Goal: Task Accomplishment & Management: Use online tool/utility

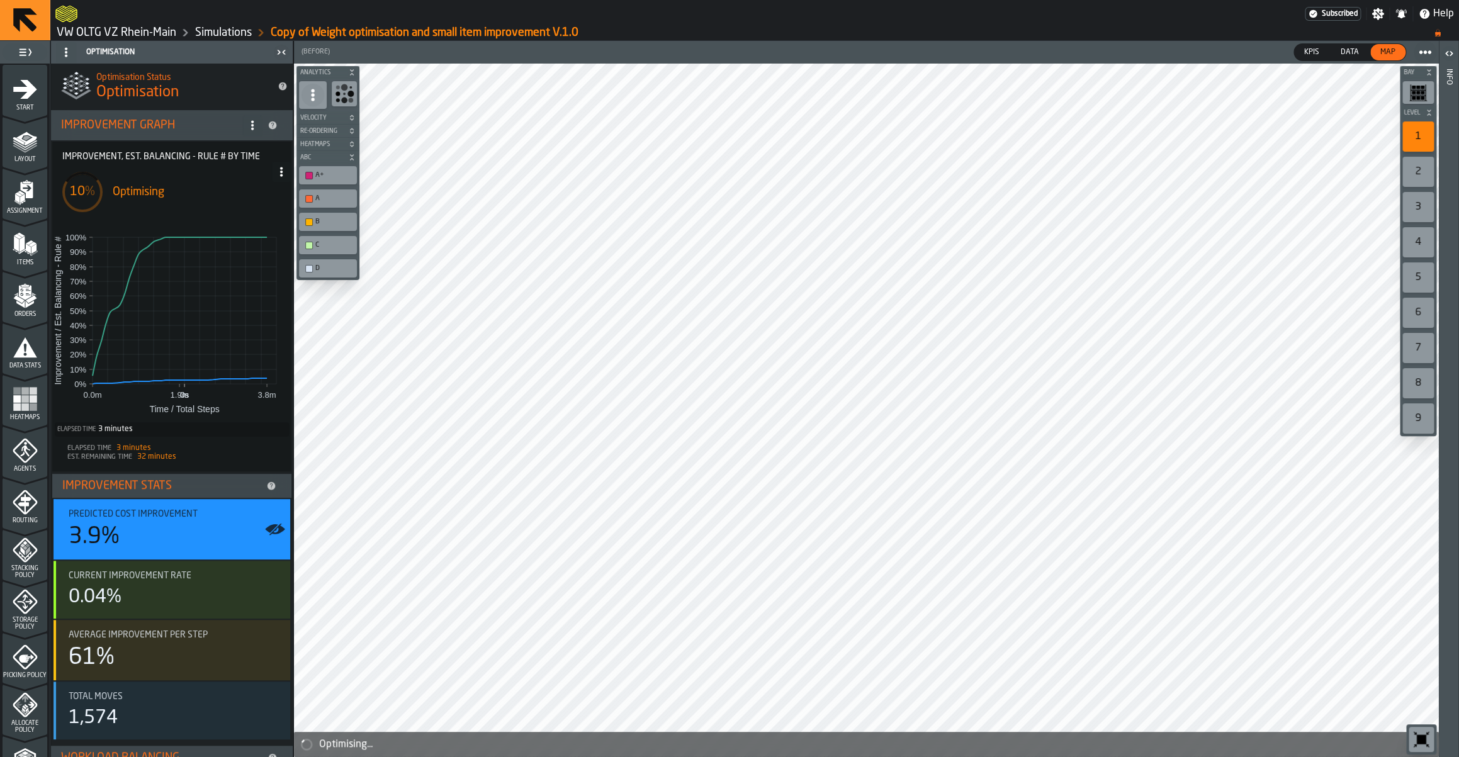
scroll to position [236, 0]
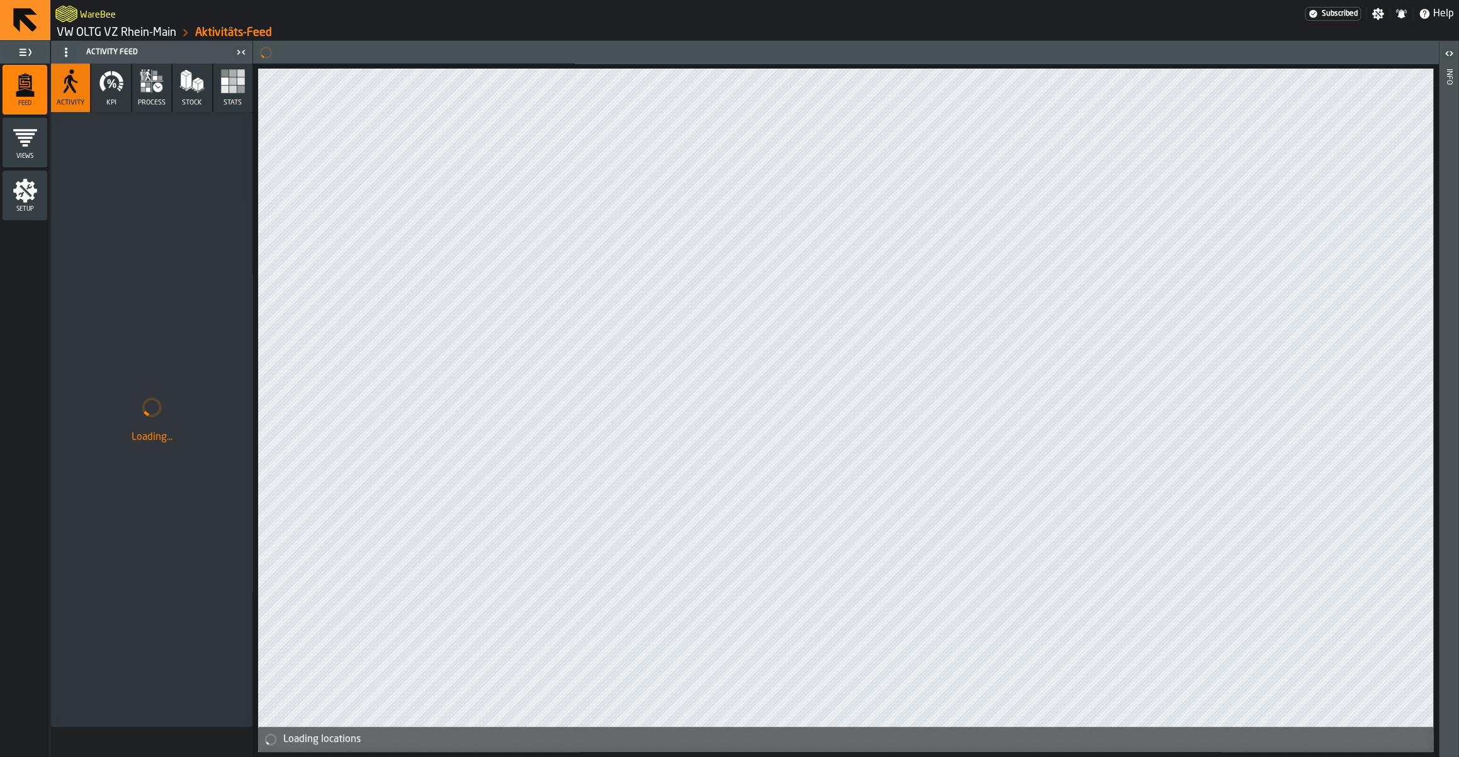
click at [123, 35] on link "VW OLTG VZ Rhein-Main" at bounding box center [117, 33] width 120 height 14
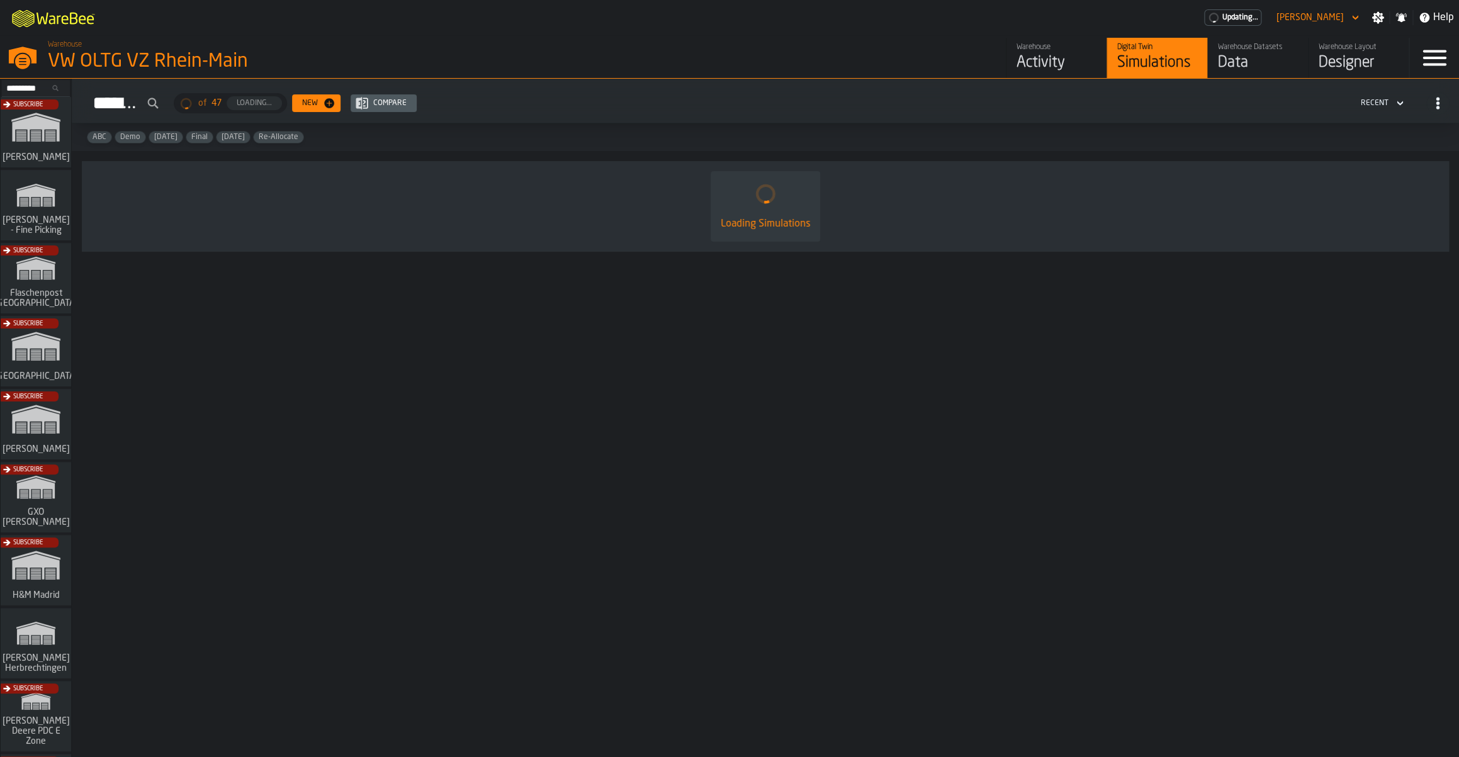
click at [1221, 51] on div "Warehouse Datasets" at bounding box center [1258, 47] width 80 height 9
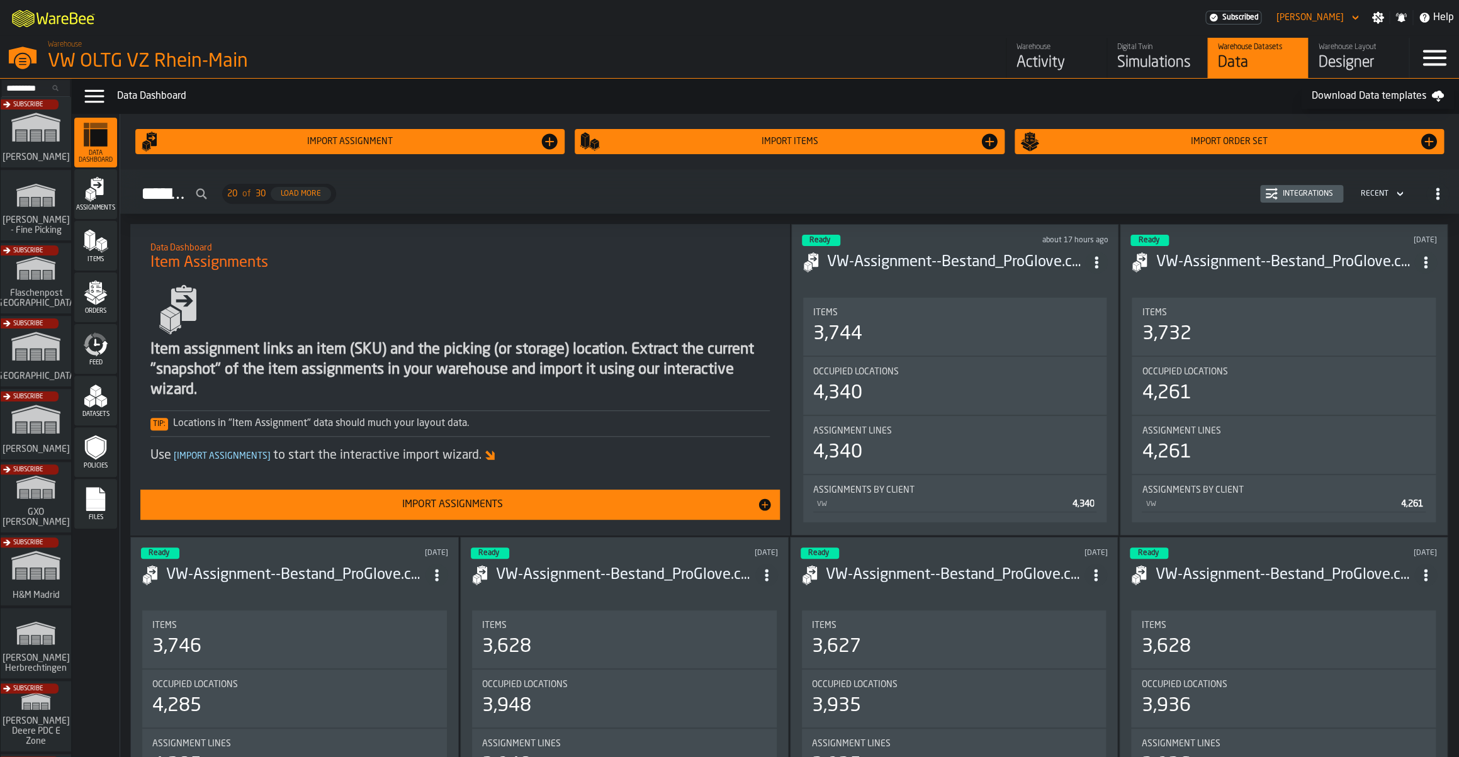
click at [1112, 52] on link "Digital Twin Simulations" at bounding box center [1157, 58] width 101 height 40
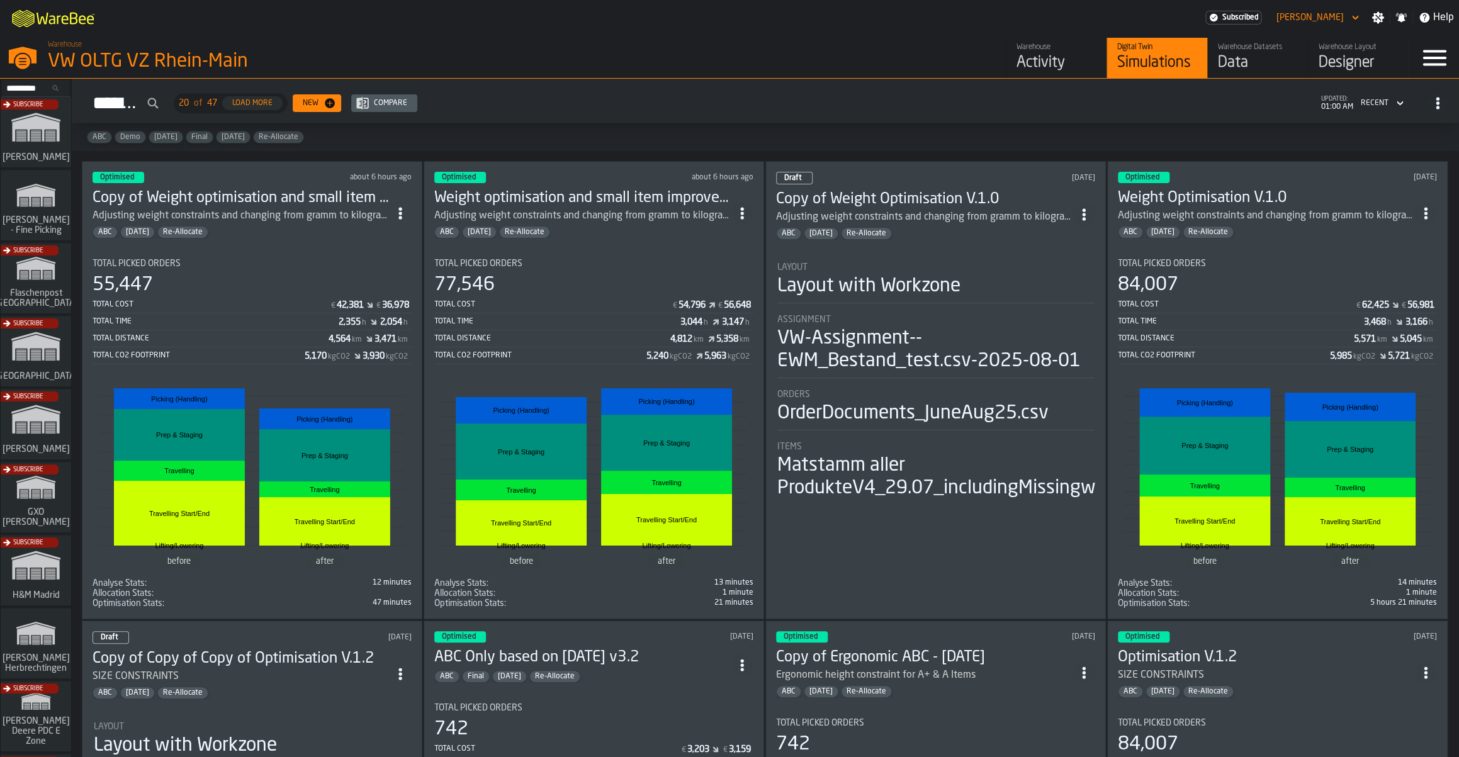
click at [348, 252] on section "Total Picked Orders 55,447 Total Cost € 42,381 € 36,978 Total Time 2,355 h 2,05…" at bounding box center [252, 429] width 319 height 360
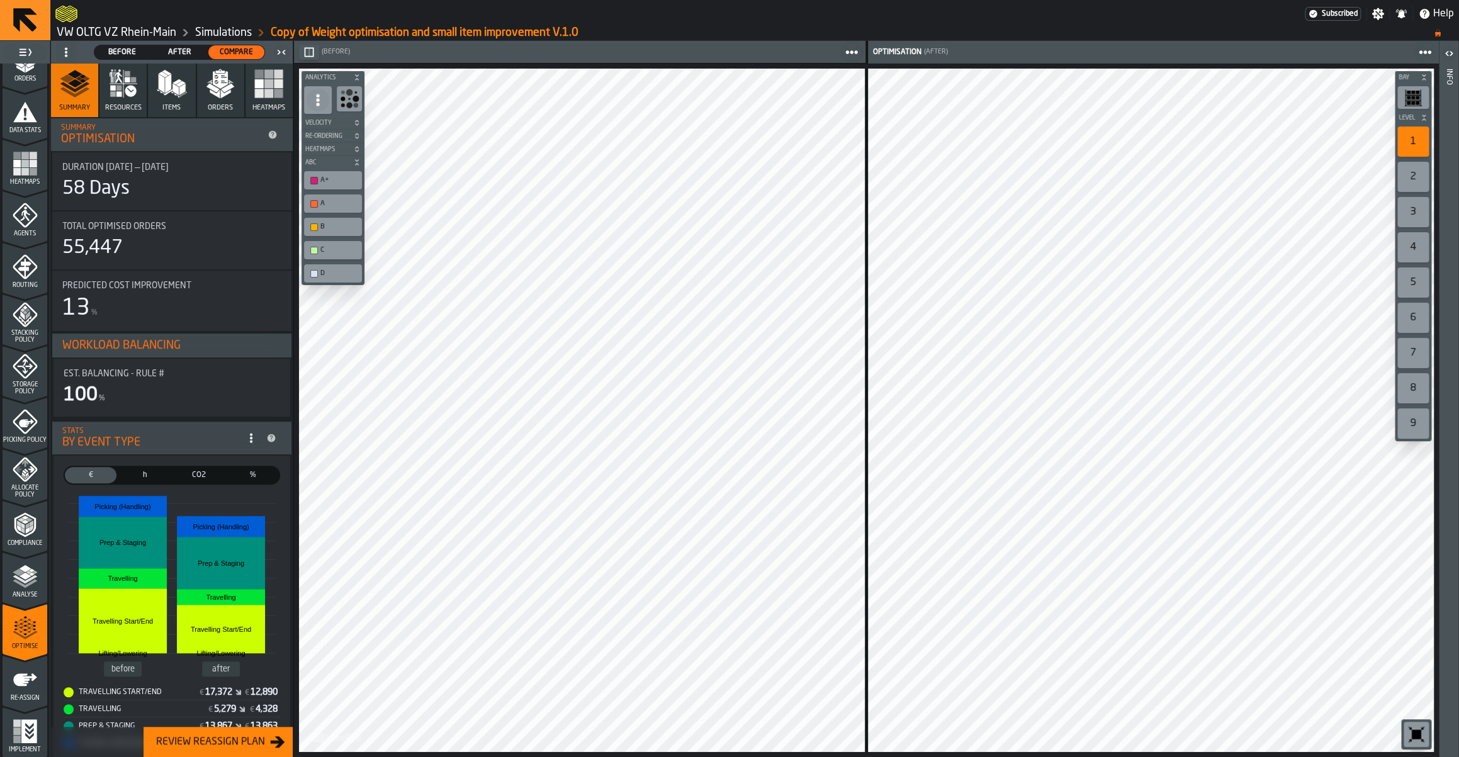
click at [142, 91] on button "Resources" at bounding box center [122, 91] width 47 height 54
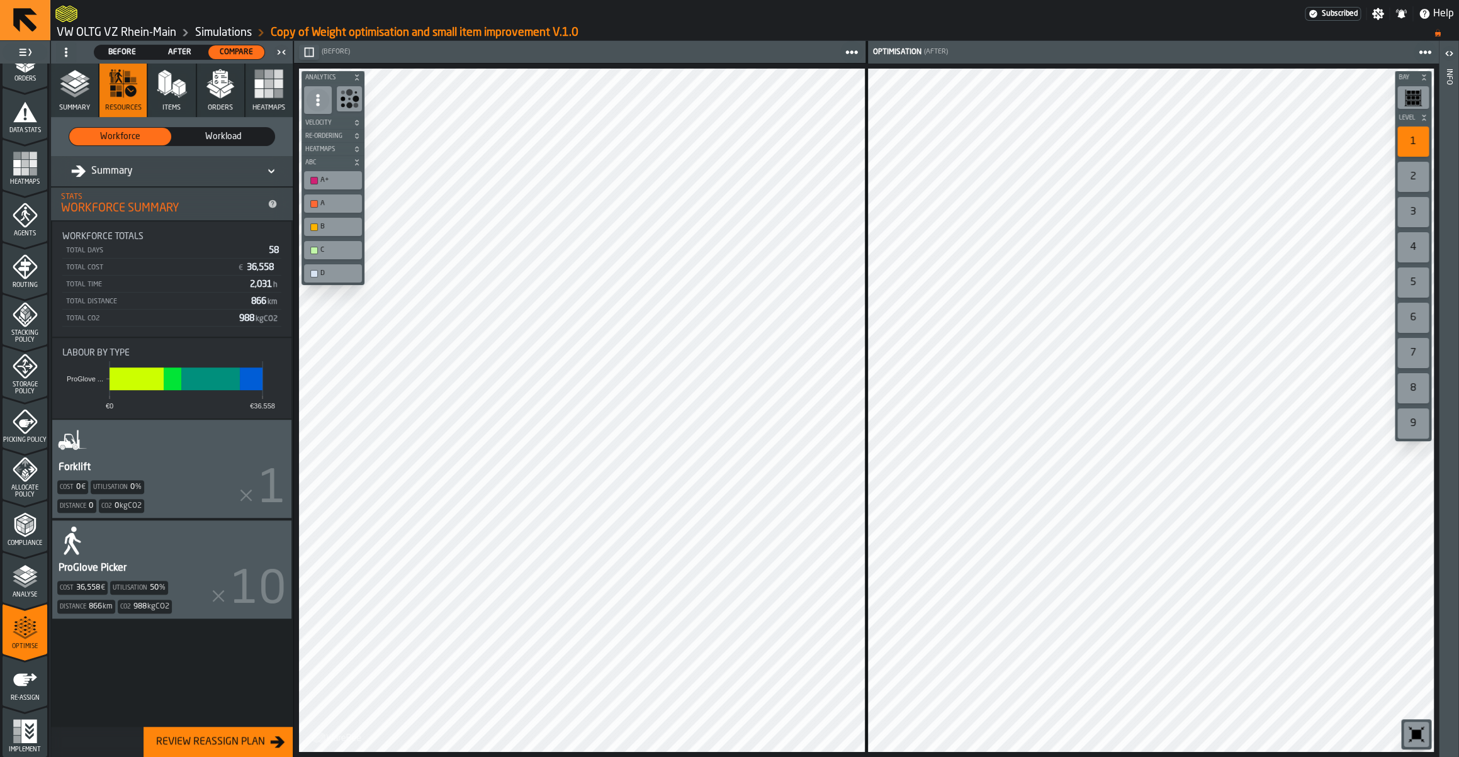
click at [223, 132] on span "Workload" at bounding box center [224, 136] width 92 height 13
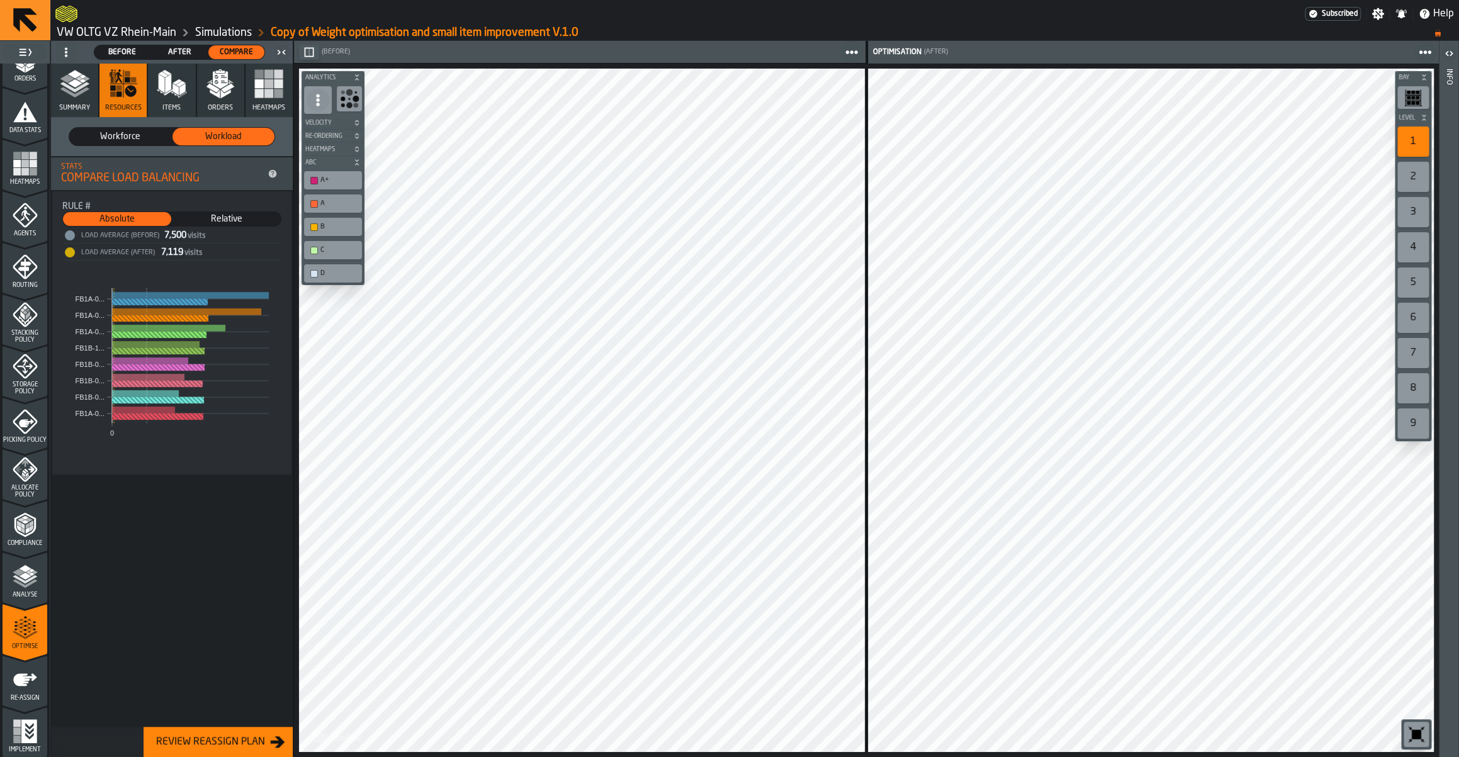
click at [28, 371] on icon "menu Storage Policy" at bounding box center [25, 366] width 25 height 25
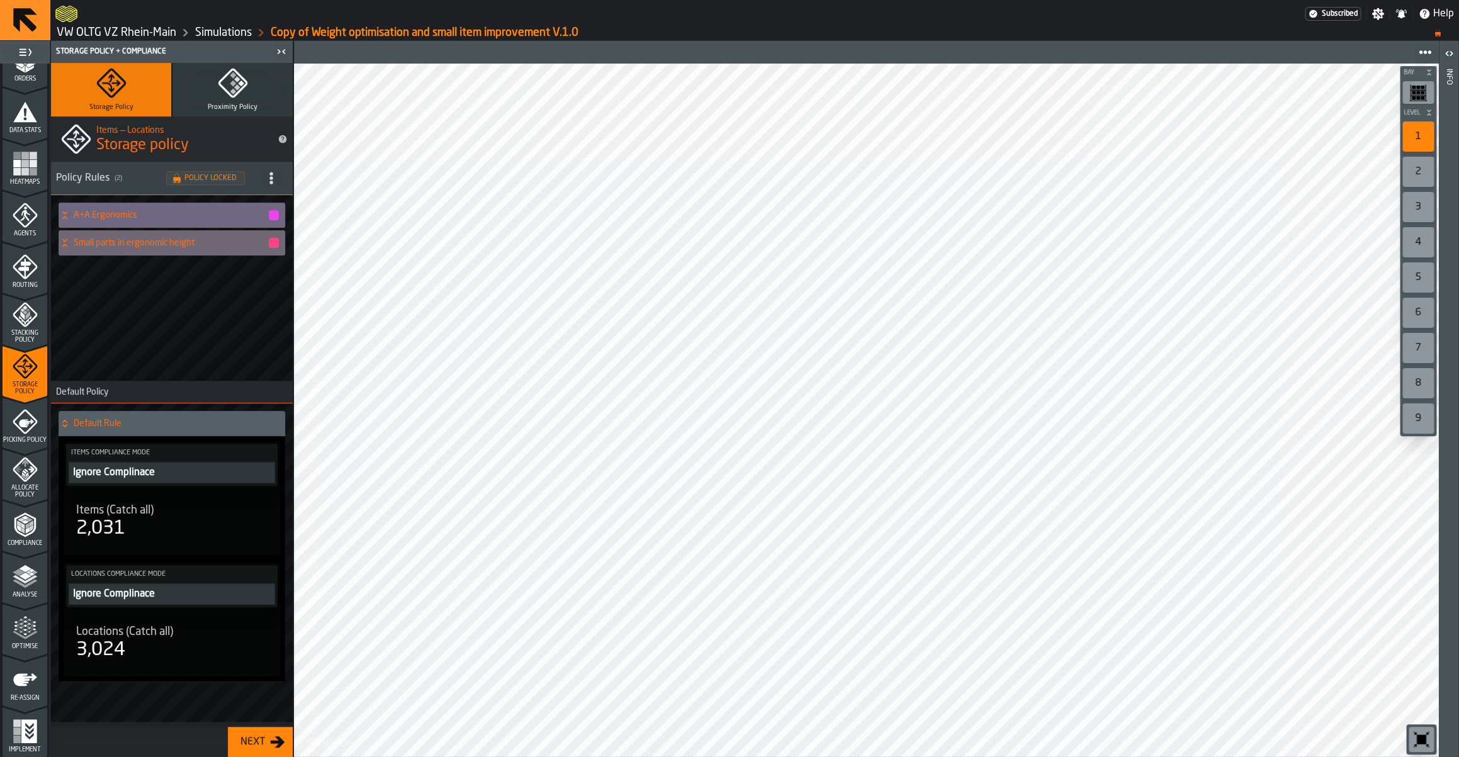
click at [222, 29] on link "Simulations" at bounding box center [223, 33] width 57 height 14
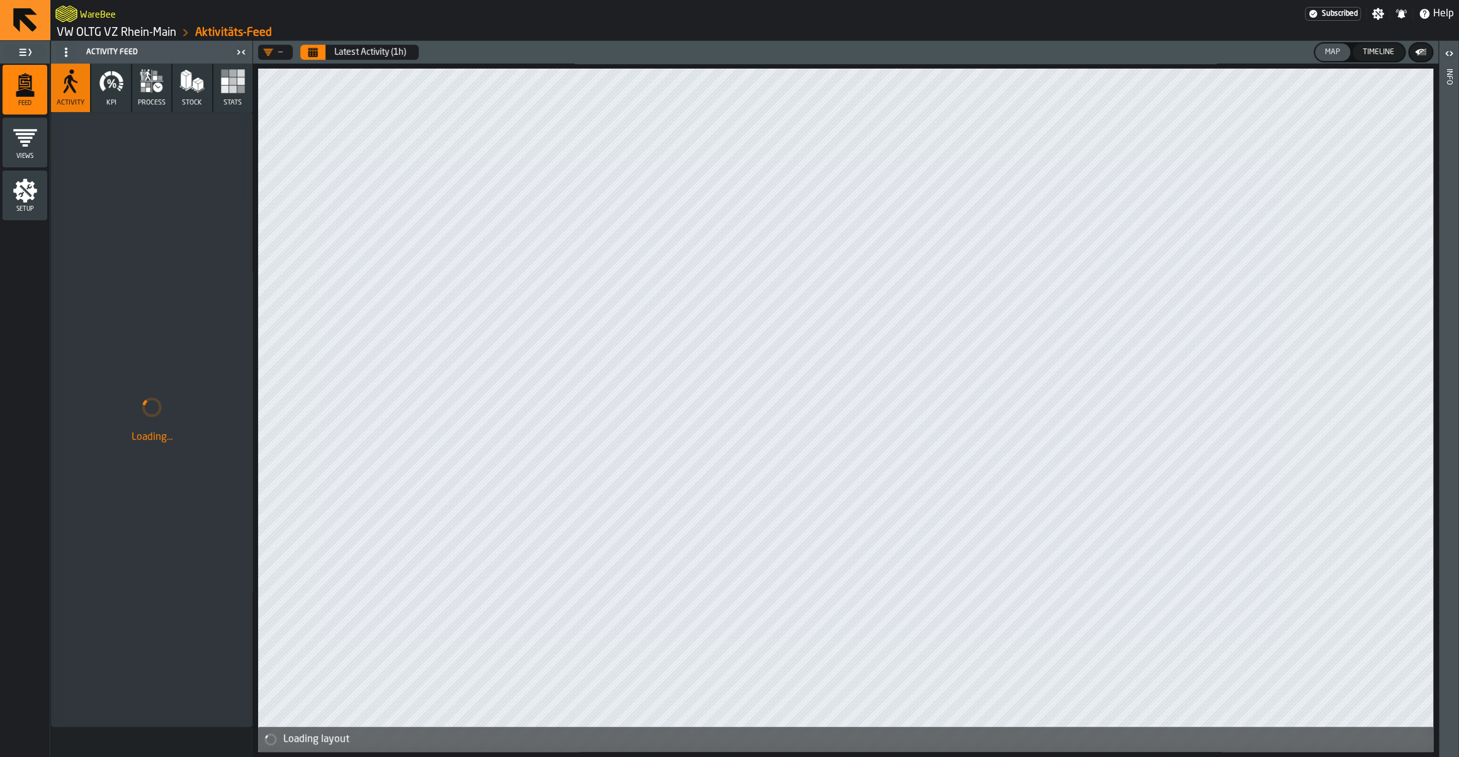
click at [141, 35] on link "VW OLTG VZ Rhein-Main" at bounding box center [117, 33] width 120 height 14
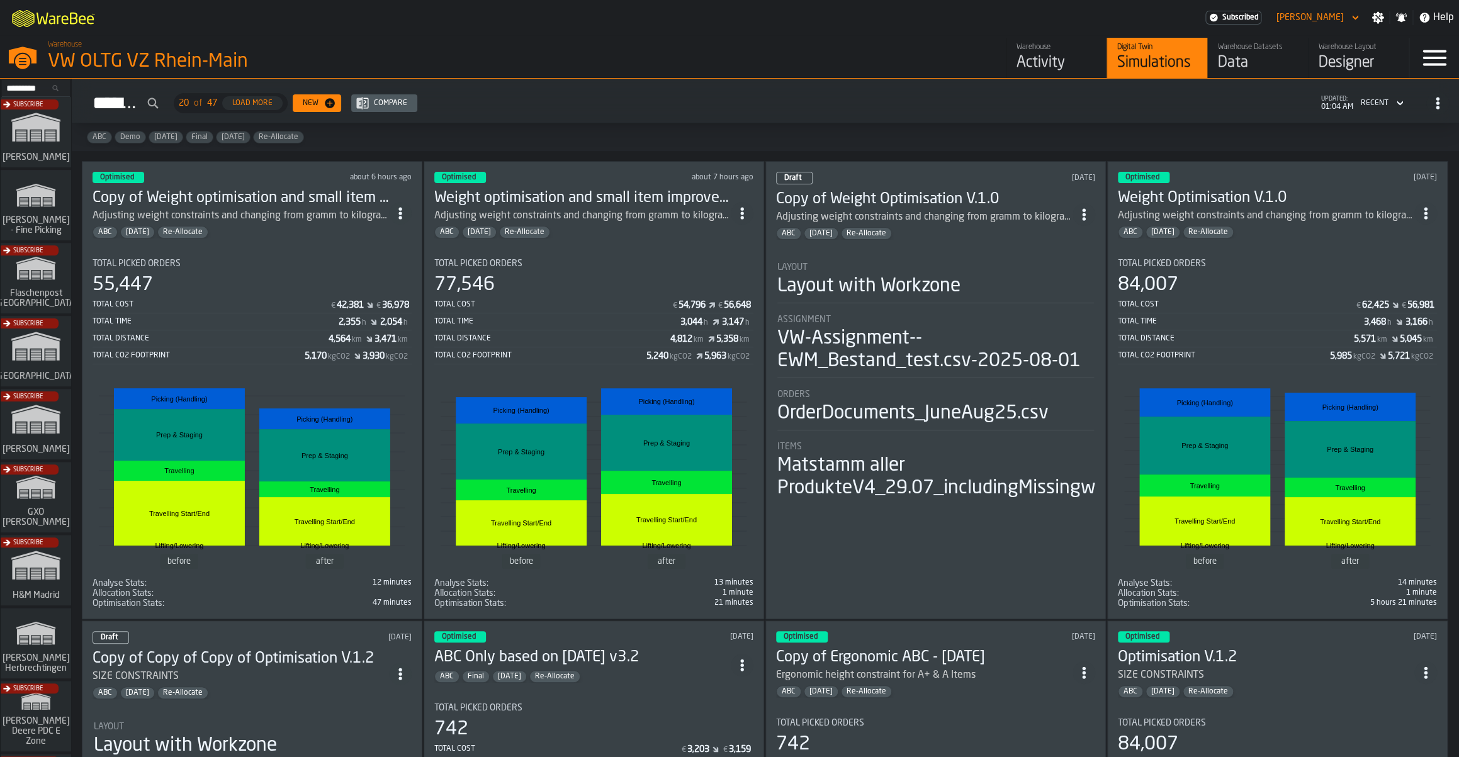
click at [400, 217] on icon "ItemListCard-DashboardItemContainer" at bounding box center [400, 213] width 13 height 13
click at [373, 239] on div "Open" at bounding box center [376, 238] width 65 height 15
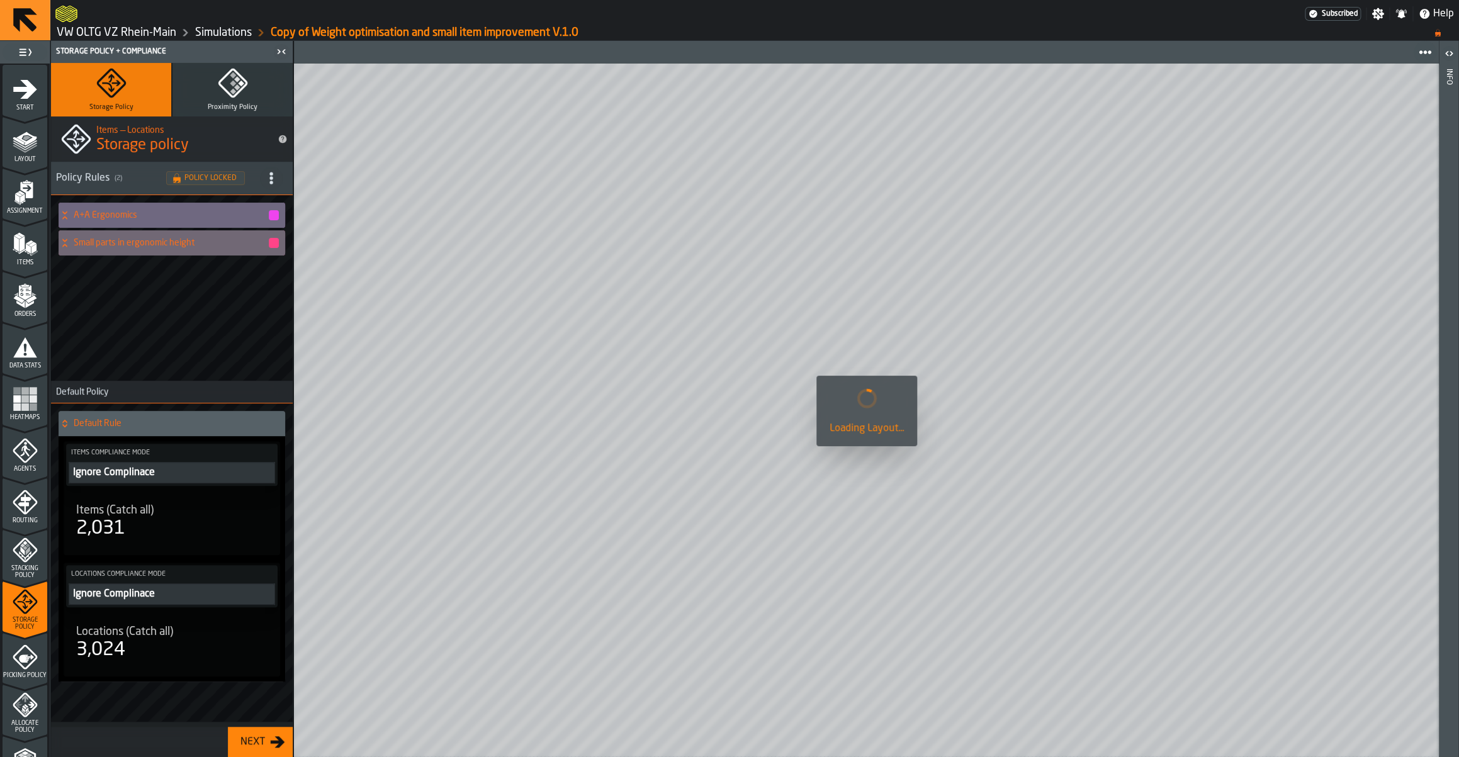
click at [22, 103] on div "Start" at bounding box center [25, 94] width 45 height 35
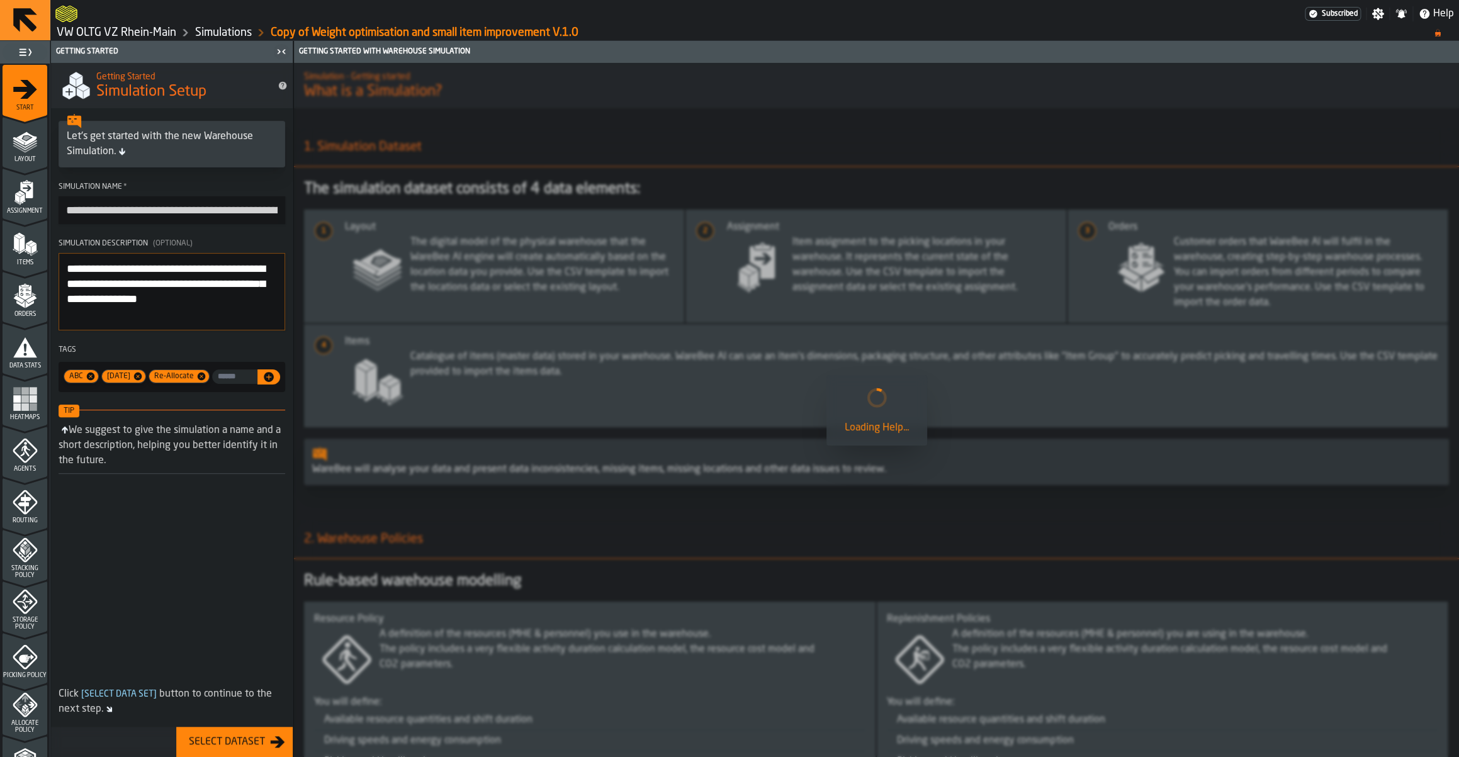
drag, startPoint x: 103, startPoint y: 211, endPoint x: 38, endPoint y: 201, distance: 64.9
click at [59, 201] on input "**********" at bounding box center [172, 210] width 227 height 28
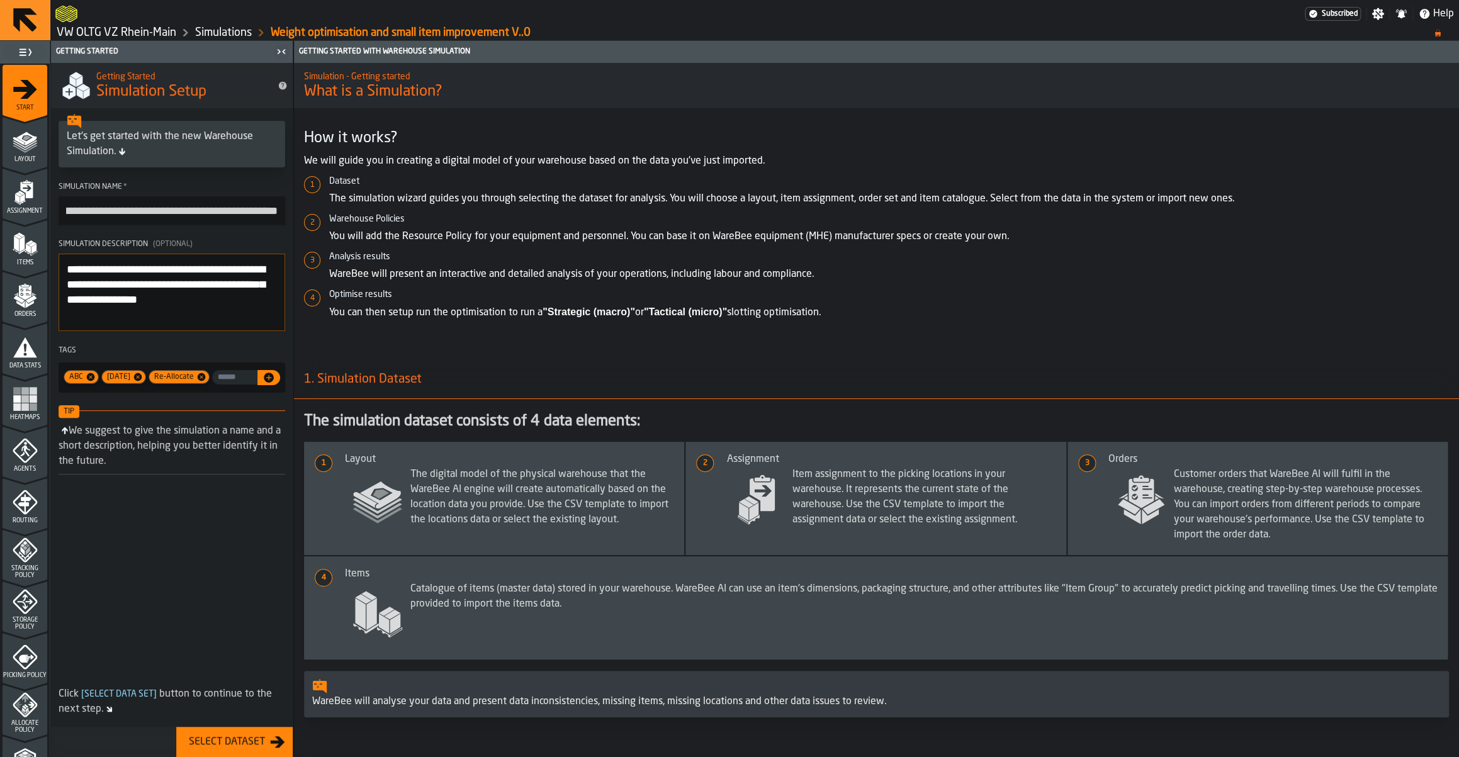
scroll to position [0, 51]
type input "**********"
click at [471, 286] on ol "Dataset The simulation wizard guides you through selecting the dataset for anal…" at bounding box center [876, 248] width 1145 height 144
click at [28, 150] on polygon "menu Layout" at bounding box center [25, 149] width 25 height 8
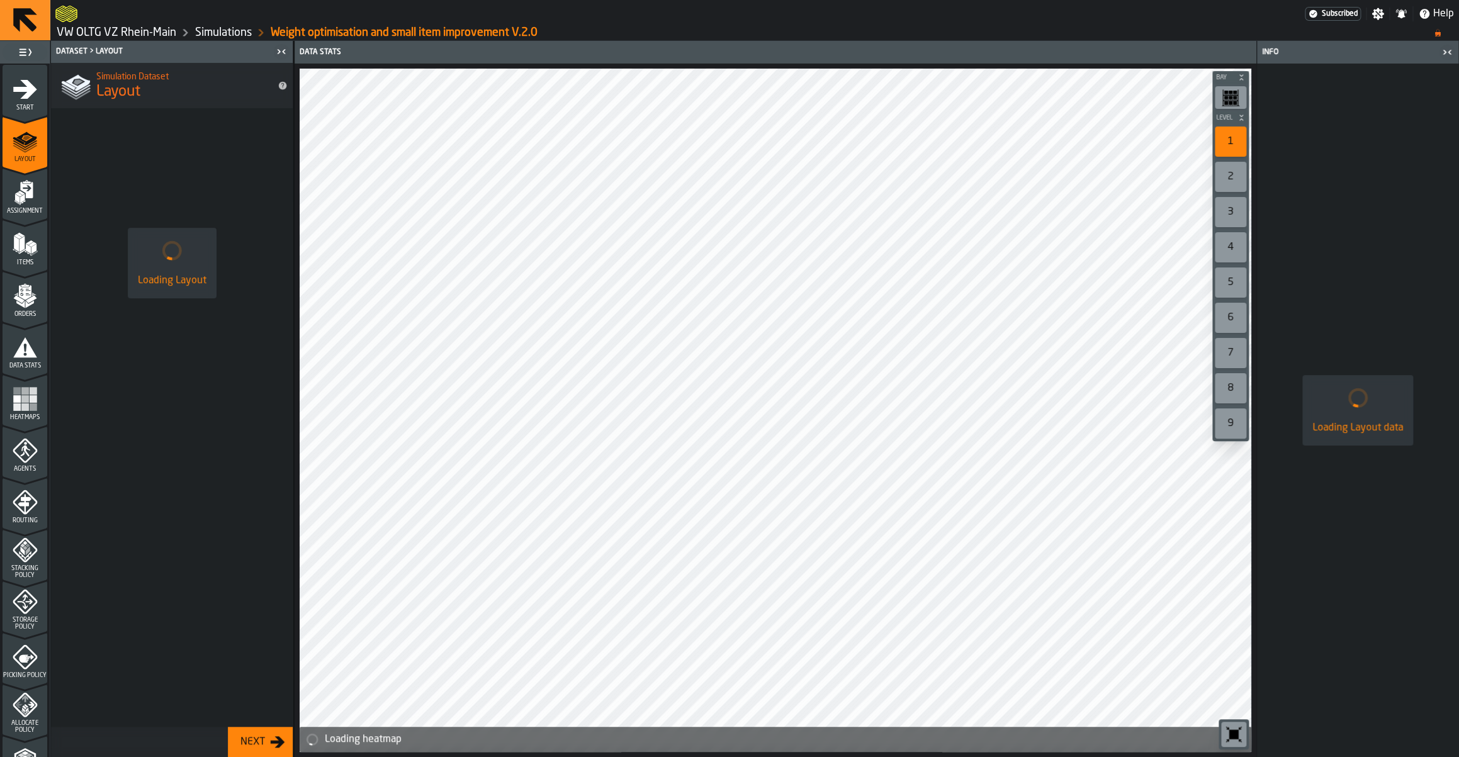
click at [230, 40] on link "Simulations" at bounding box center [223, 33] width 57 height 14
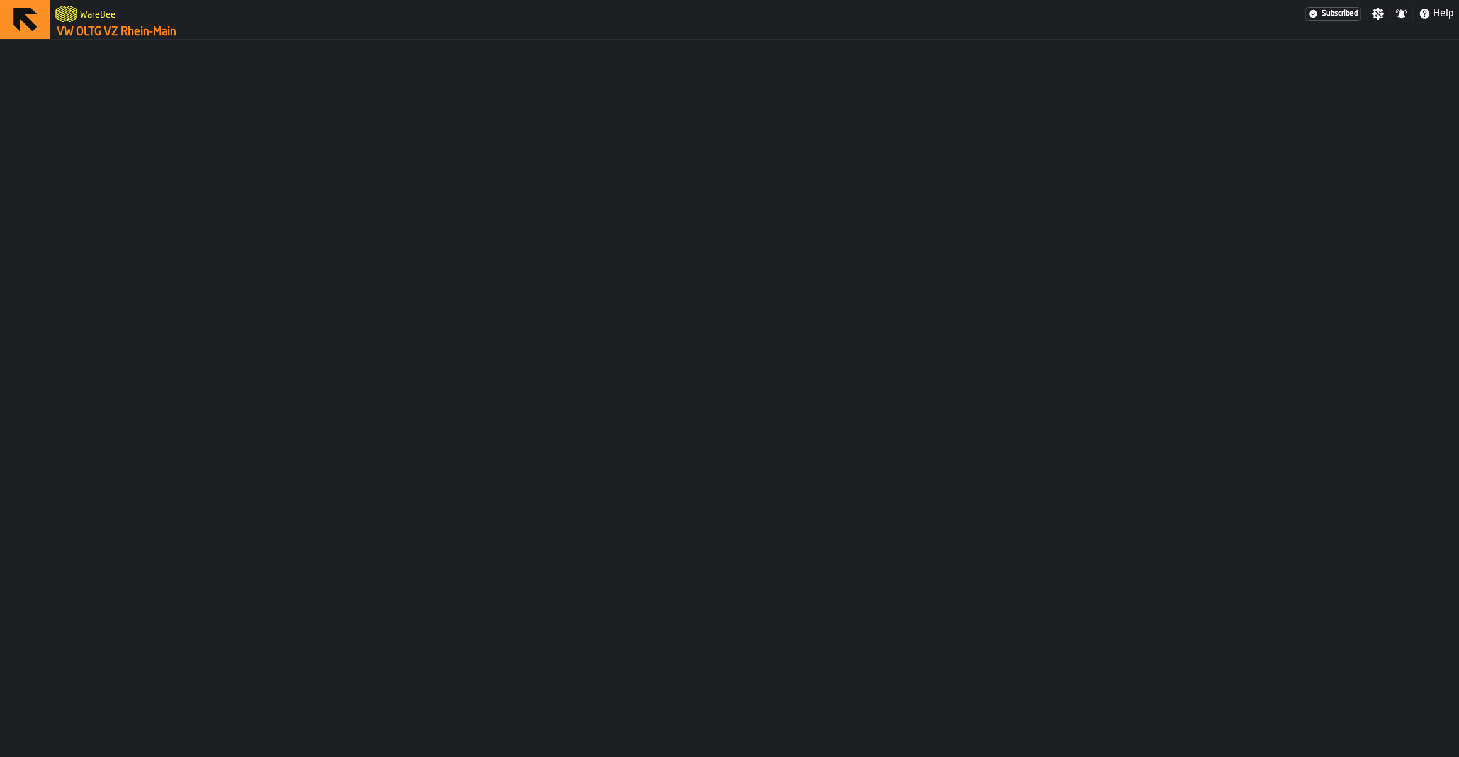
click at [161, 28] on link "VW OLTG VZ Rhein-Main" at bounding box center [117, 32] width 120 height 14
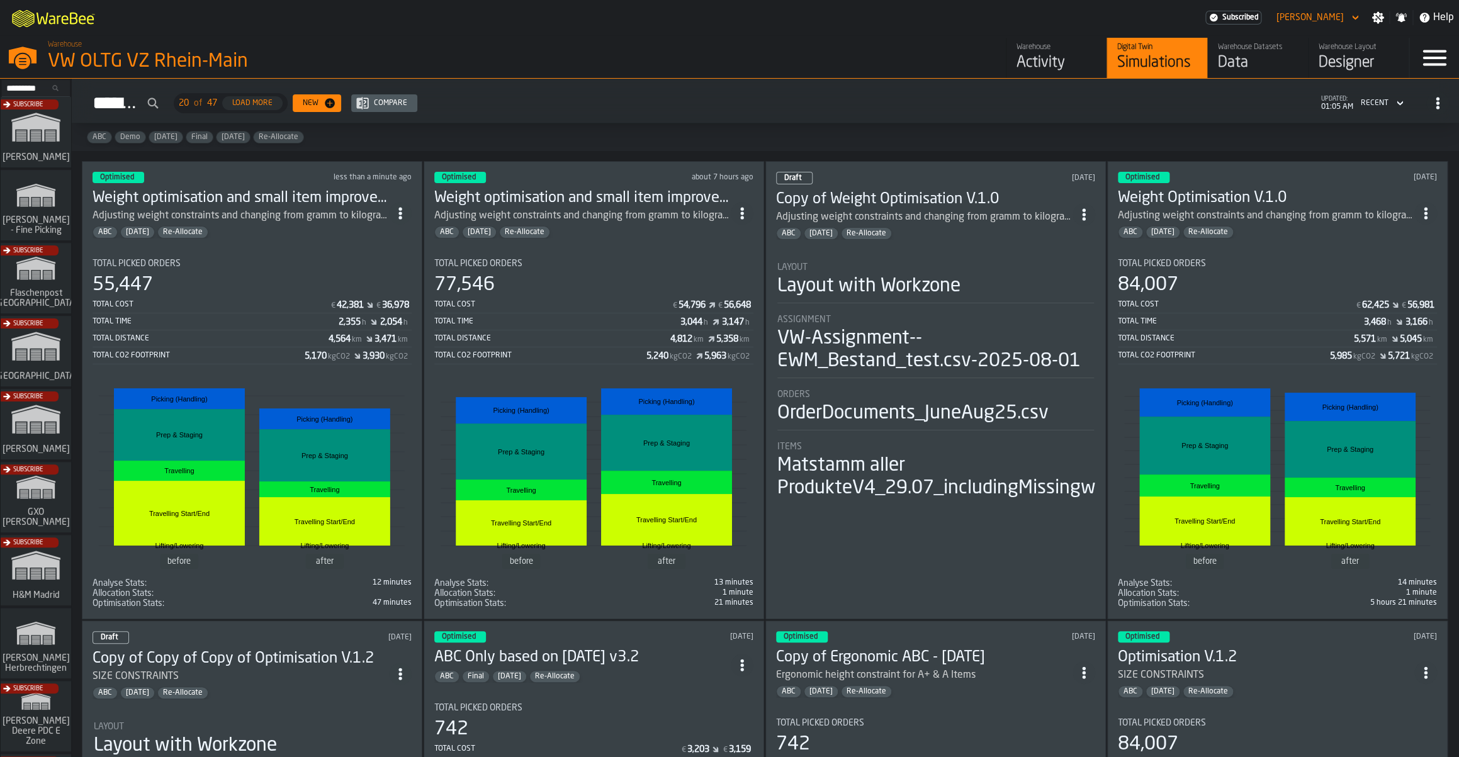
click at [402, 212] on circle "ItemListCard-DashboardItemContainer" at bounding box center [399, 213] width 3 height 3
click at [361, 292] on div "Duplicate" at bounding box center [376, 298] width 65 height 15
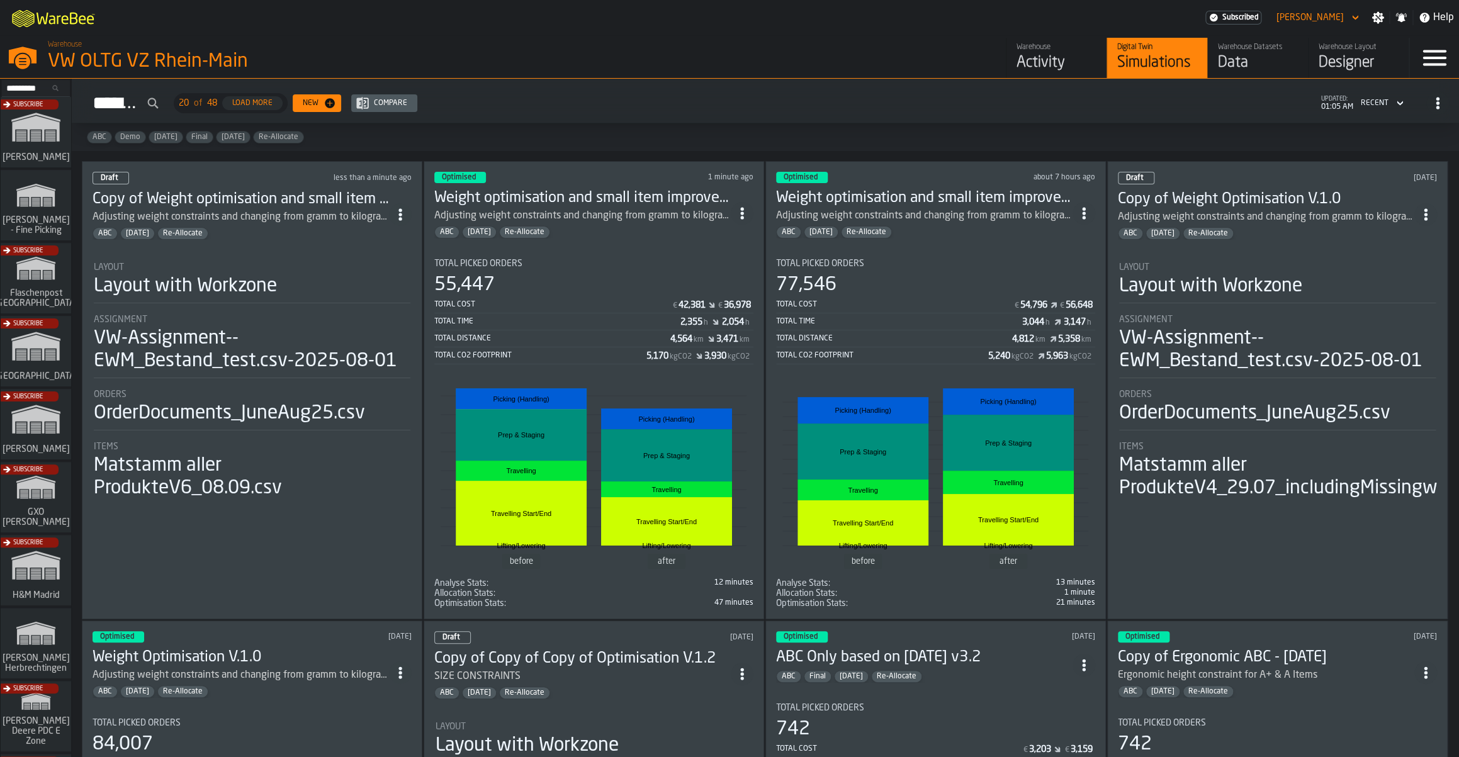
click at [407, 217] on icon "ItemListCard-DashboardItemContainer" at bounding box center [400, 214] width 13 height 13
click at [368, 245] on div "Open" at bounding box center [376, 239] width 65 height 15
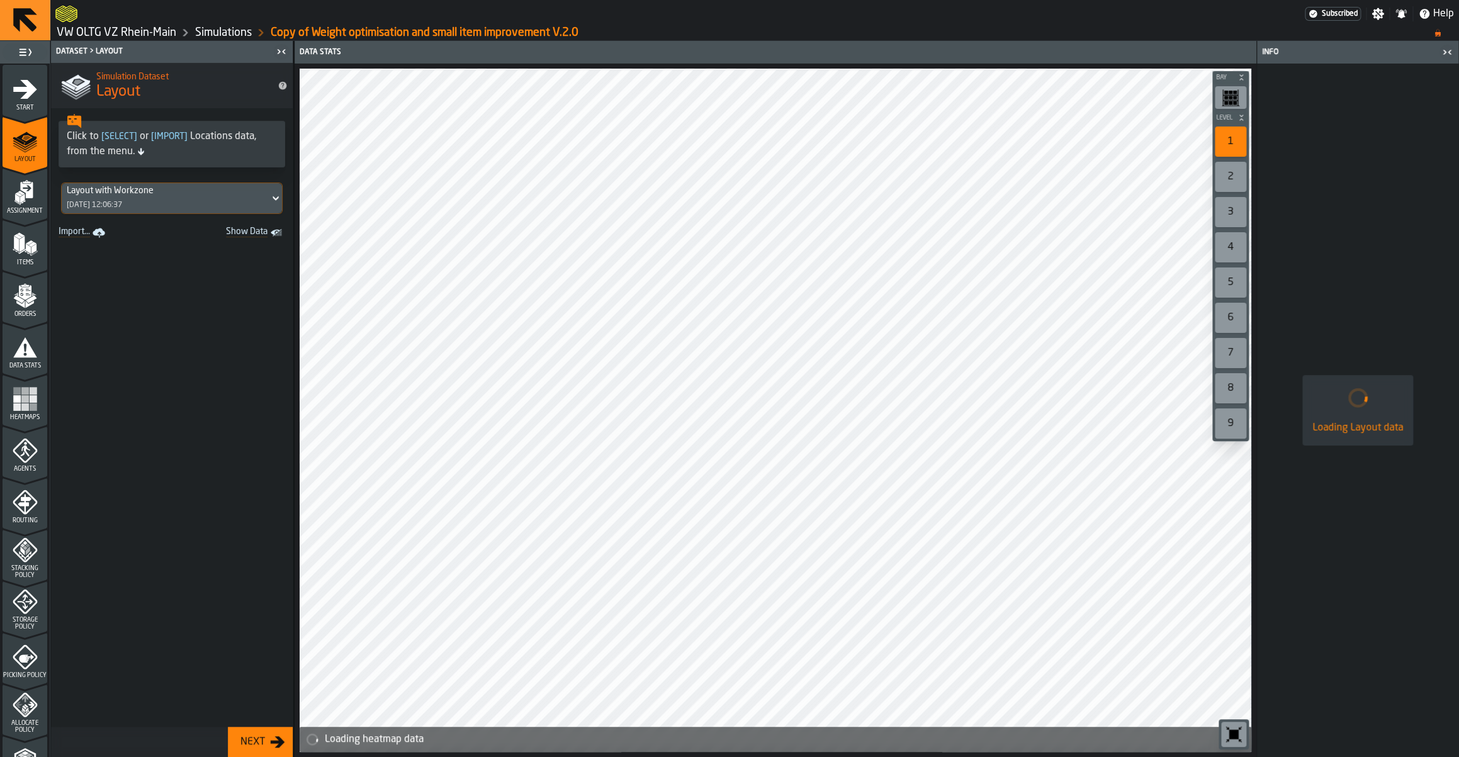
click at [37, 97] on icon "menu Start" at bounding box center [25, 89] width 25 height 25
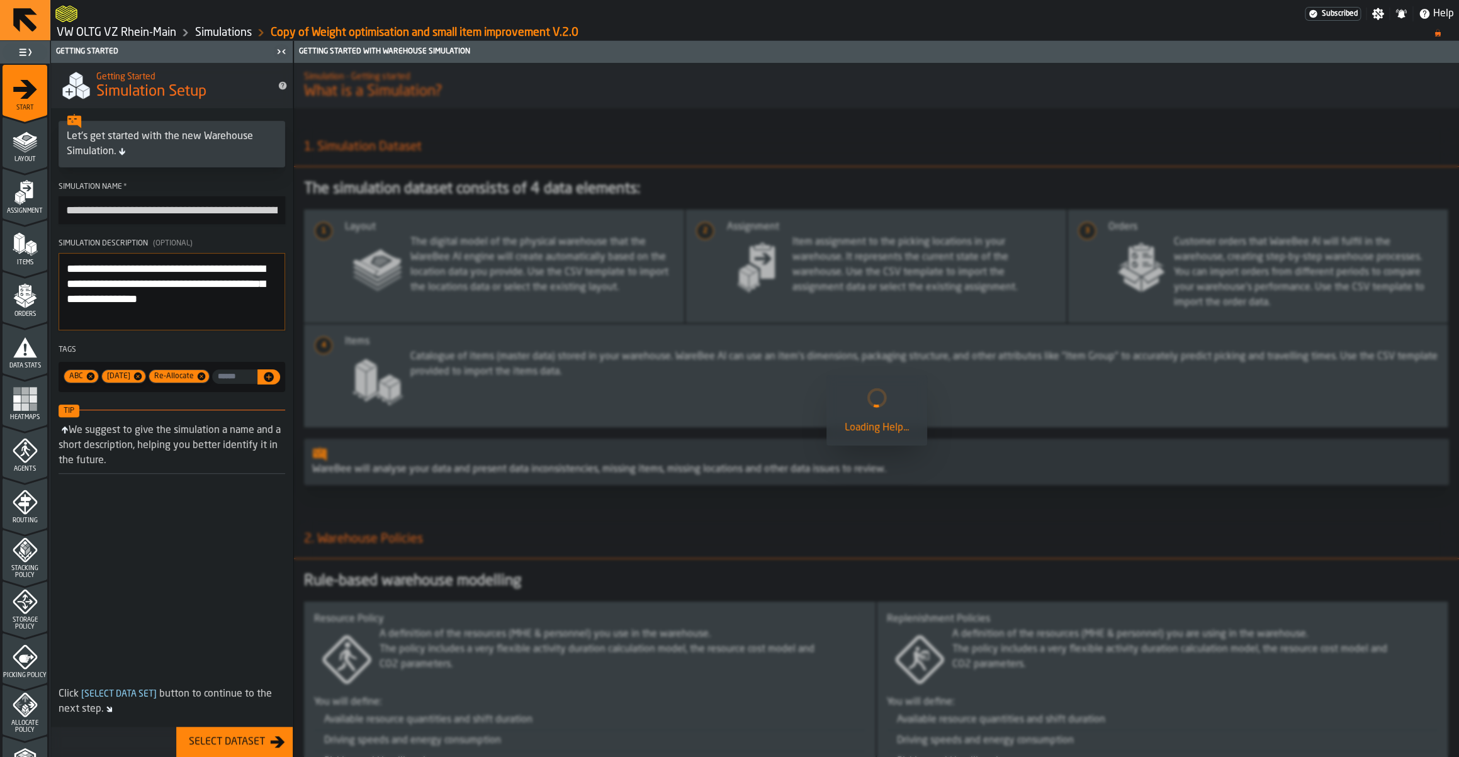
drag, startPoint x: 104, startPoint y: 207, endPoint x: 19, endPoint y: 197, distance: 86.2
click at [59, 197] on input "**********" at bounding box center [172, 210] width 227 height 28
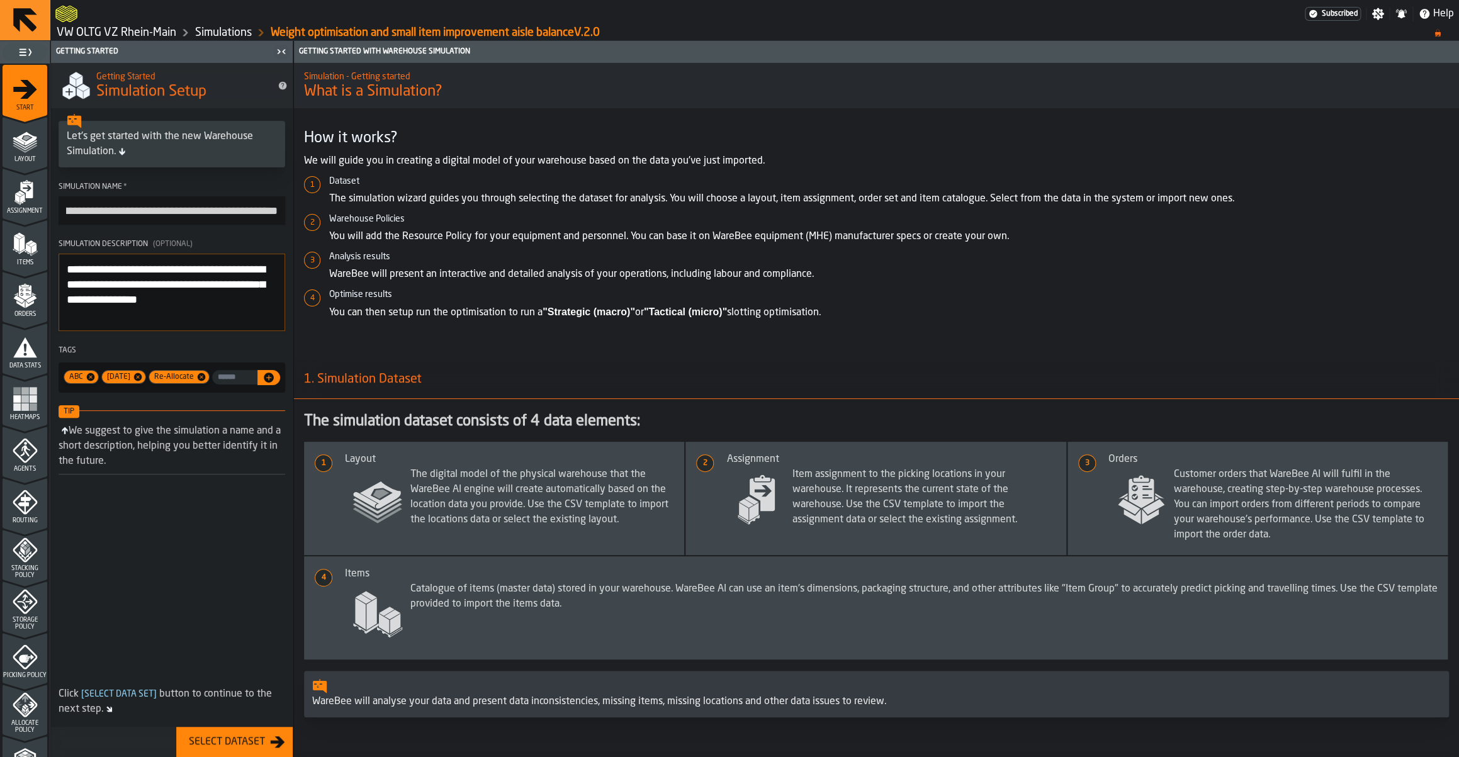
scroll to position [0, 99]
type input "**********"
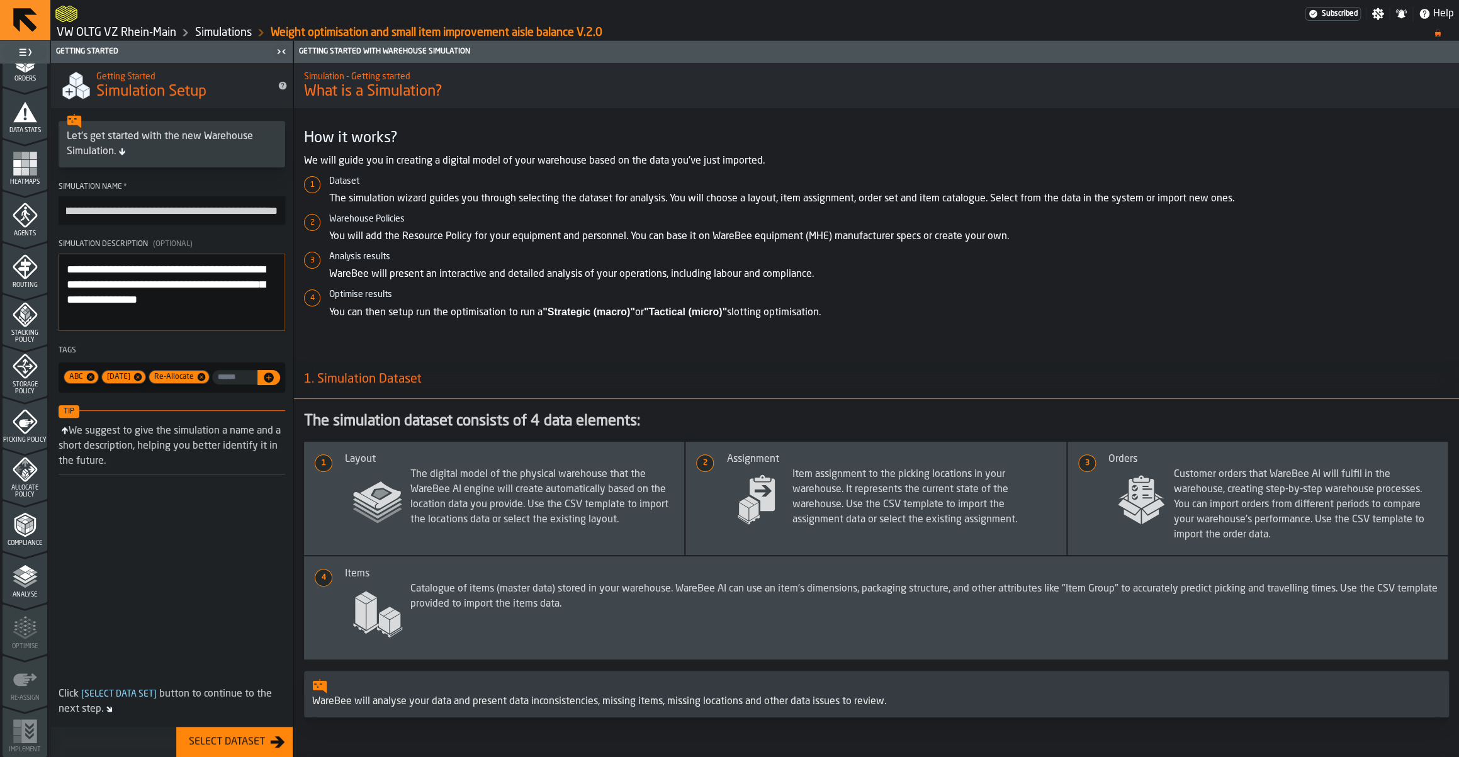
click at [15, 577] on polyline "menu Analyse" at bounding box center [25, 579] width 25 height 9
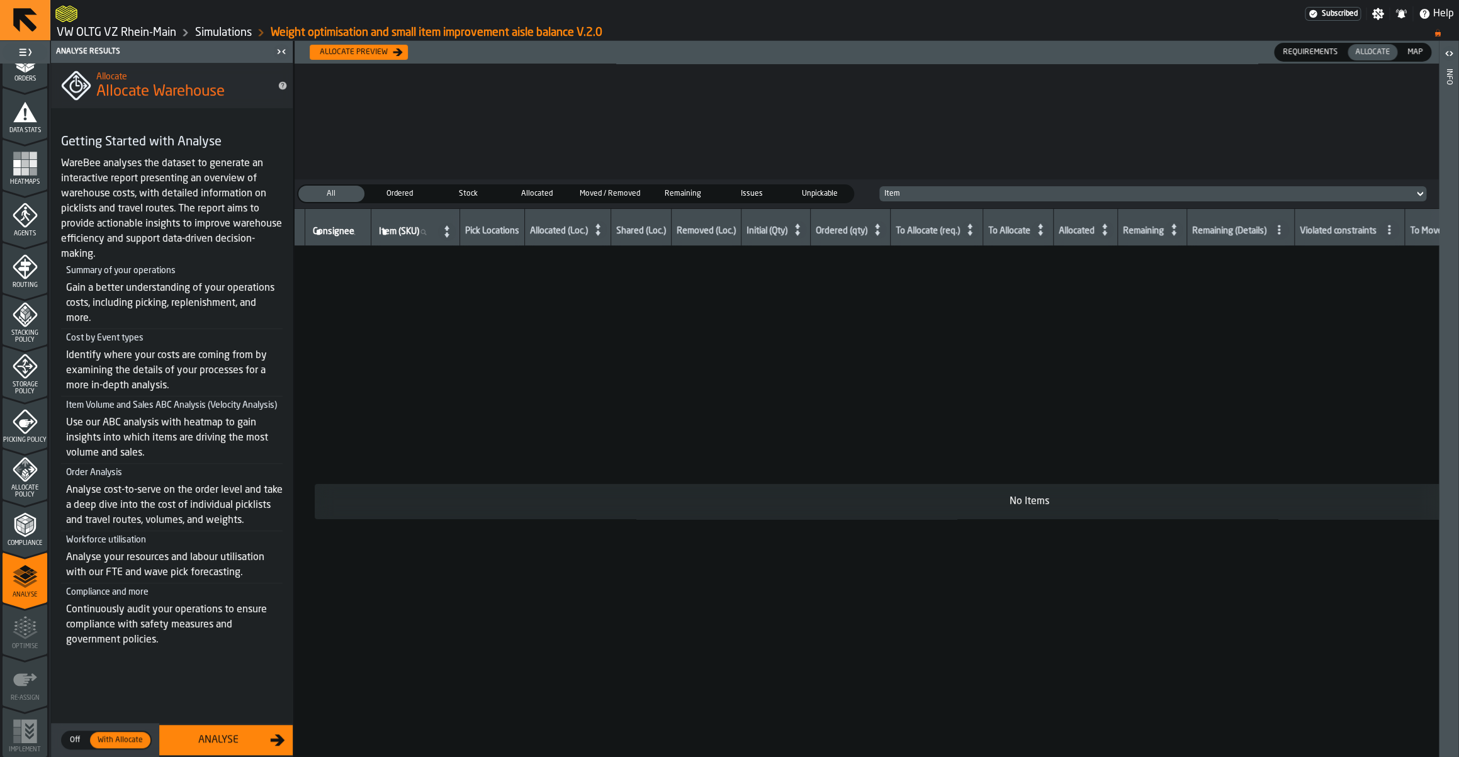
click at [19, 415] on icon "menu Picking Policy" at bounding box center [25, 421] width 25 height 25
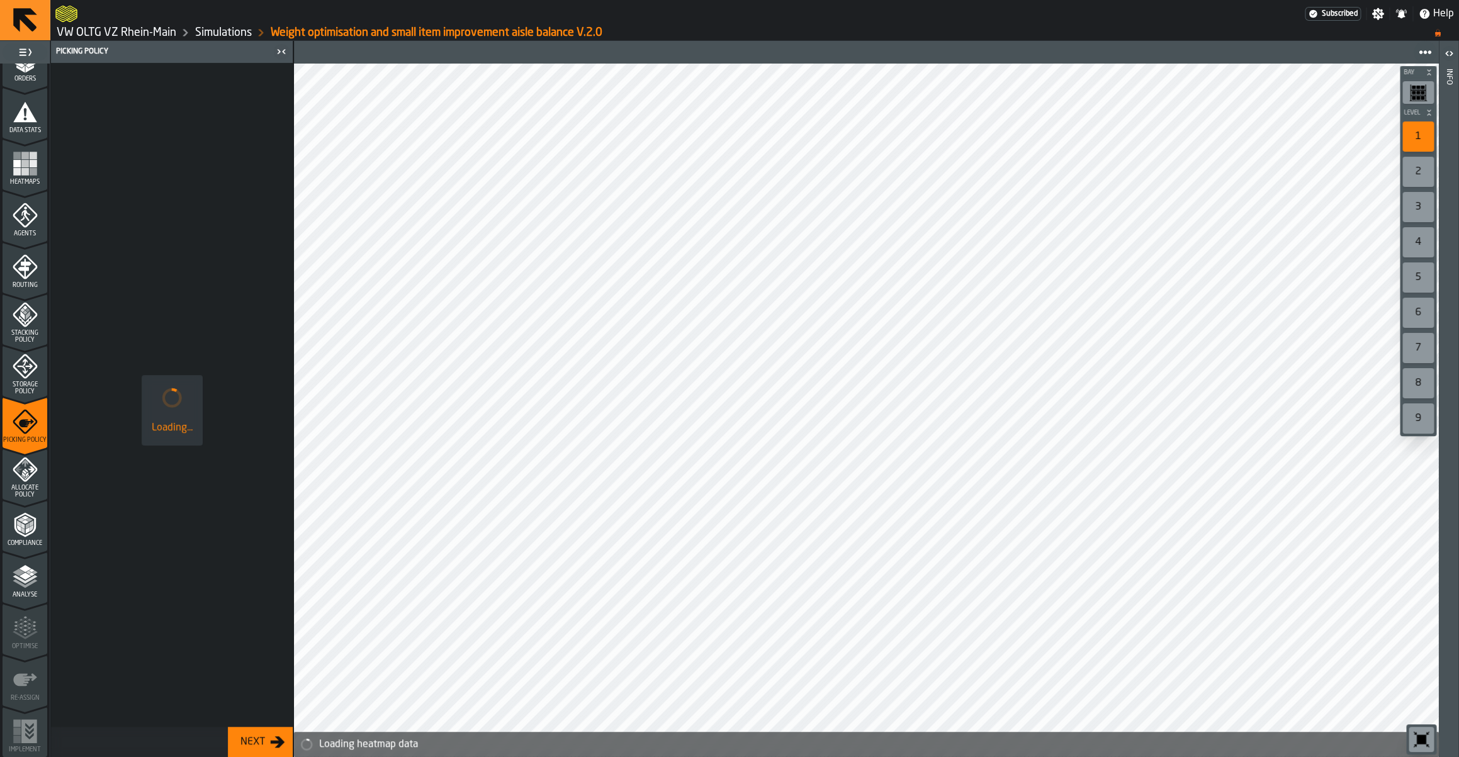
click at [31, 322] on icon "menu Stacking Policy" at bounding box center [25, 314] width 25 height 25
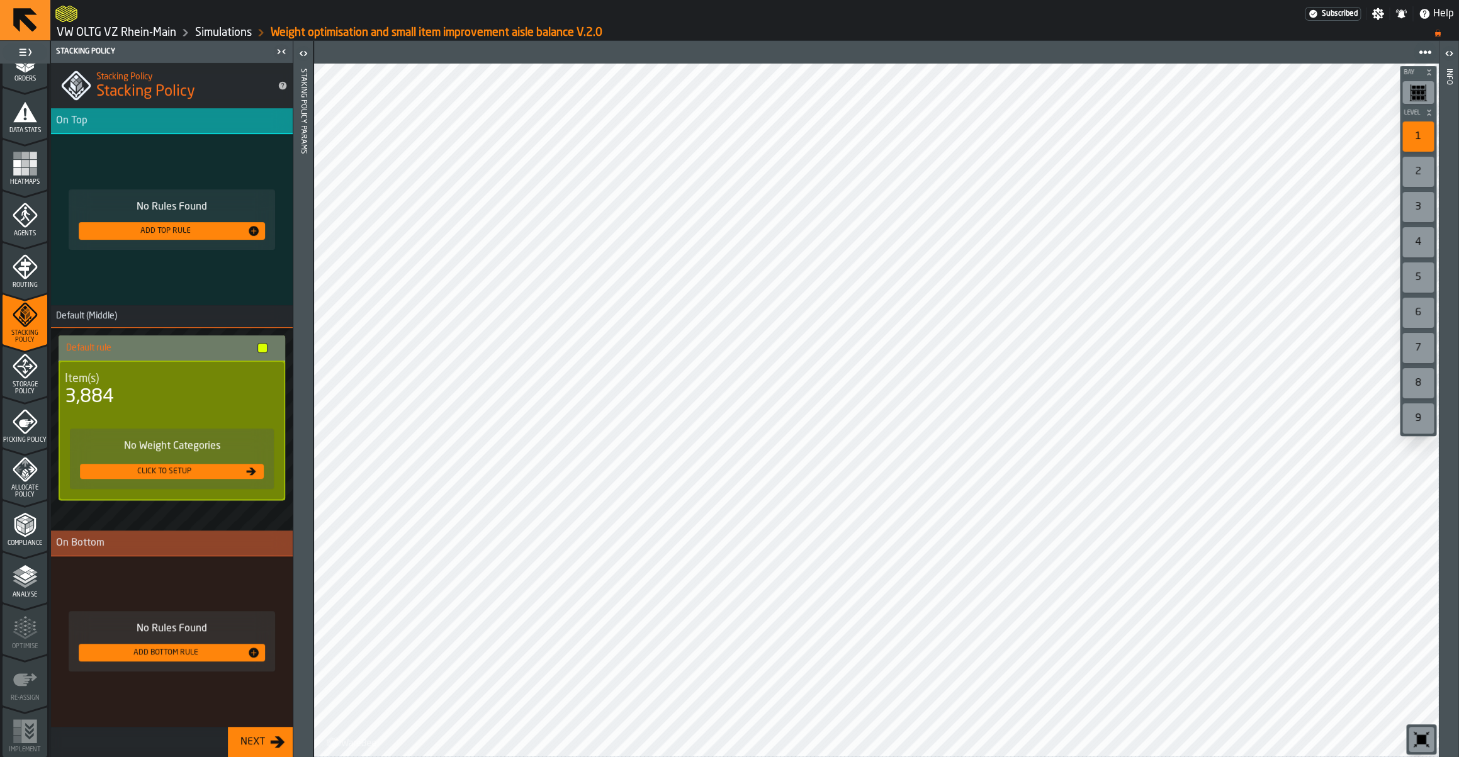
click at [210, 31] on link "Simulations" at bounding box center [223, 33] width 57 height 14
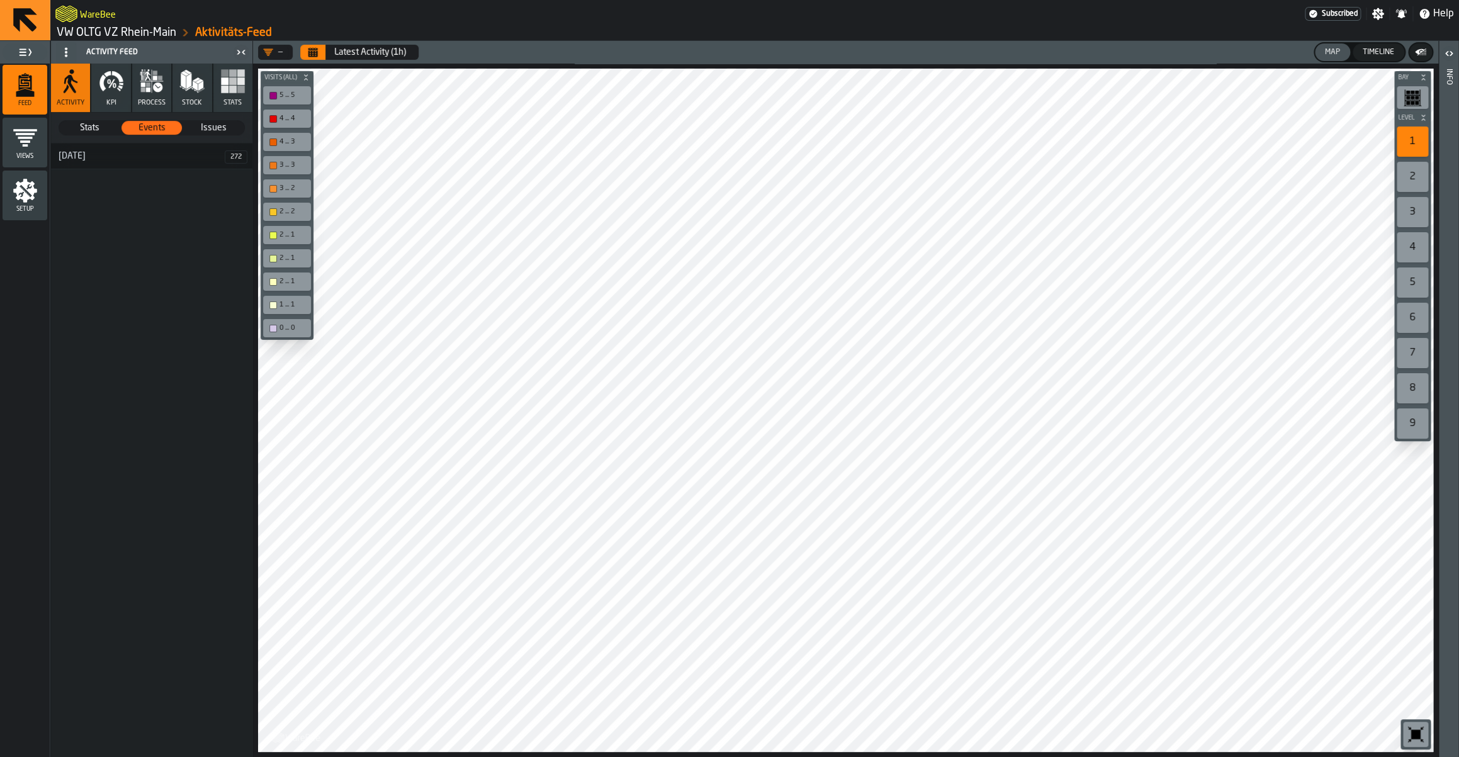
click at [158, 28] on link "VW OLTG VZ Rhein-Main" at bounding box center [117, 33] width 120 height 14
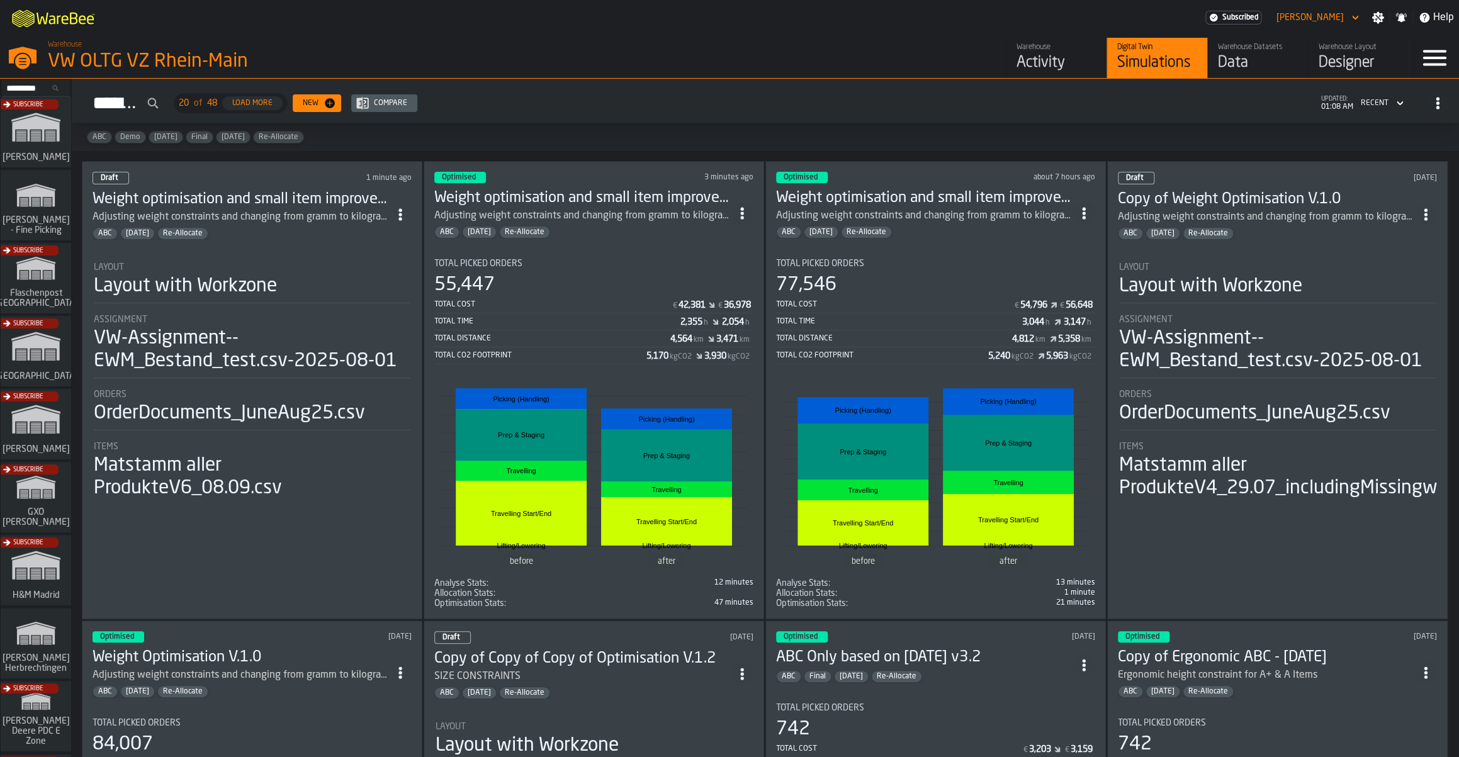
click at [750, 219] on span "ItemListCard-DashboardItemContainer" at bounding box center [742, 213] width 23 height 23
click at [708, 303] on div "Duplicate" at bounding box center [717, 298] width 65 height 15
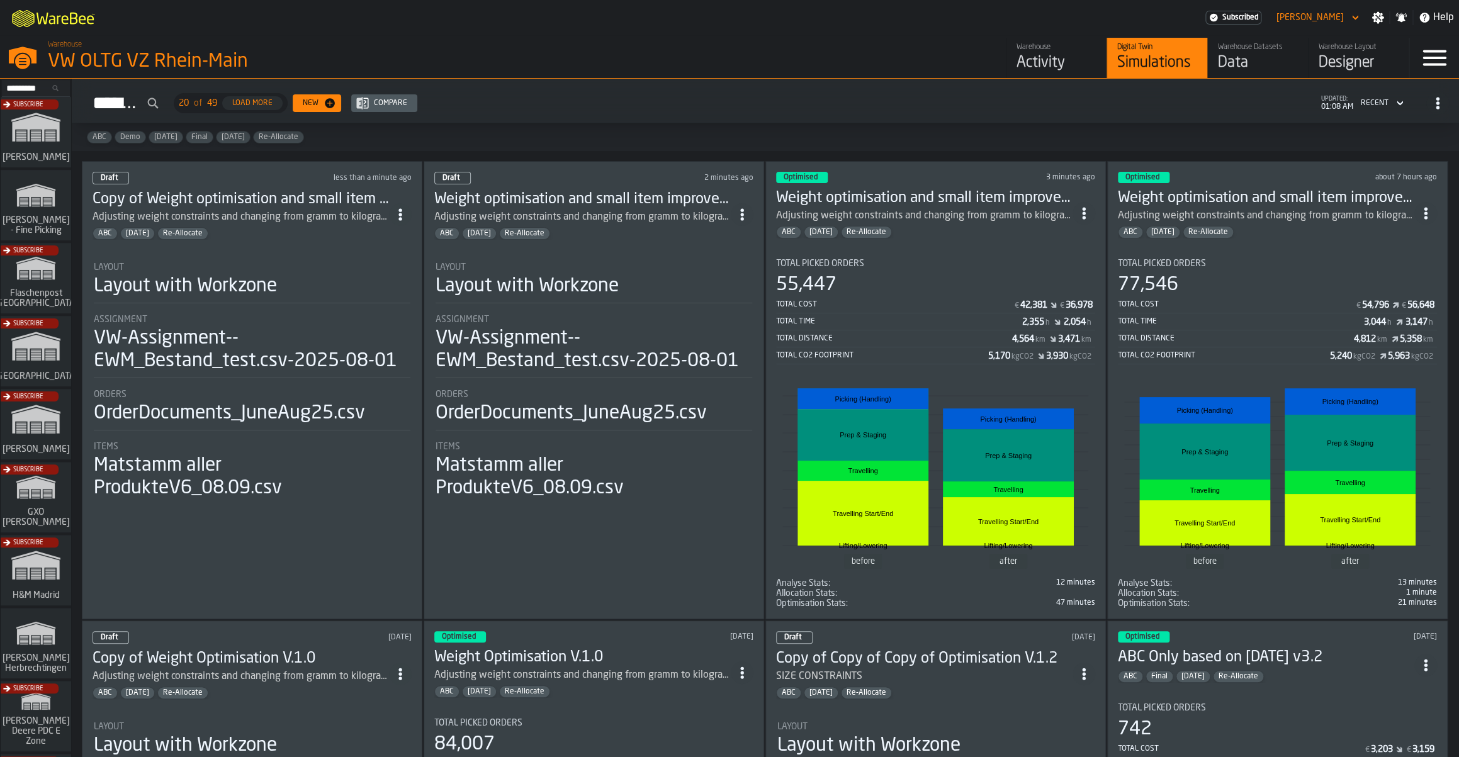
click at [743, 206] on span "ItemListCard-DashboardItemContainer" at bounding box center [742, 214] width 23 height 23
click at [717, 268] on div "Delete" at bounding box center [717, 269] width 65 height 15
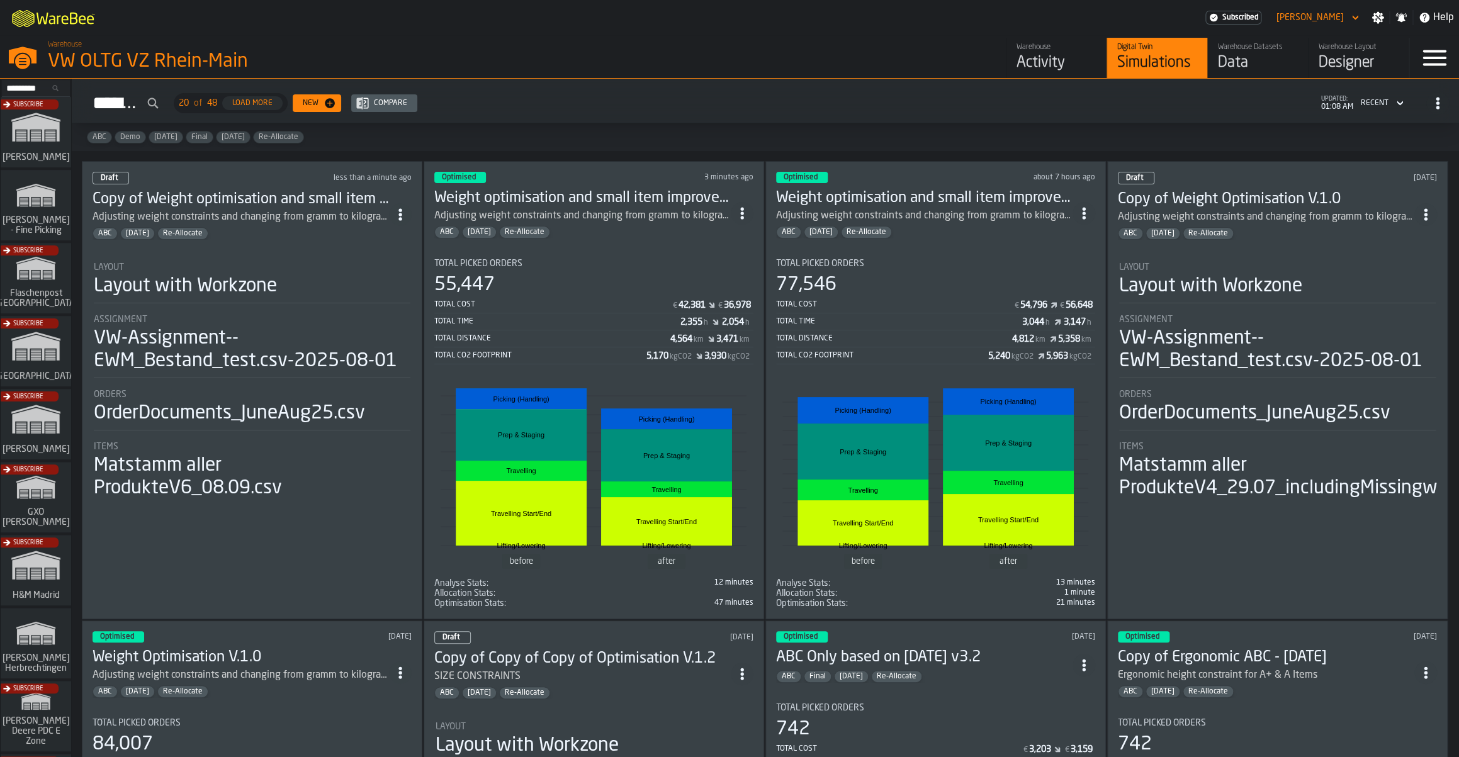
click at [407, 214] on icon "ItemListCard-DashboardItemContainer" at bounding box center [400, 214] width 13 height 13
click at [378, 234] on div "Open" at bounding box center [376, 239] width 65 height 15
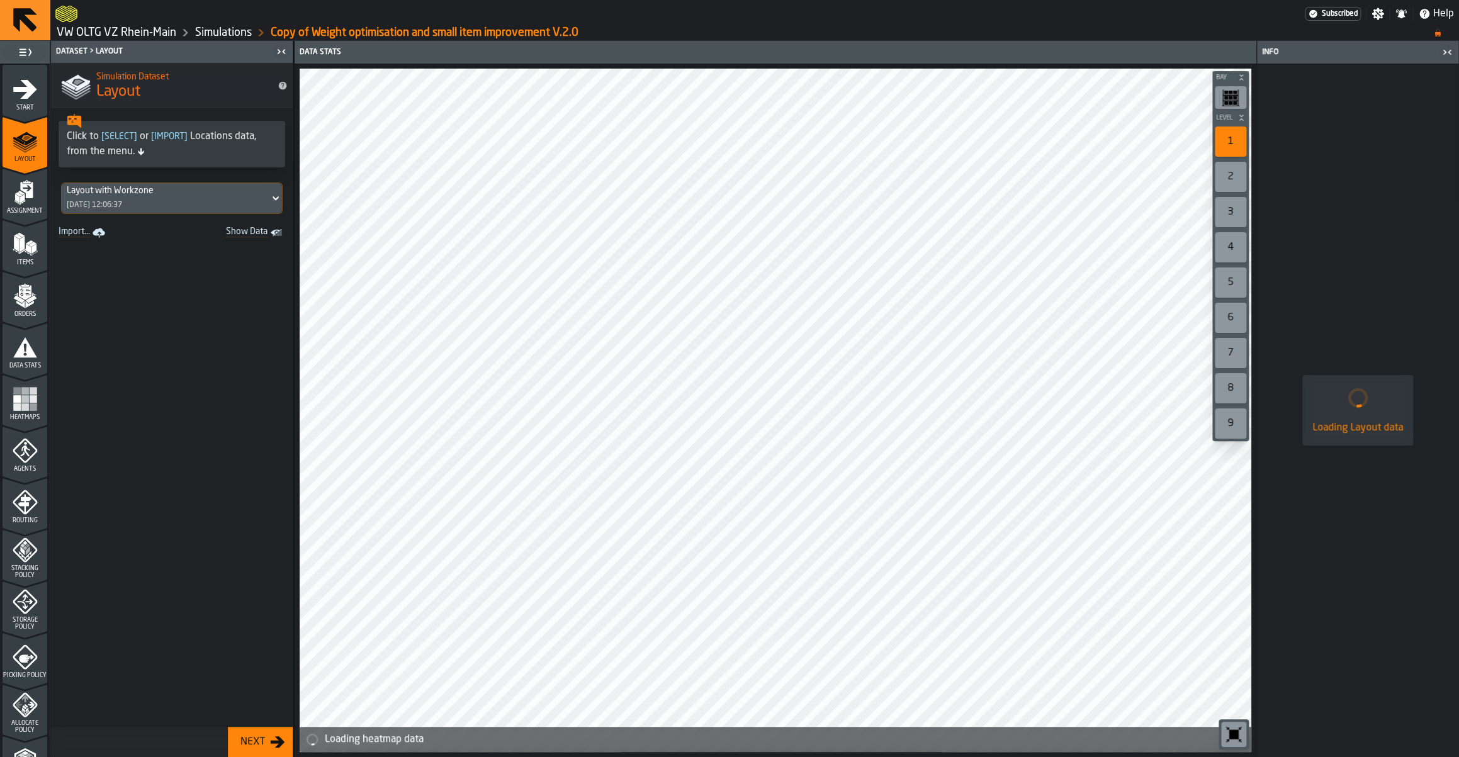
scroll to position [236, 0]
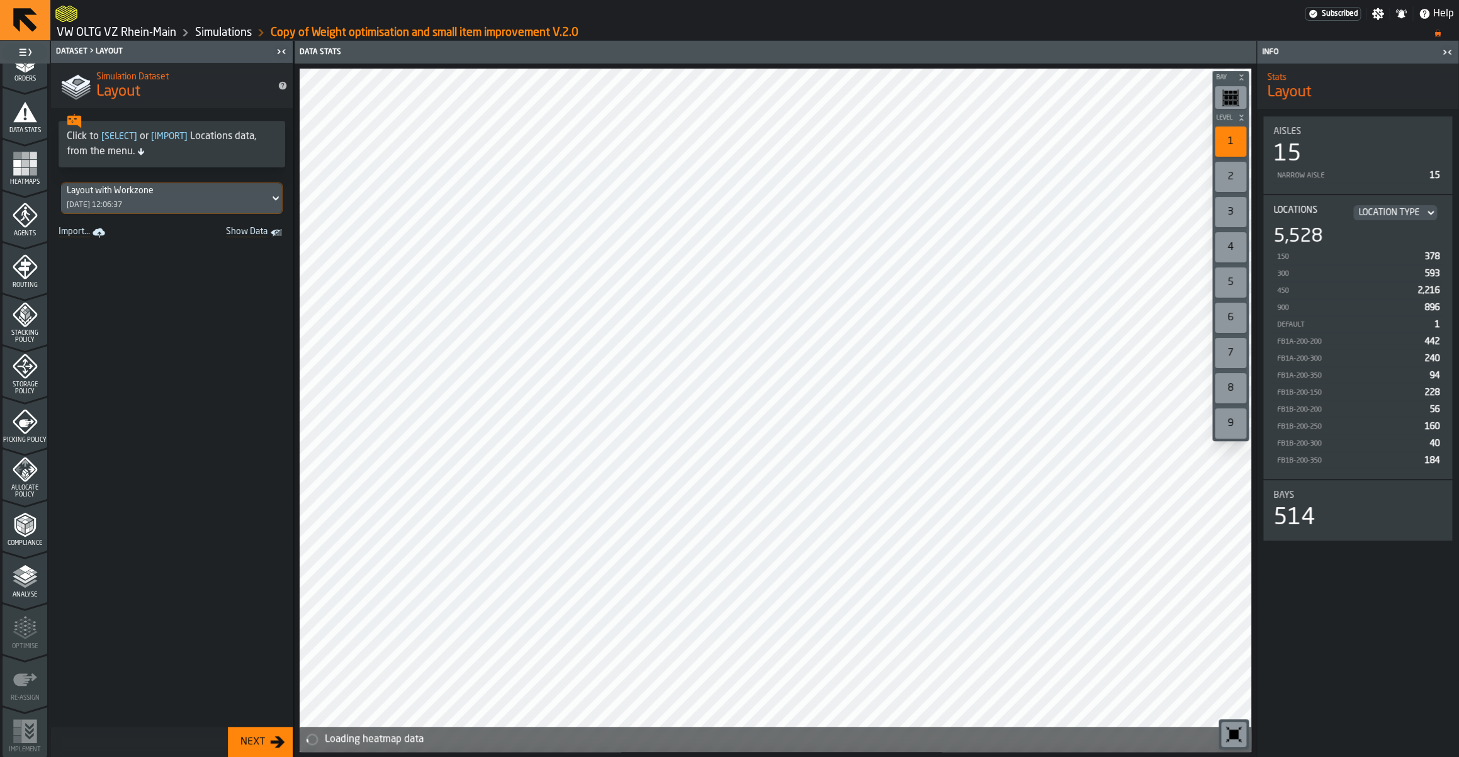
click at [29, 572] on polyline "menu Analyse" at bounding box center [29, 571] width 6 height 3
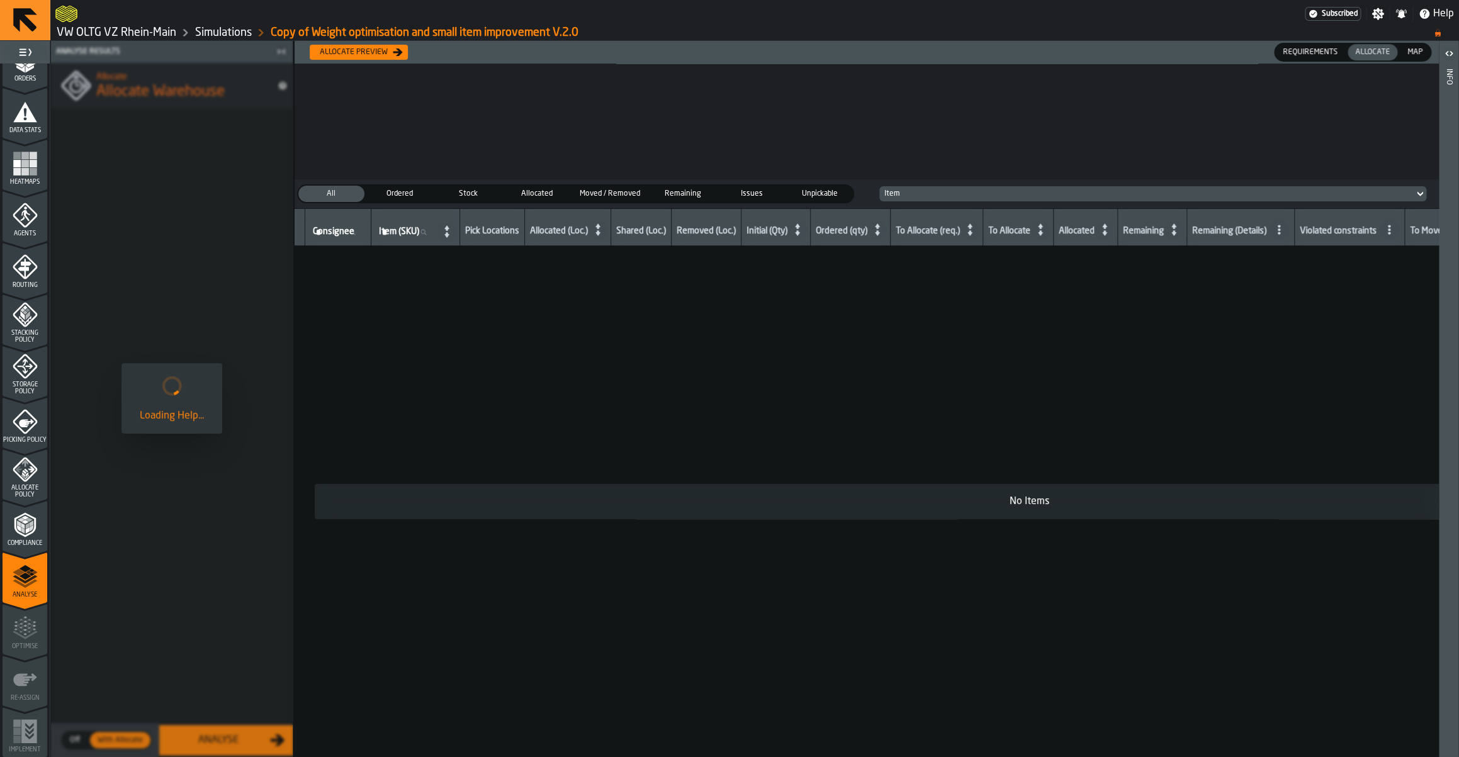
click at [1408, 53] on span "Map" at bounding box center [1414, 52] width 25 height 11
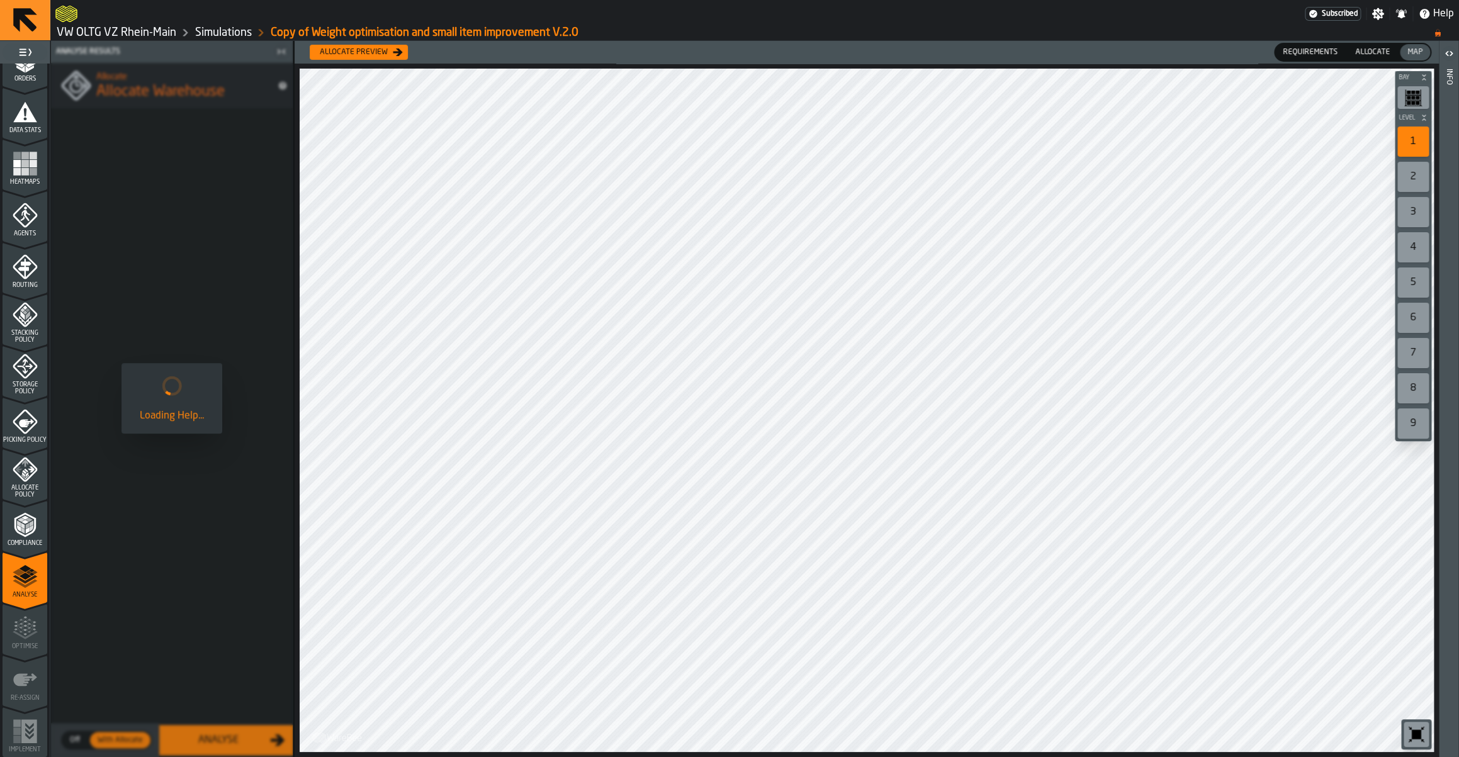
click at [1378, 50] on span "Allocate" at bounding box center [1372, 52] width 45 height 11
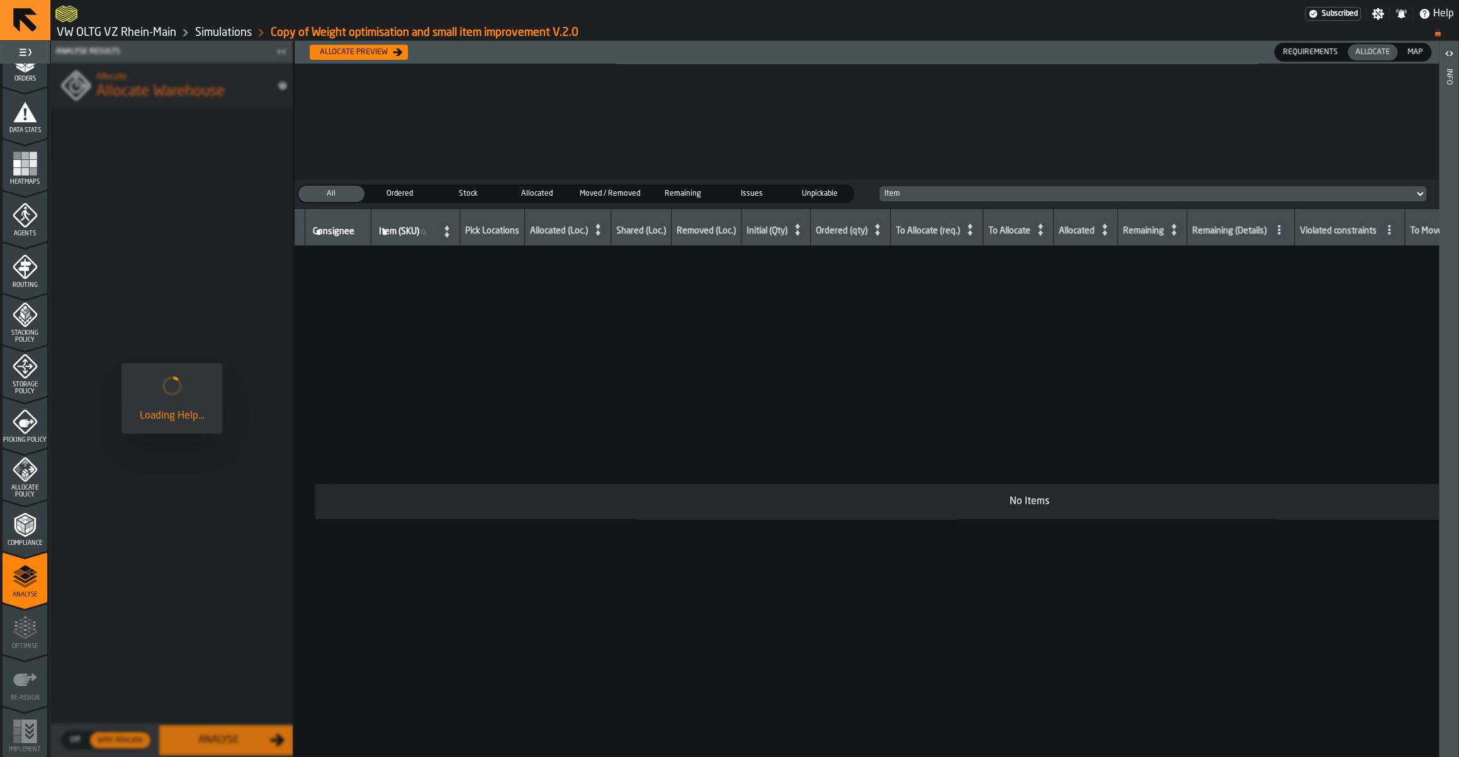
click at [362, 57] on div "Allocate preview" at bounding box center [354, 52] width 78 height 9
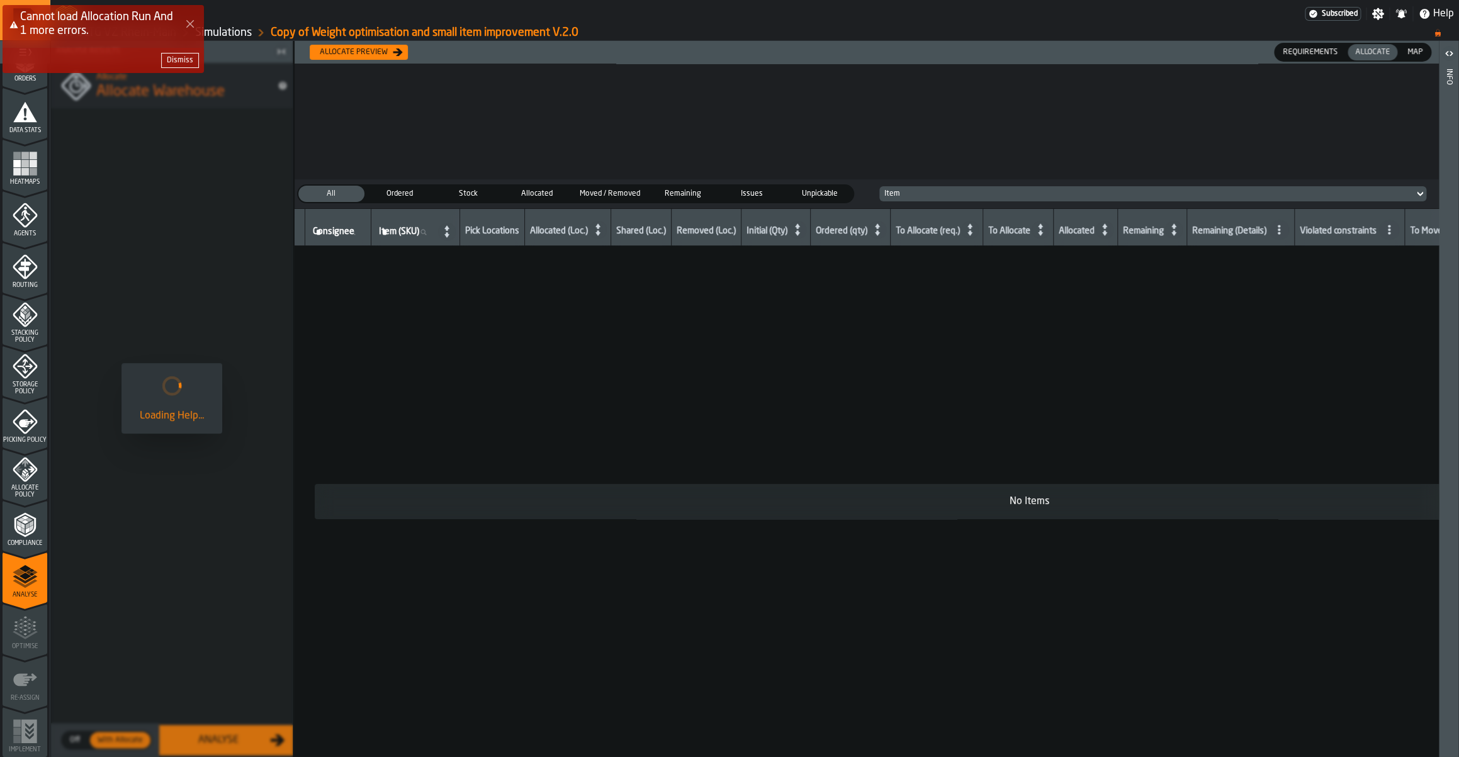
click at [175, 60] on div "Dismiss" at bounding box center [180, 60] width 26 height 9
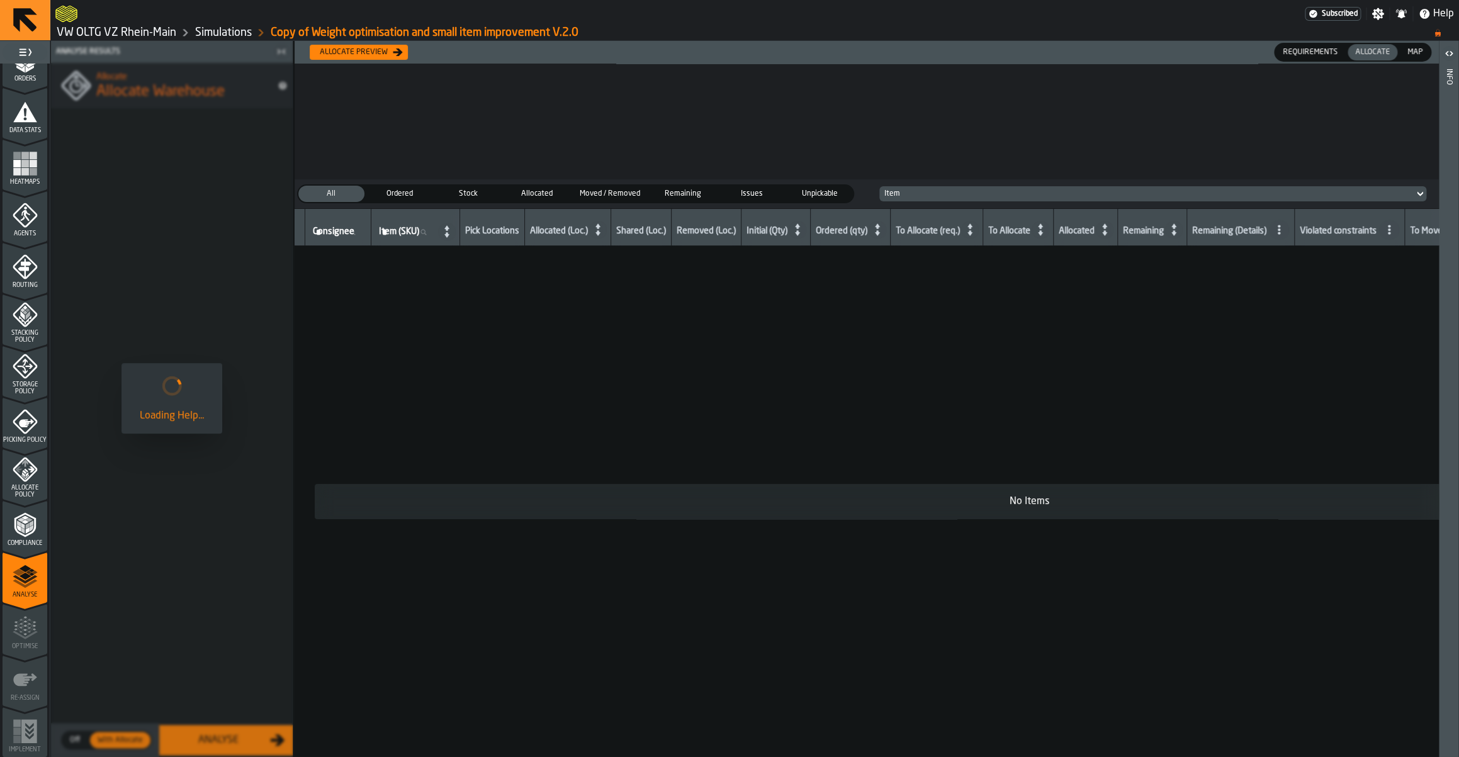
click at [131, 37] on link "VW OLTG VZ Rhein-Main" at bounding box center [117, 33] width 120 height 14
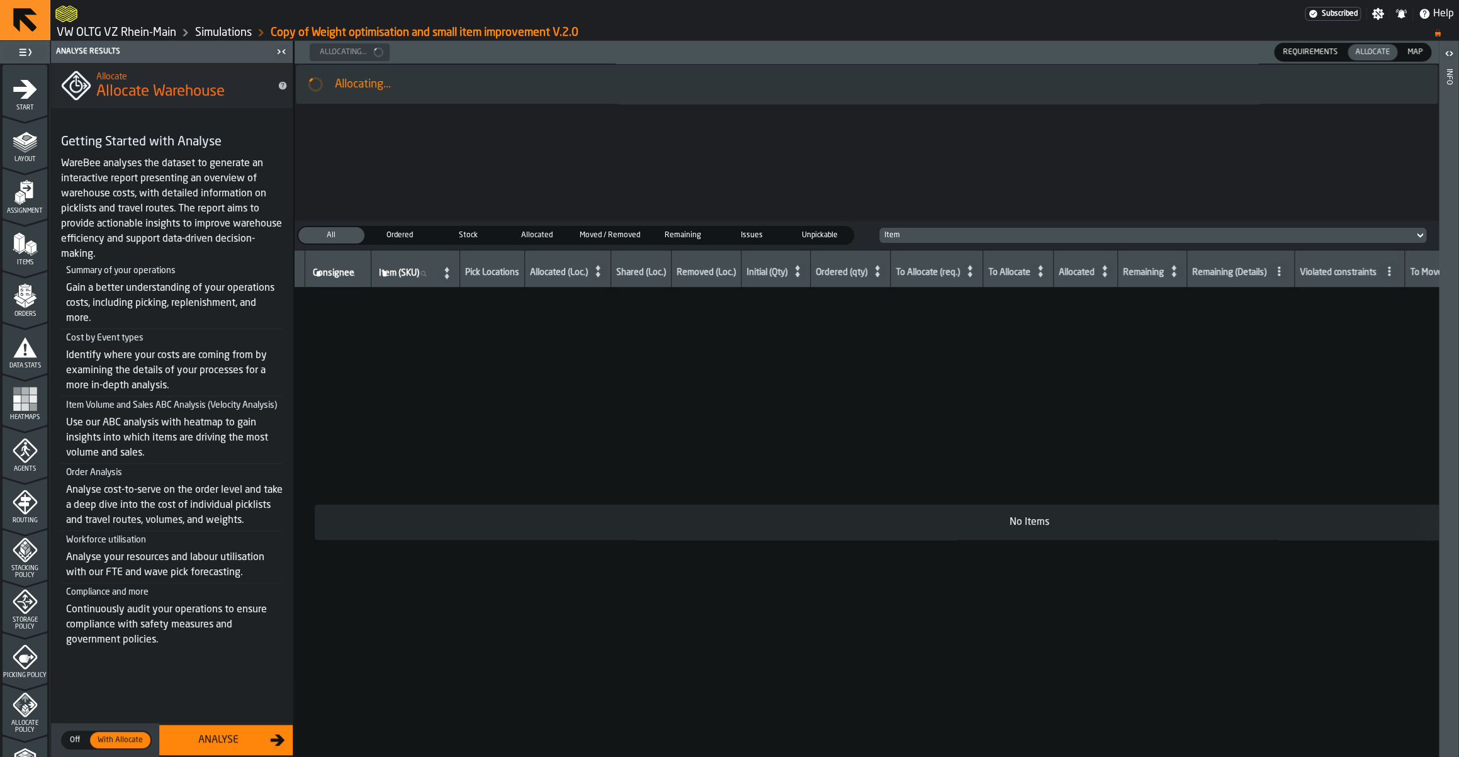
click at [1409, 57] on span "Map" at bounding box center [1414, 52] width 25 height 11
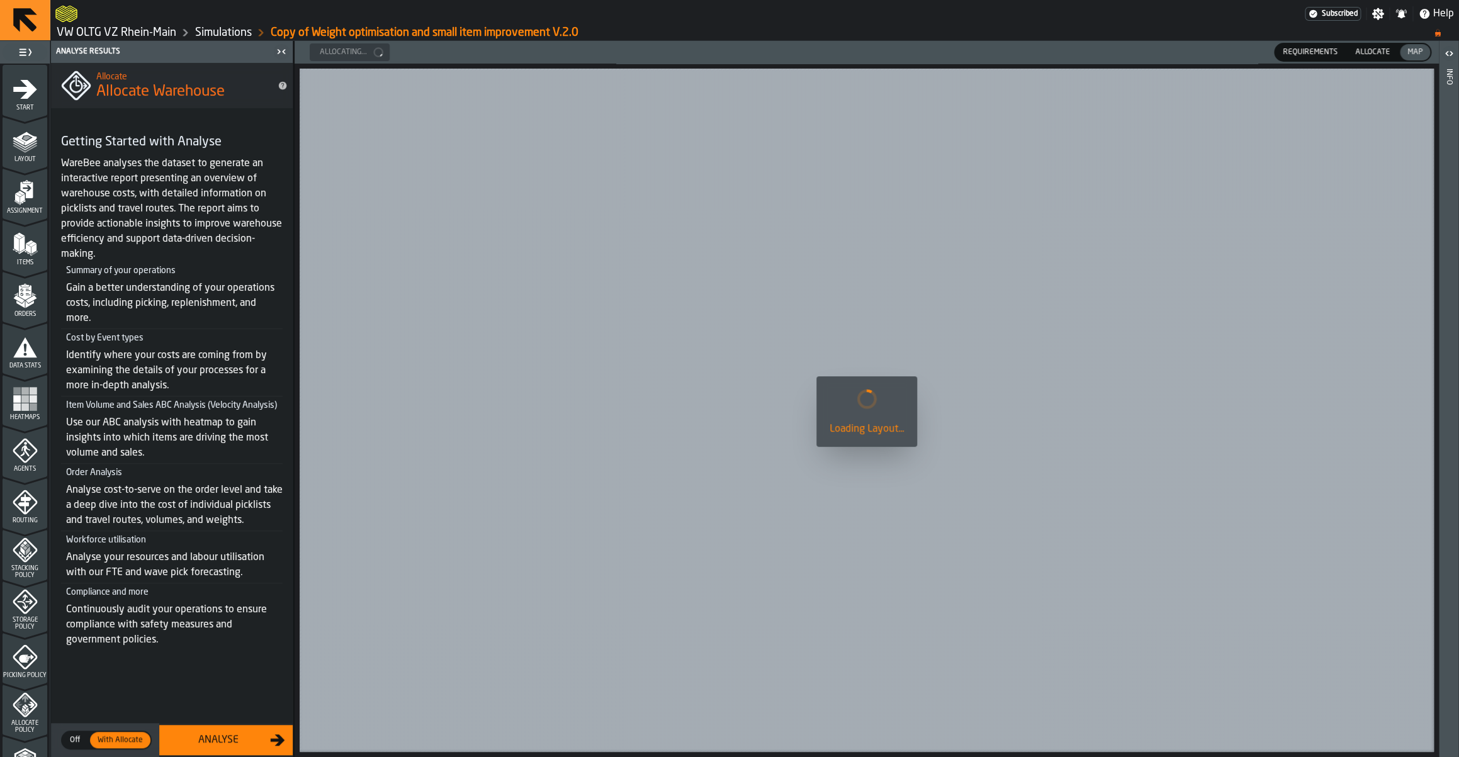
click at [1379, 55] on span "Allocate" at bounding box center [1372, 52] width 45 height 11
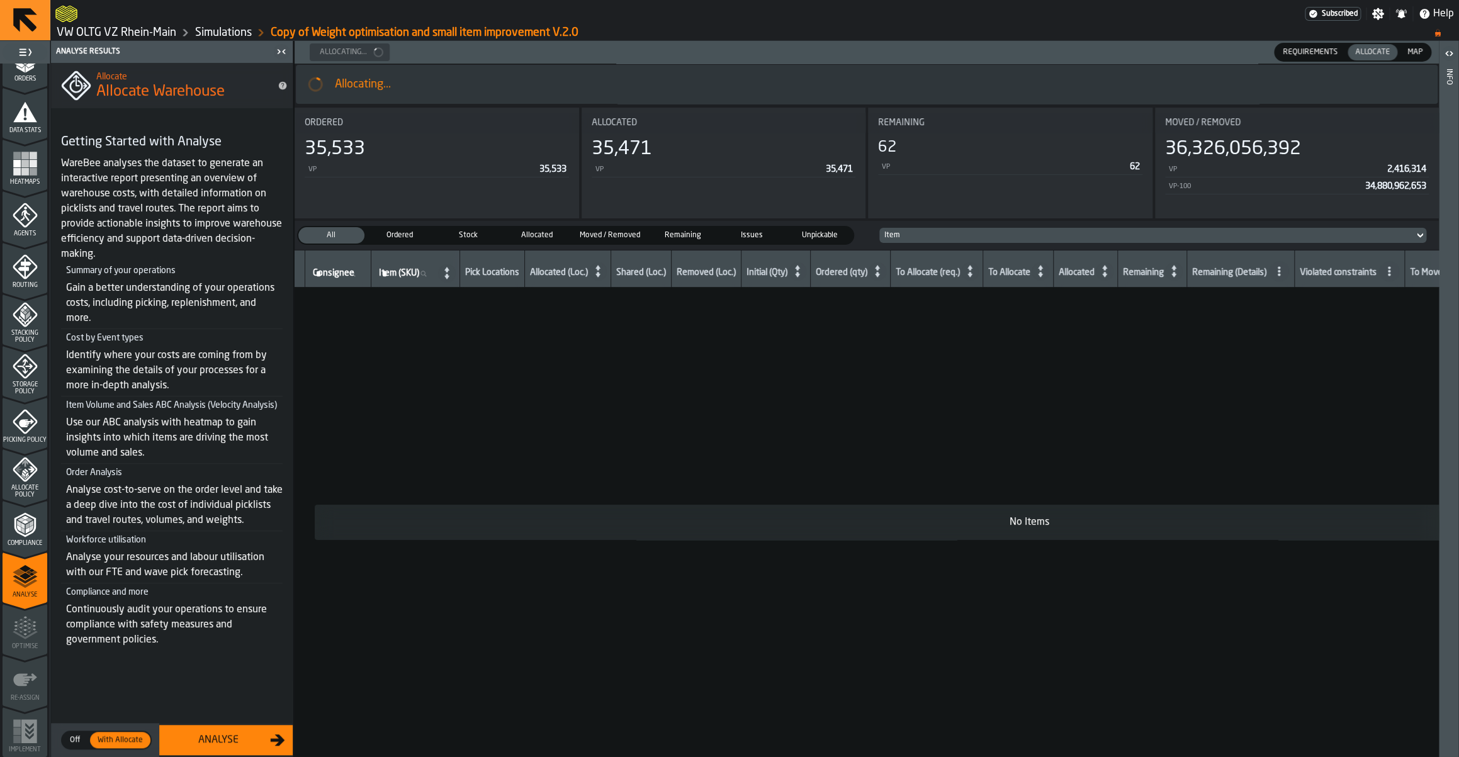
scroll to position [0, 340]
click at [1419, 57] on span "Map" at bounding box center [1414, 52] width 25 height 11
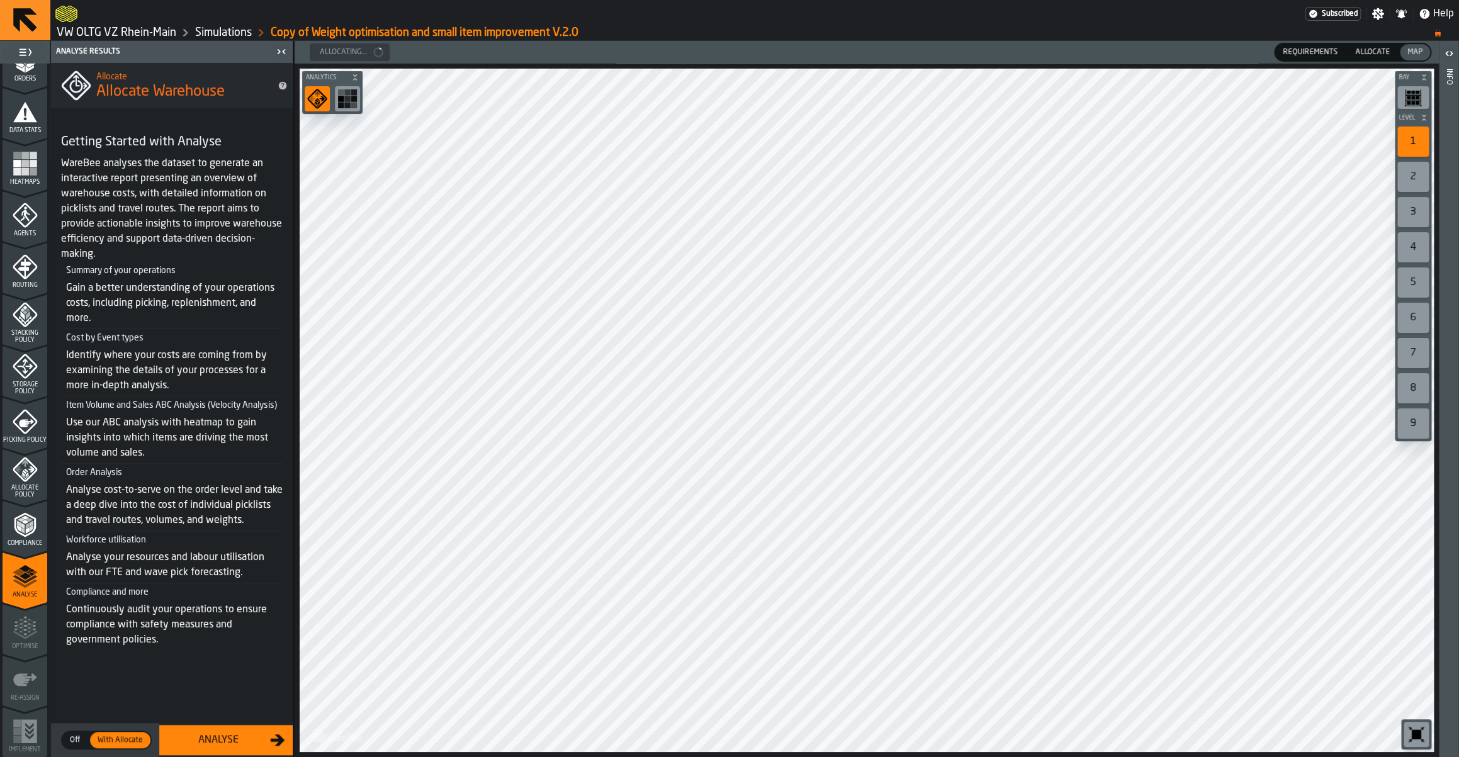
click at [1394, 55] on span "Allocate" at bounding box center [1372, 52] width 45 height 11
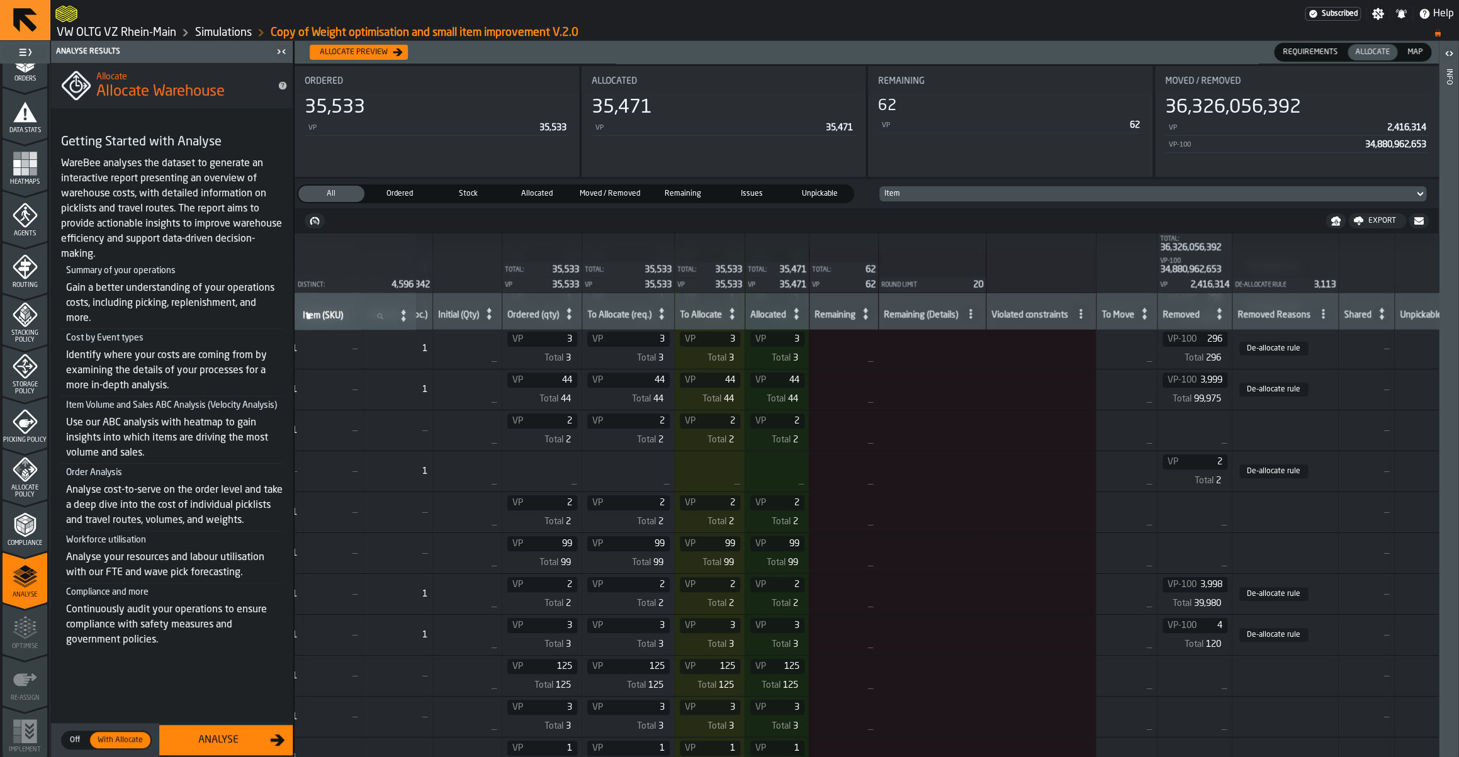
scroll to position [36813, 346]
click at [240, 740] on div "Analyse" at bounding box center [218, 740] width 103 height 15
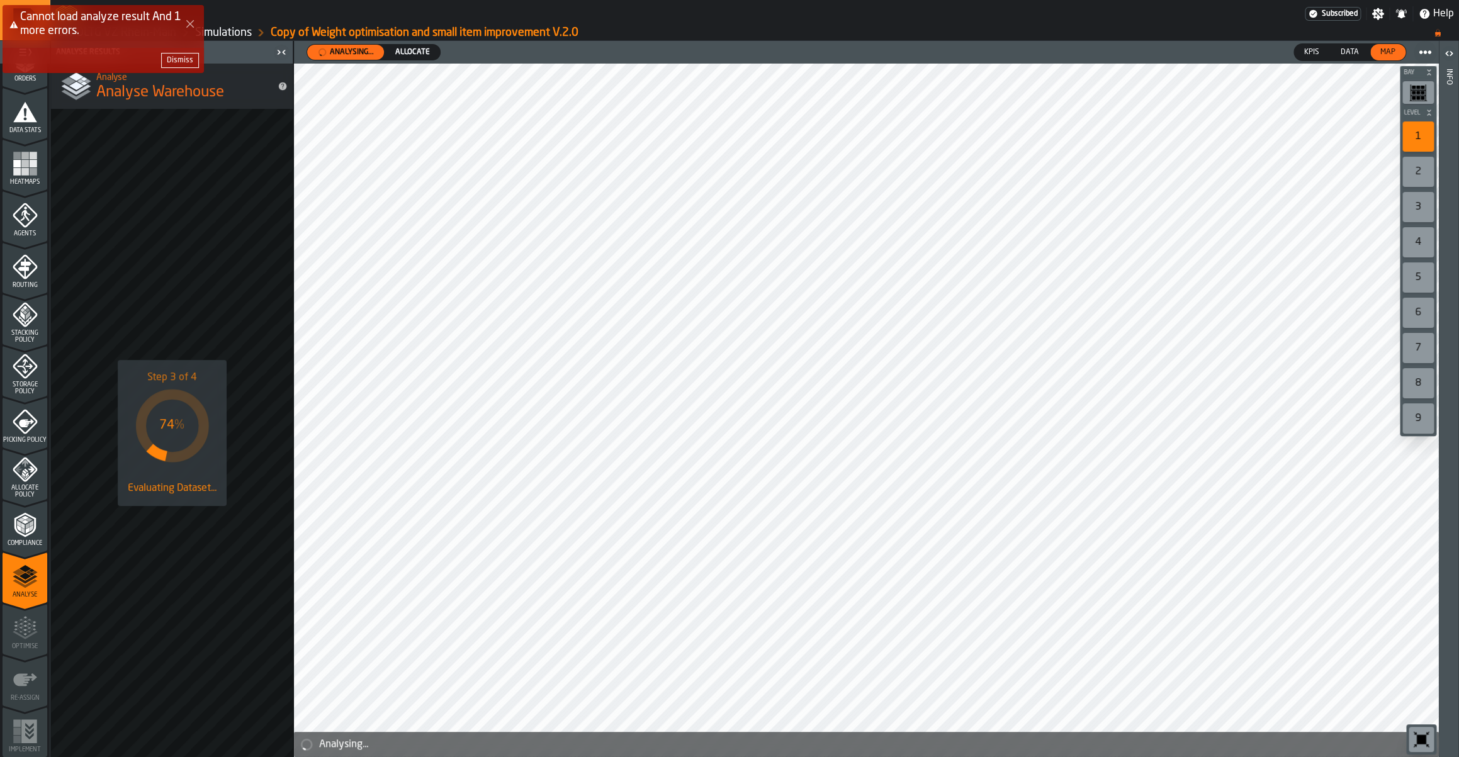
click at [182, 59] on div "Dismiss" at bounding box center [180, 60] width 26 height 9
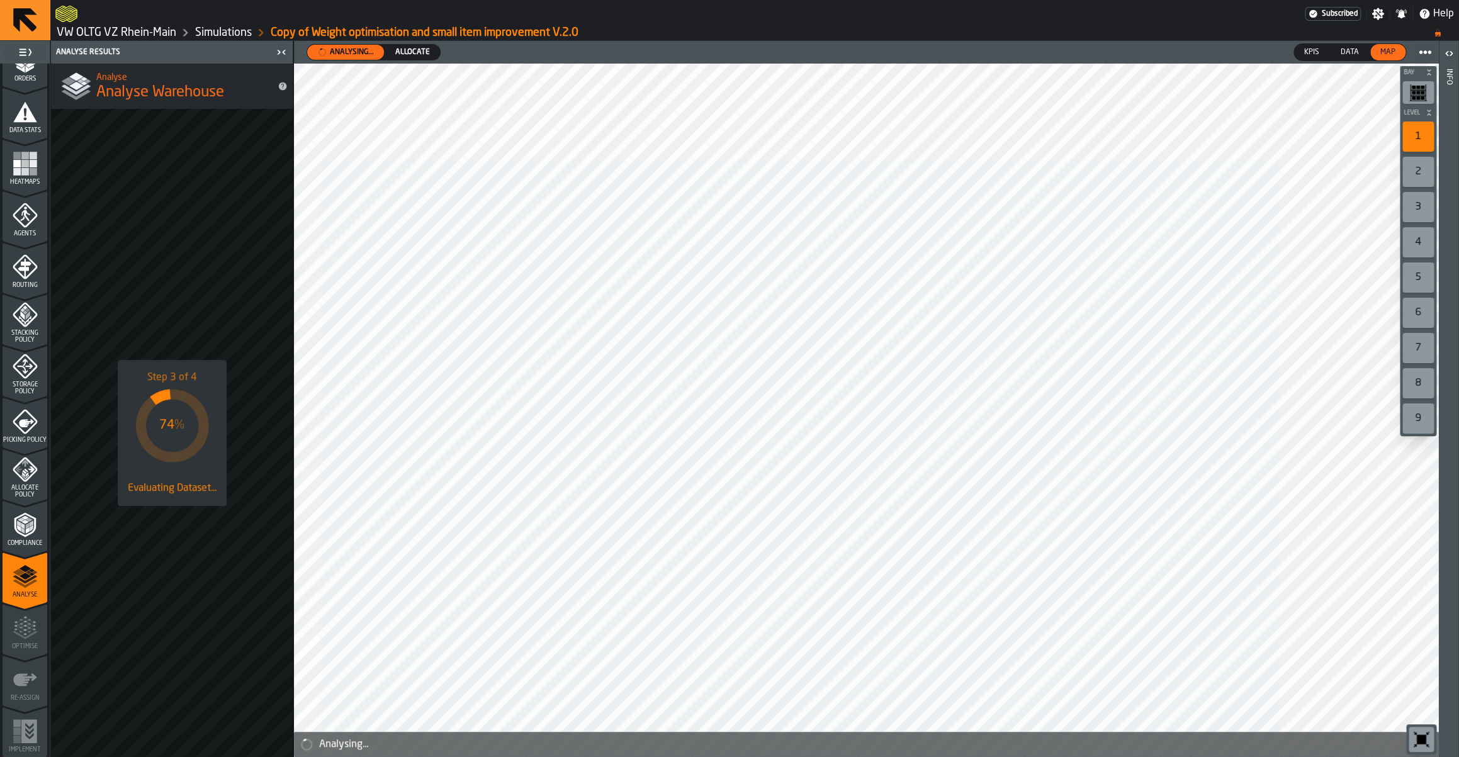
click at [411, 52] on span "Allocate" at bounding box center [412, 52] width 45 height 11
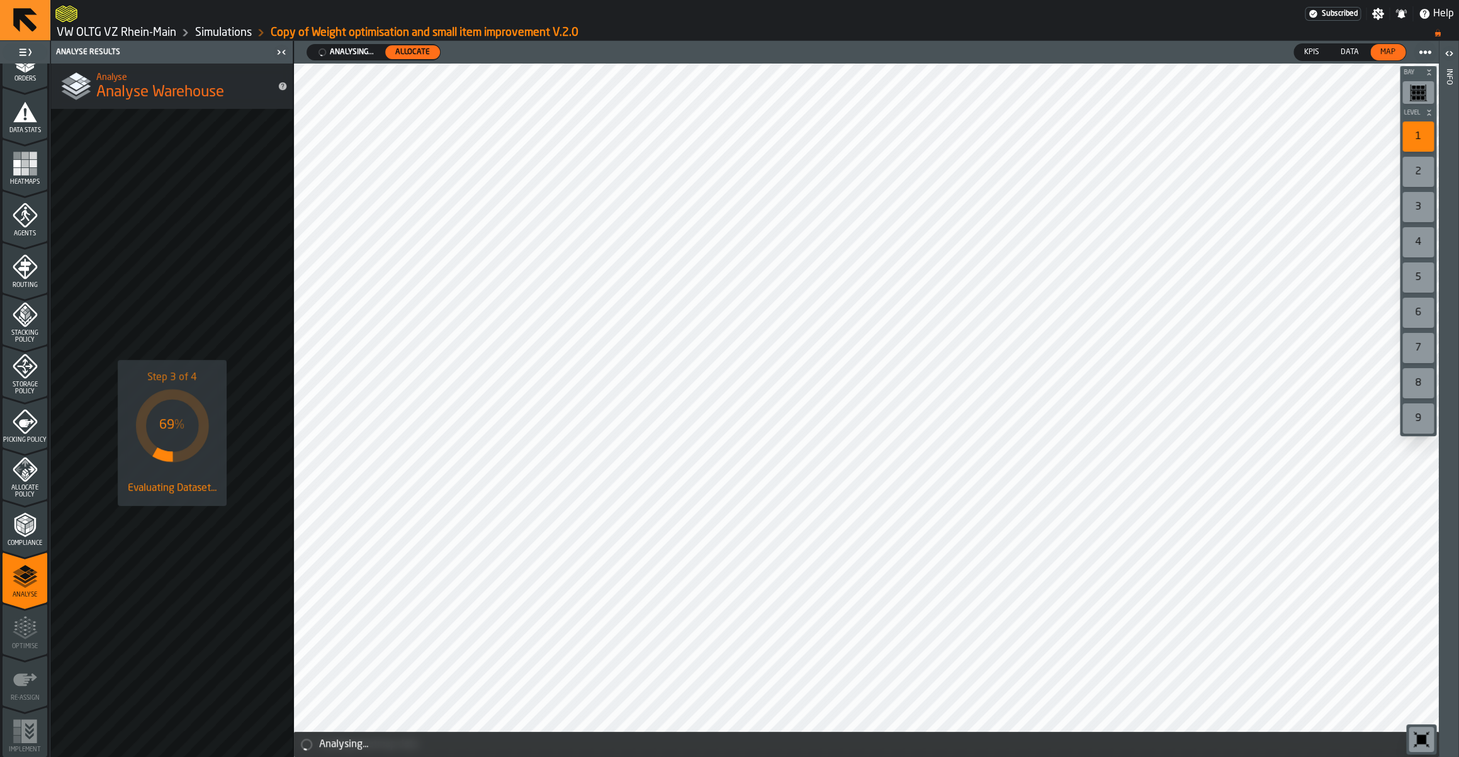
click at [363, 55] on span "Analysing..." at bounding box center [345, 52] width 67 height 13
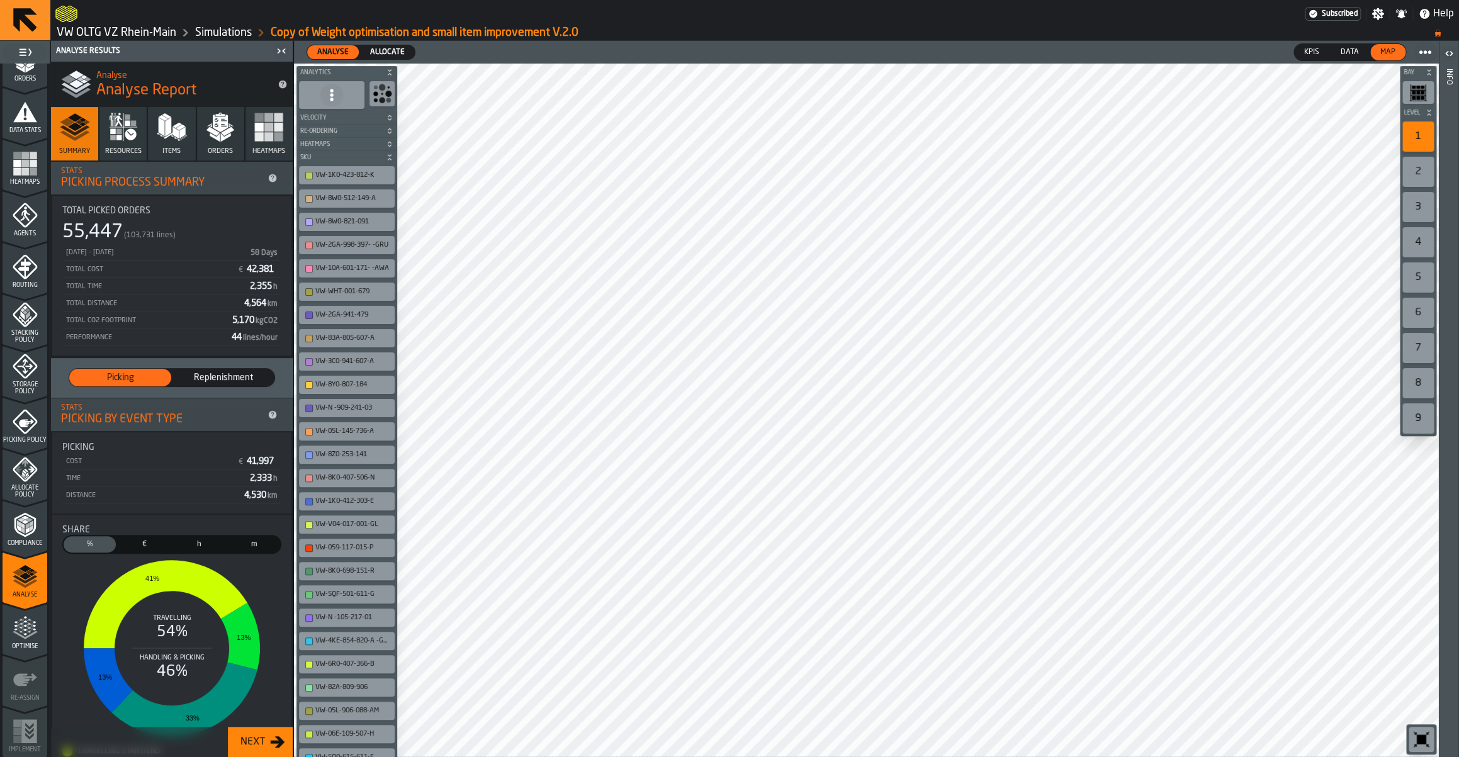
click at [31, 626] on icon "menu Optimise" at bounding box center [25, 628] width 25 height 25
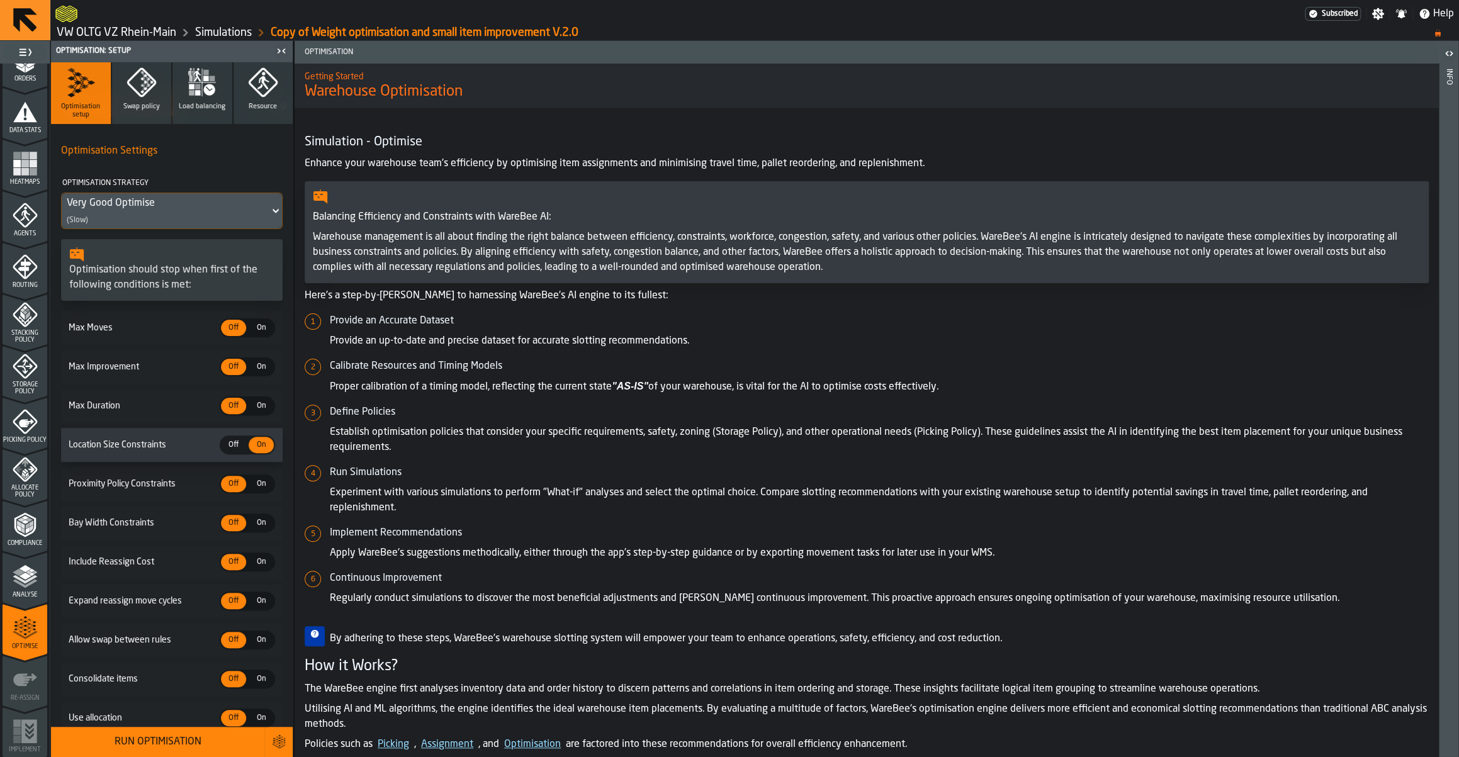
scroll to position [98, 0]
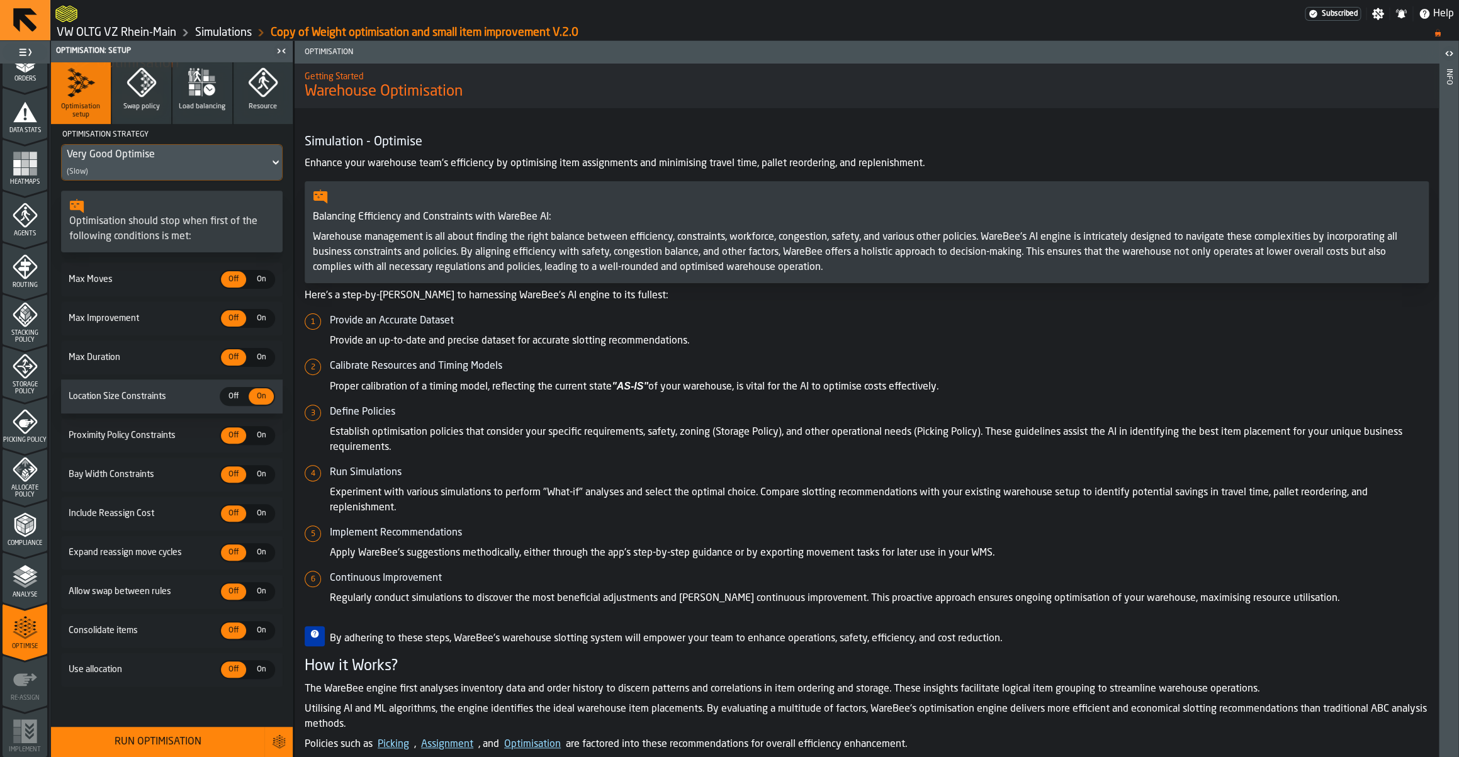
click at [208, 103] on span "Load balancing" at bounding box center [202, 107] width 47 height 8
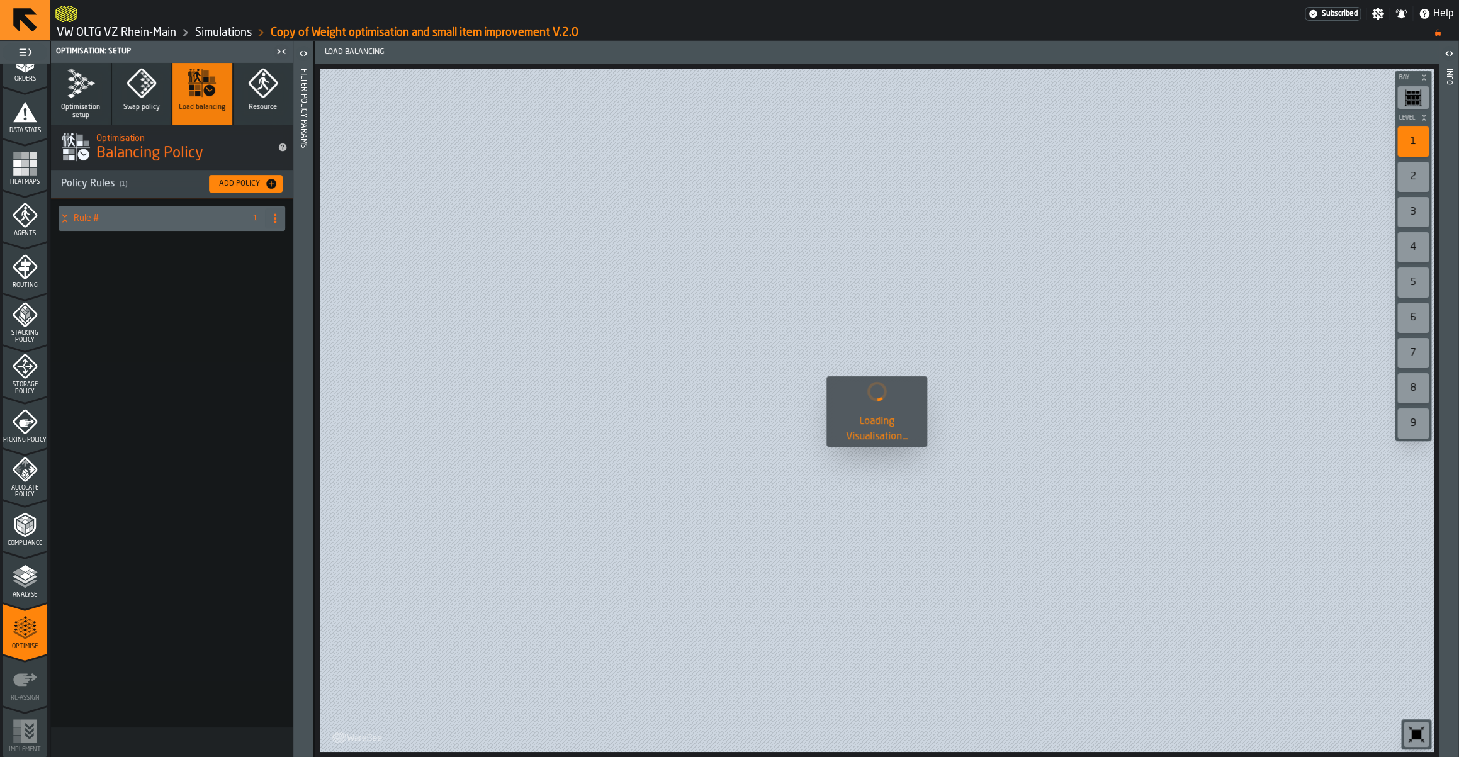
scroll to position [0, 0]
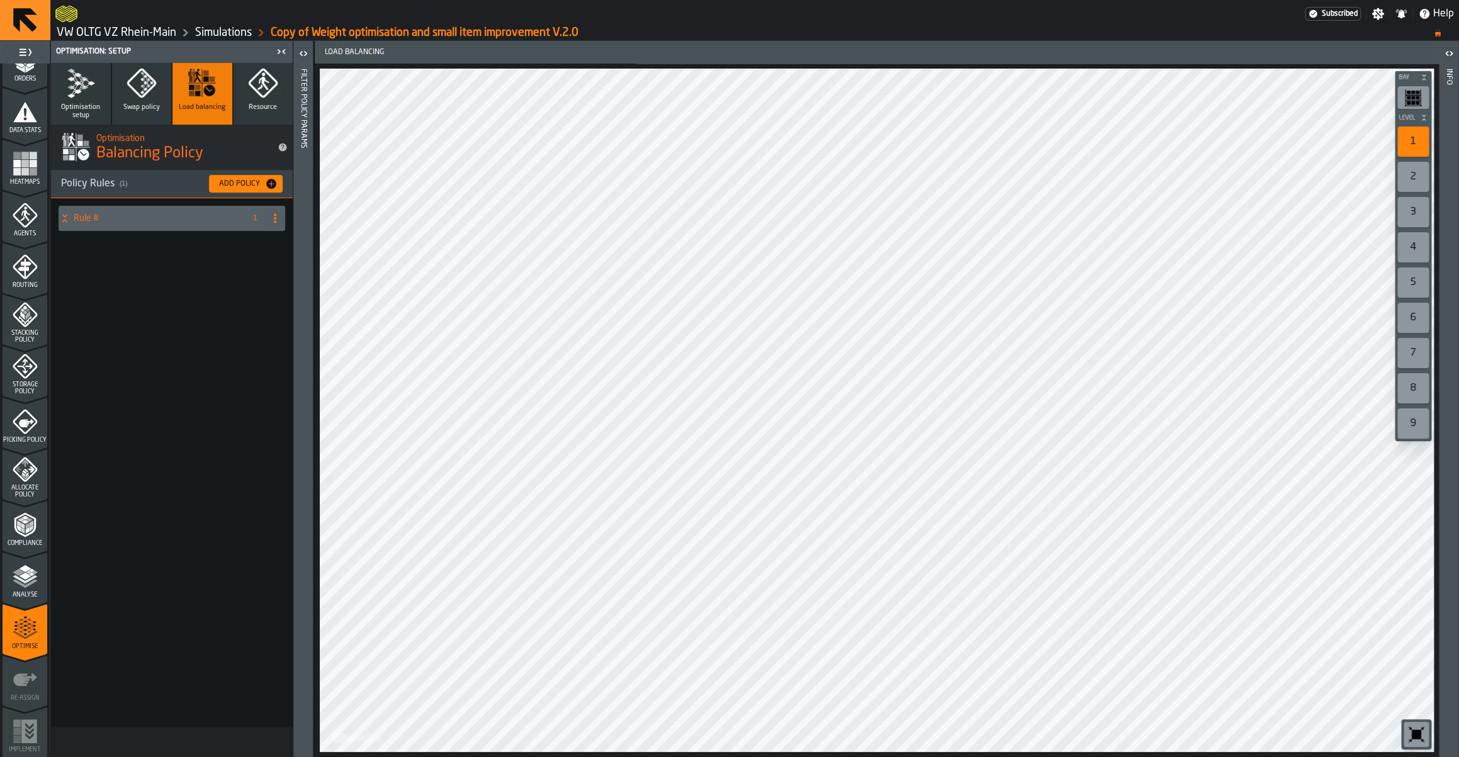
click at [144, 93] on polygon "button" at bounding box center [142, 92] width 4 height 3
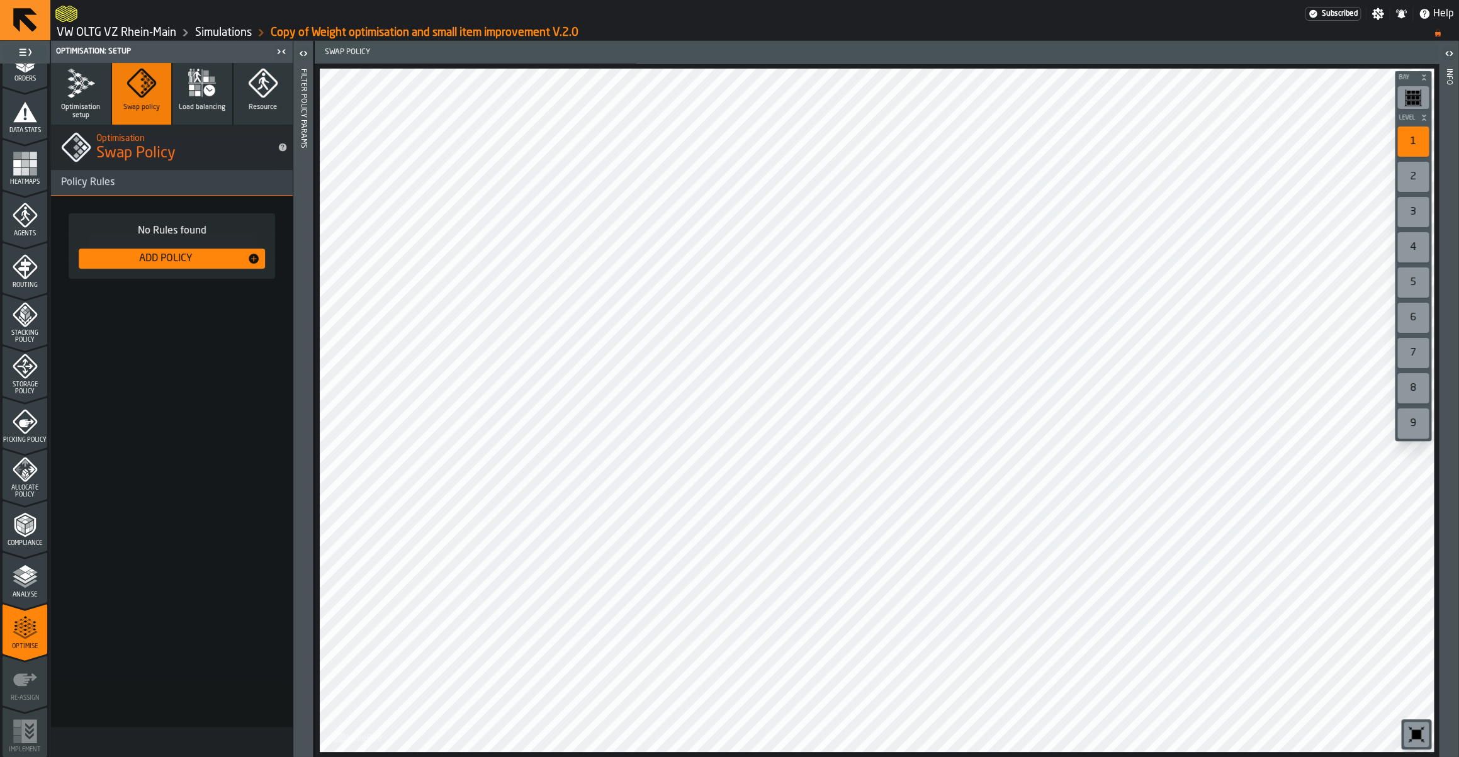
click at [196, 89] on icon "button" at bounding box center [198, 88] width 6 height 6
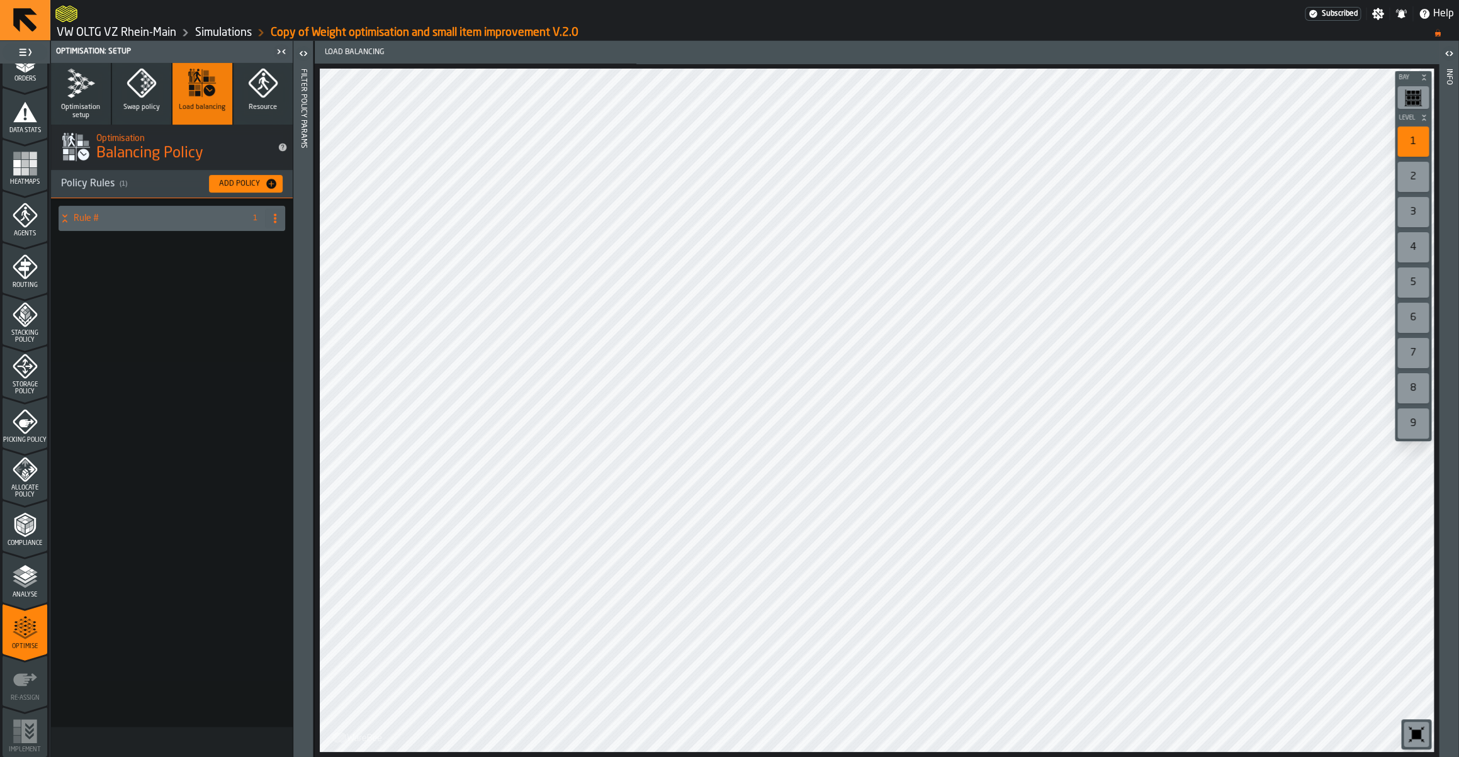
click at [166, 220] on h4 "Rule #" at bounding box center [157, 218] width 166 height 10
click at [252, 113] on button "Resource" at bounding box center [264, 94] width 60 height 62
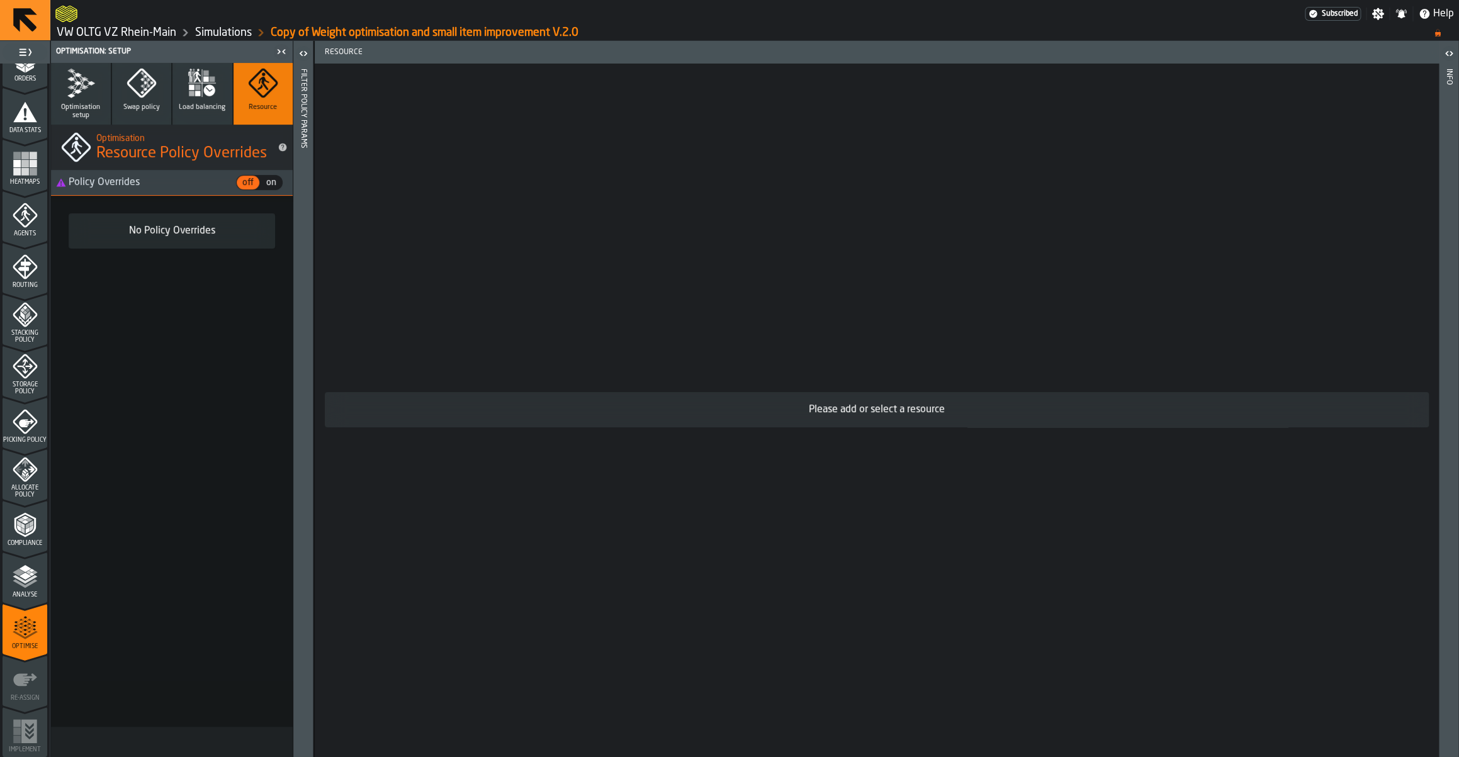
click at [219, 113] on button "Load balancing" at bounding box center [202, 94] width 60 height 62
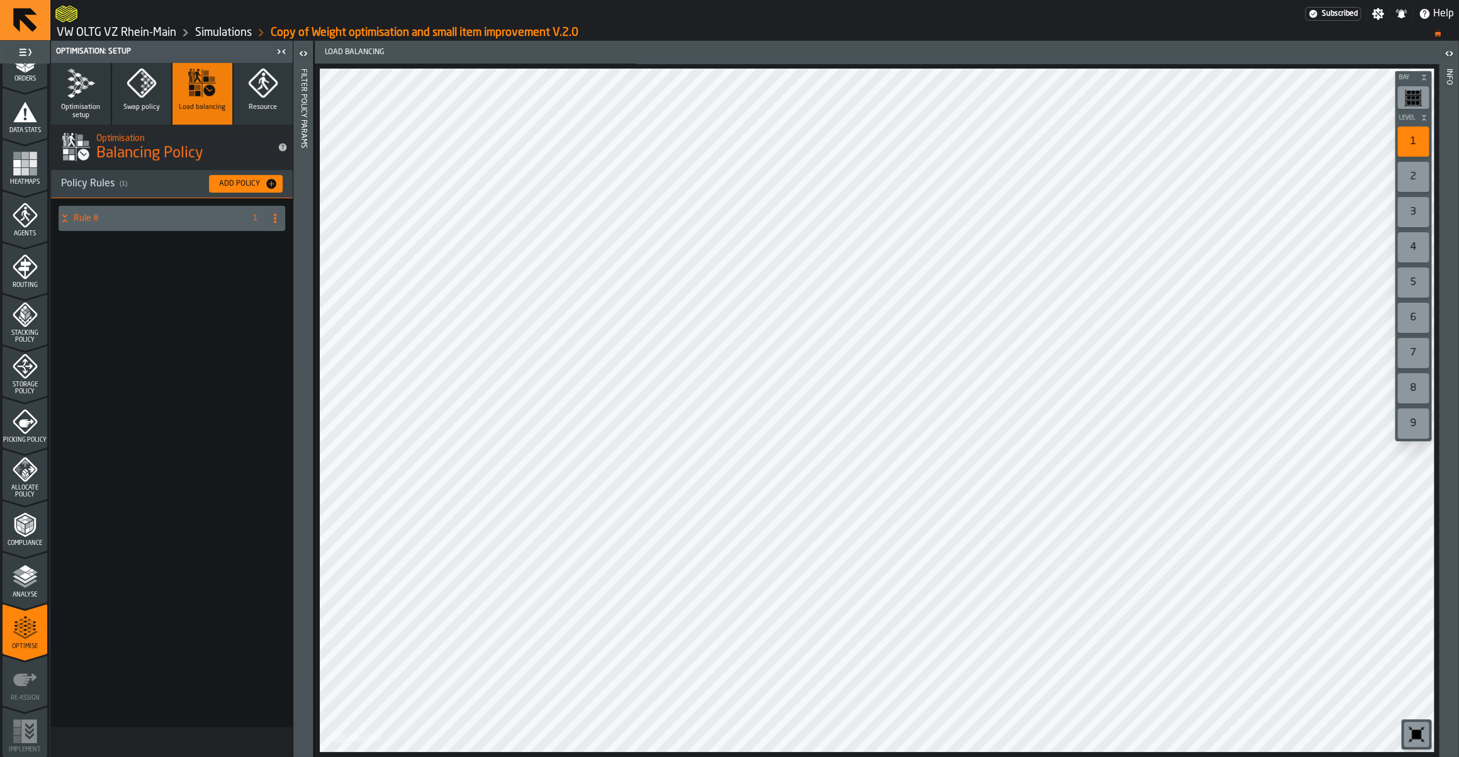
click at [120, 220] on h4 "Rule #" at bounding box center [157, 218] width 166 height 10
click at [93, 107] on span "Optimisation setup" at bounding box center [81, 111] width 50 height 16
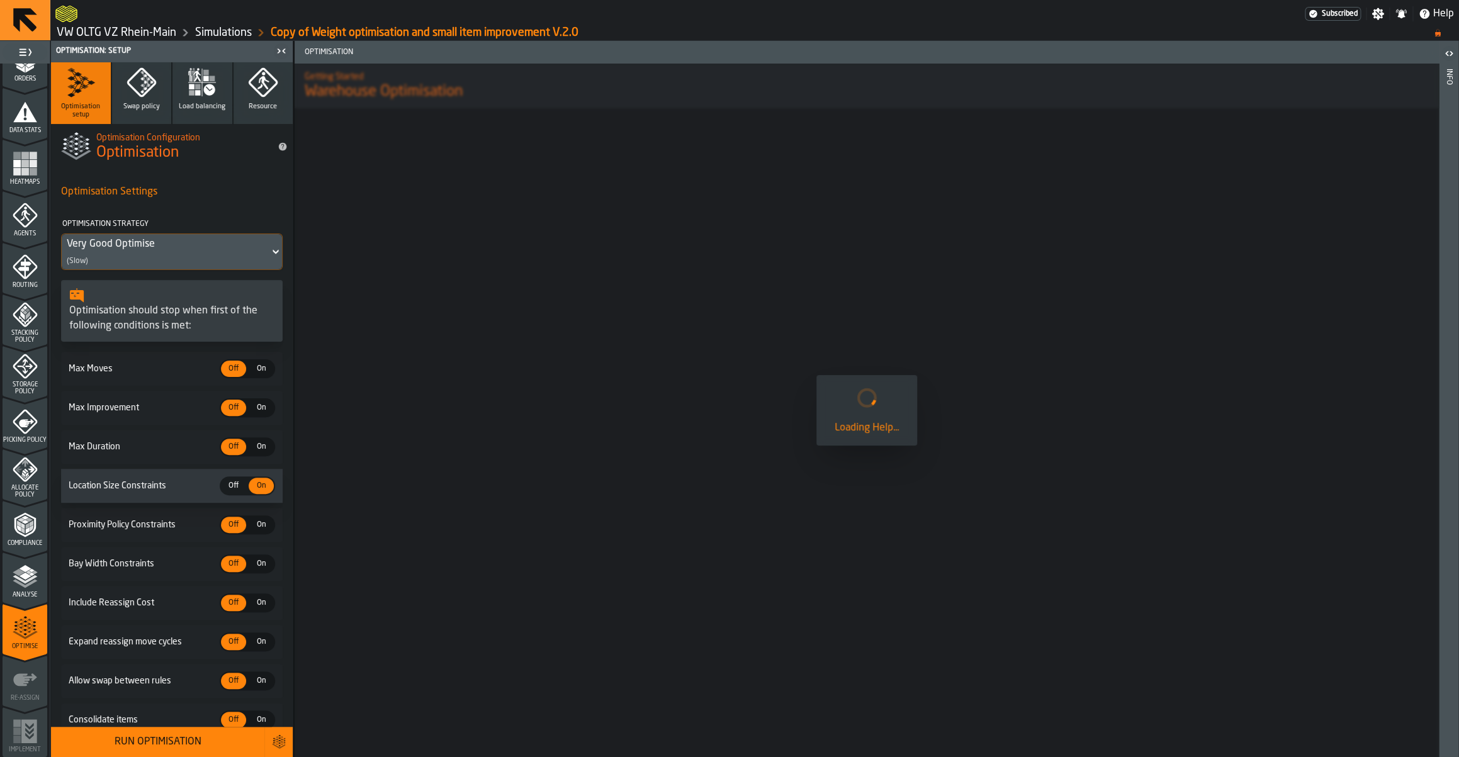
scroll to position [98, 0]
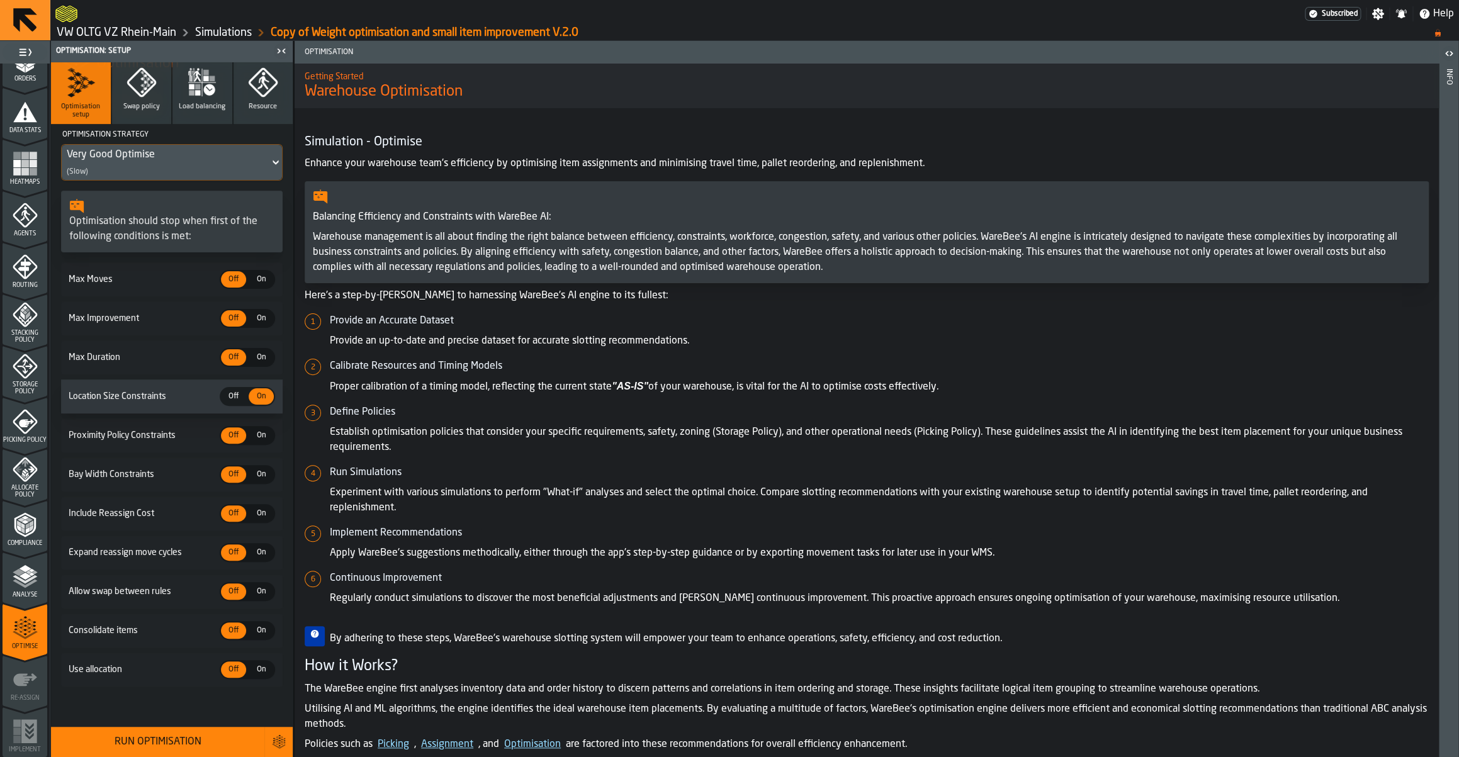
click at [258, 668] on span "On" at bounding box center [261, 669] width 20 height 11
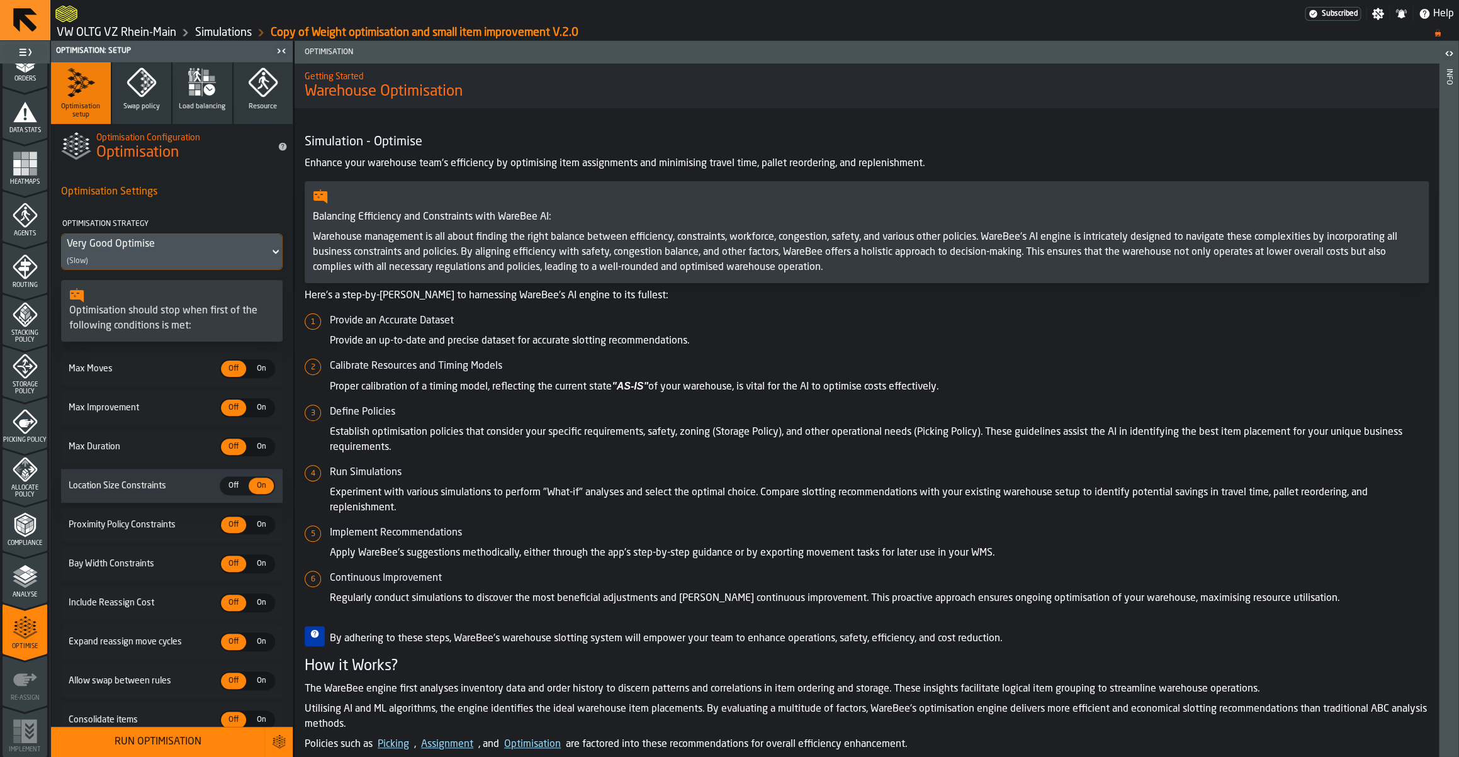
click at [150, 101] on button "Swap policy" at bounding box center [142, 93] width 60 height 62
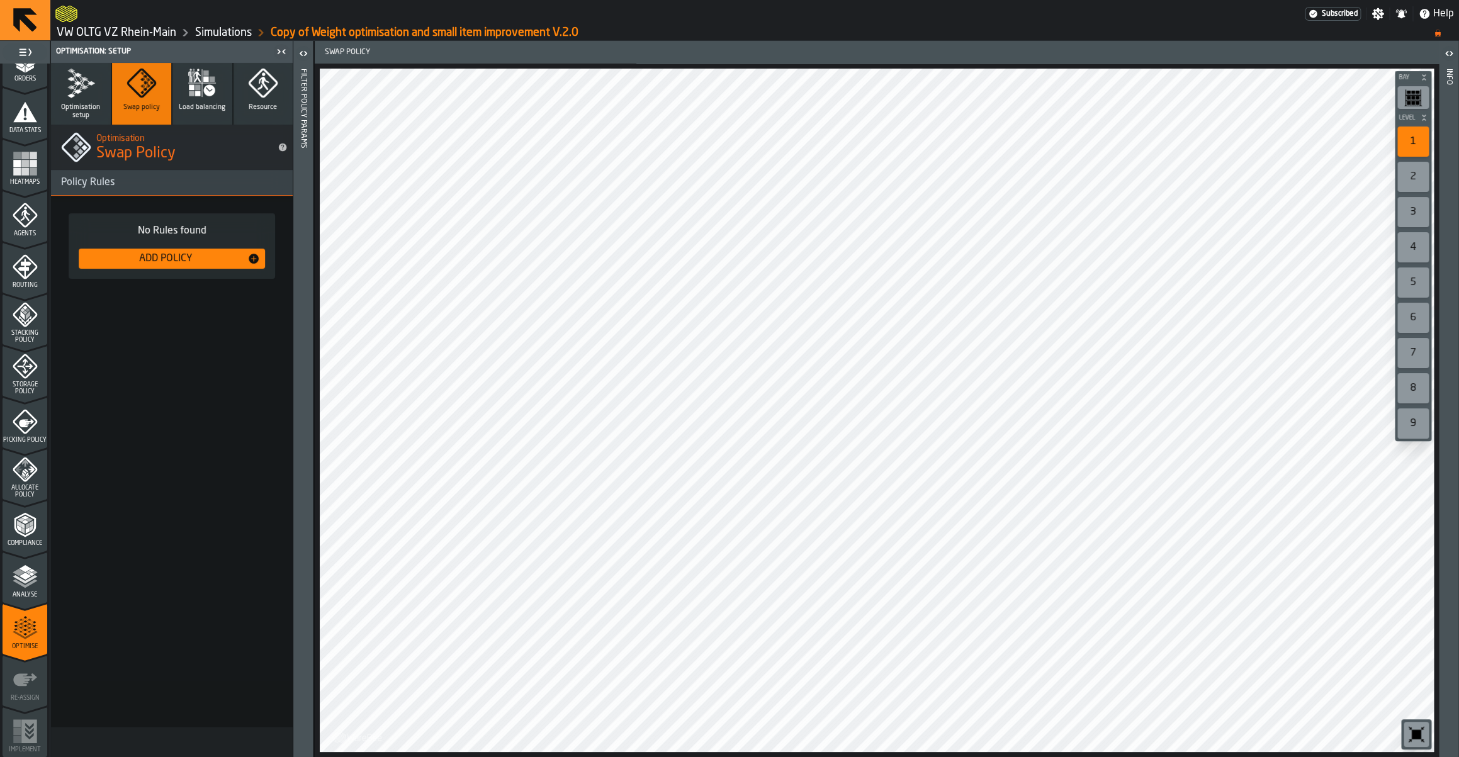
click at [196, 98] on icon "button" at bounding box center [202, 83] width 30 height 30
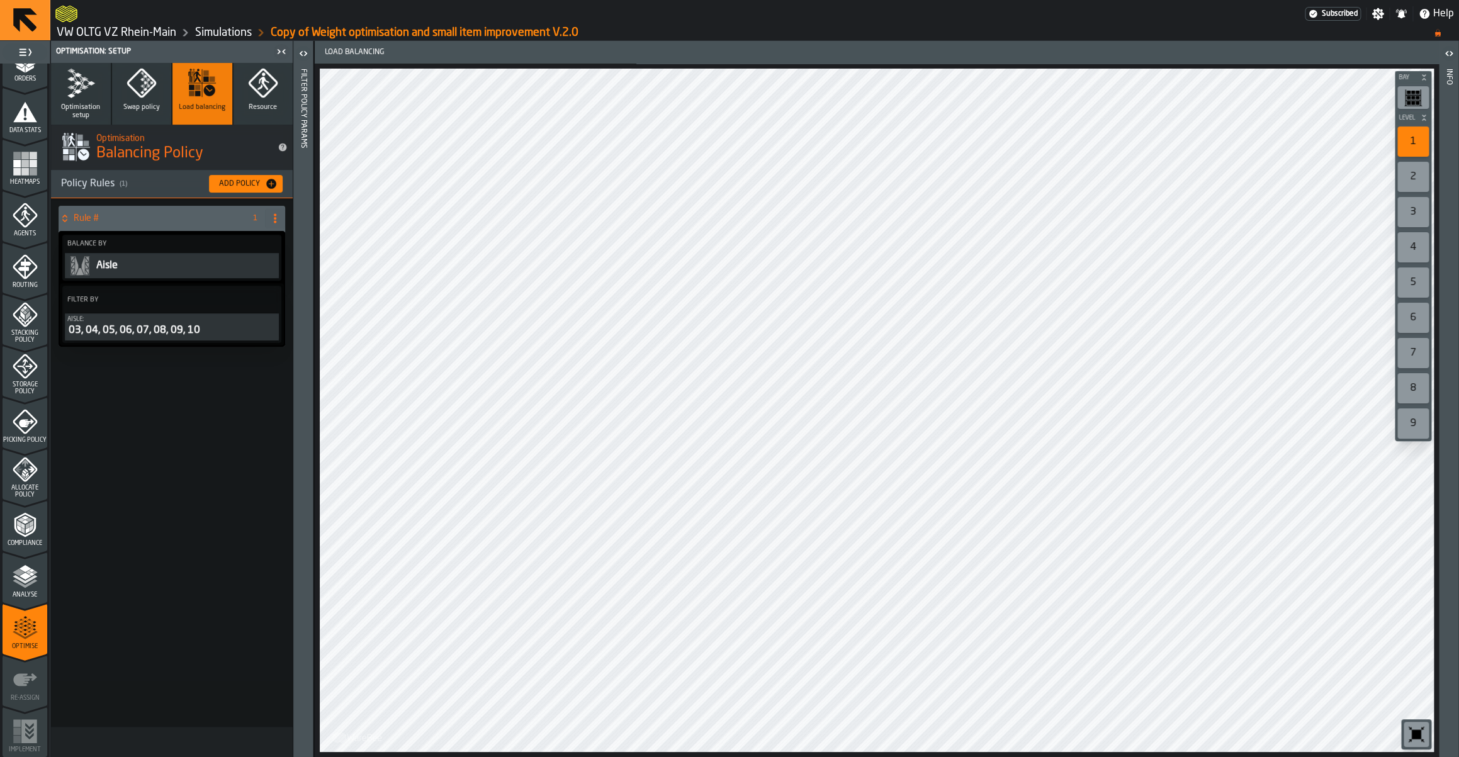
click at [97, 84] on button "Optimisation setup" at bounding box center [81, 94] width 60 height 62
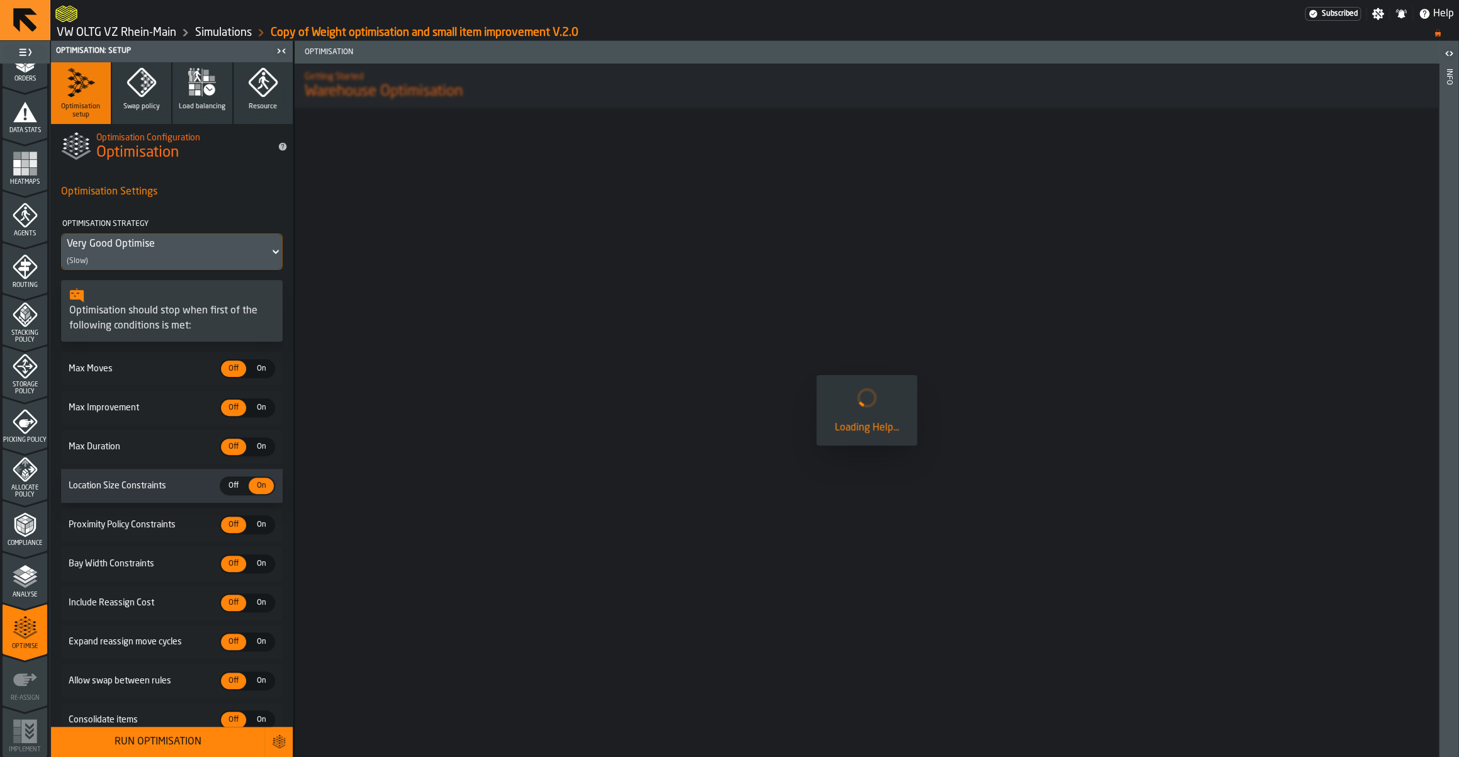
scroll to position [98, 0]
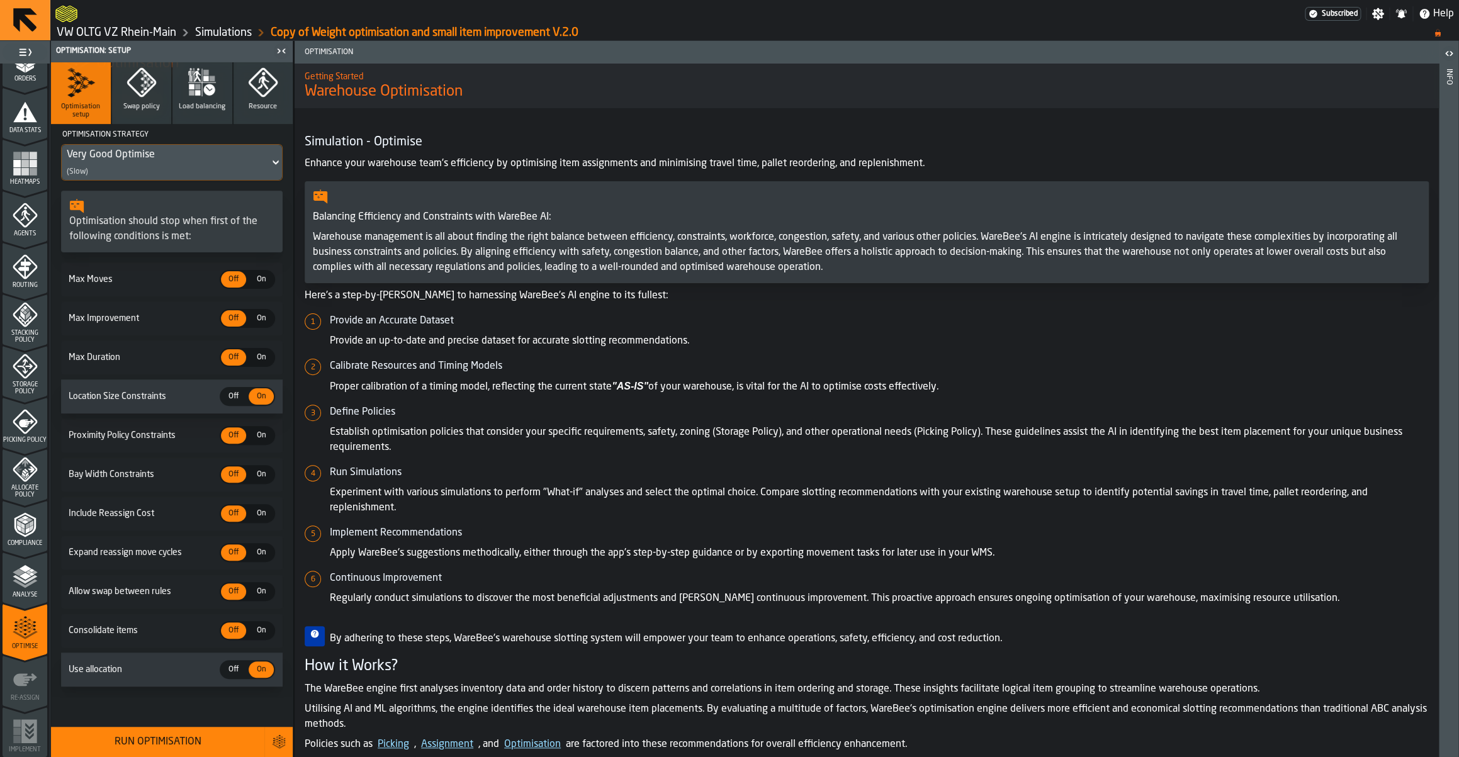
click at [125, 747] on div "Run Optimisation" at bounding box center [158, 742] width 198 height 15
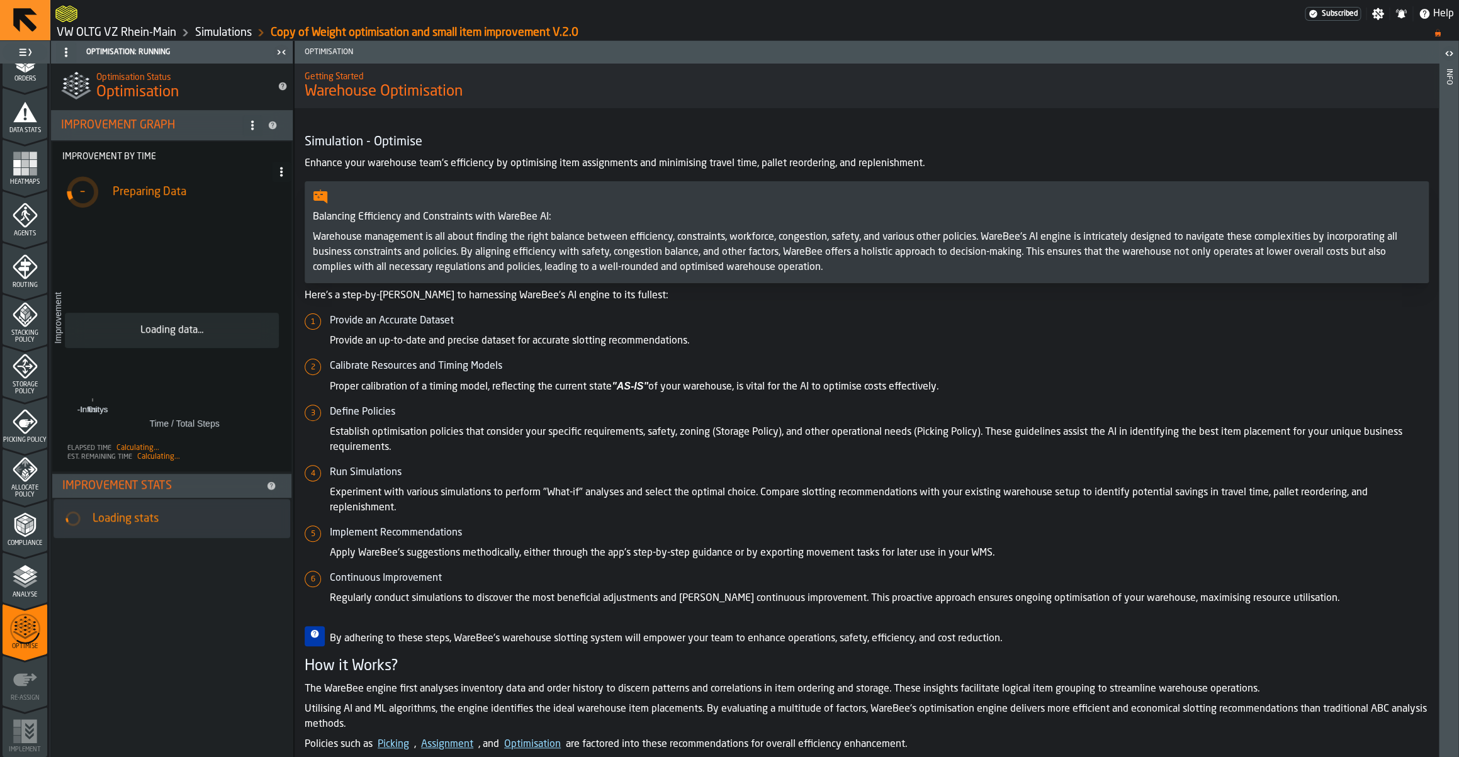
click at [639, 572] on h5 "Continuous Improvement" at bounding box center [879, 578] width 1099 height 15
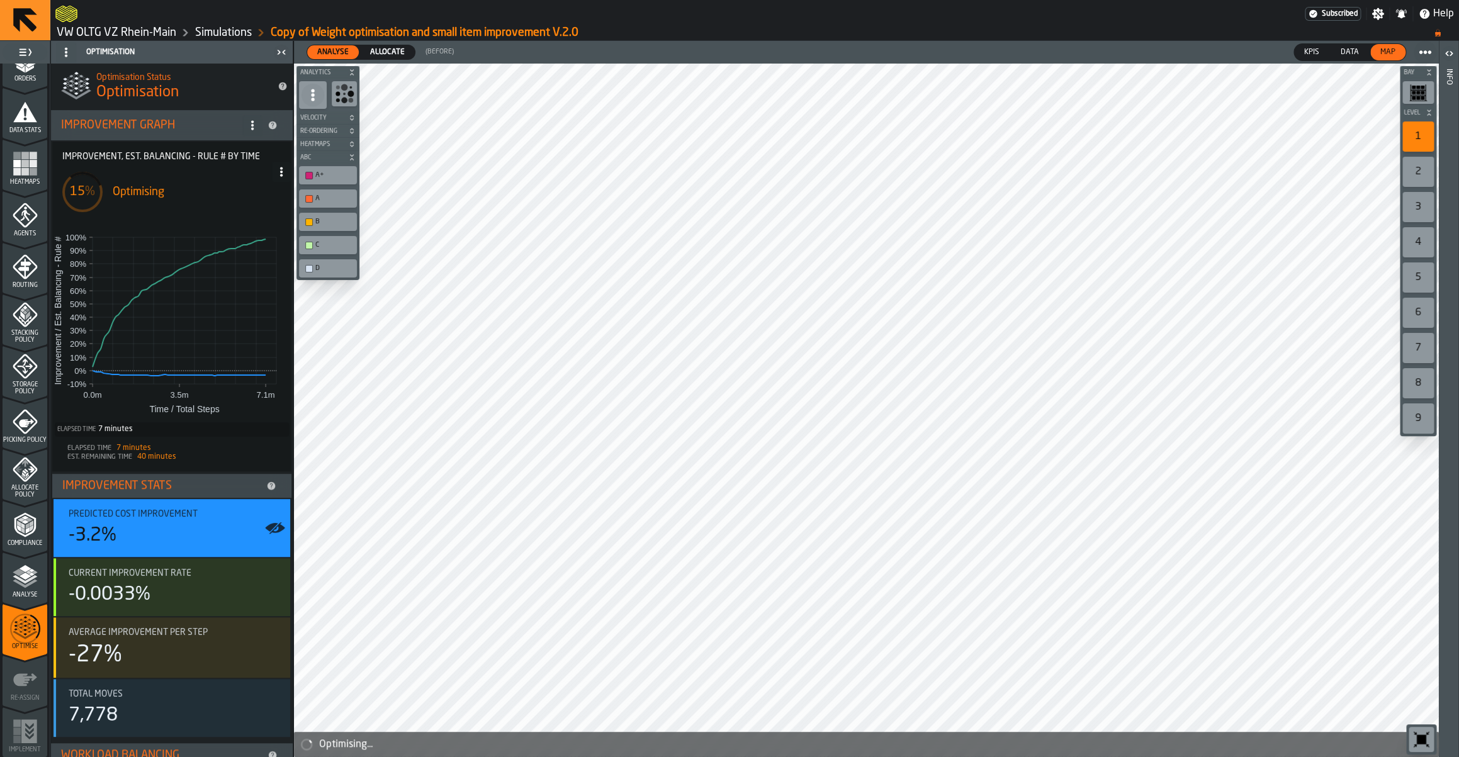
scroll to position [73, 0]
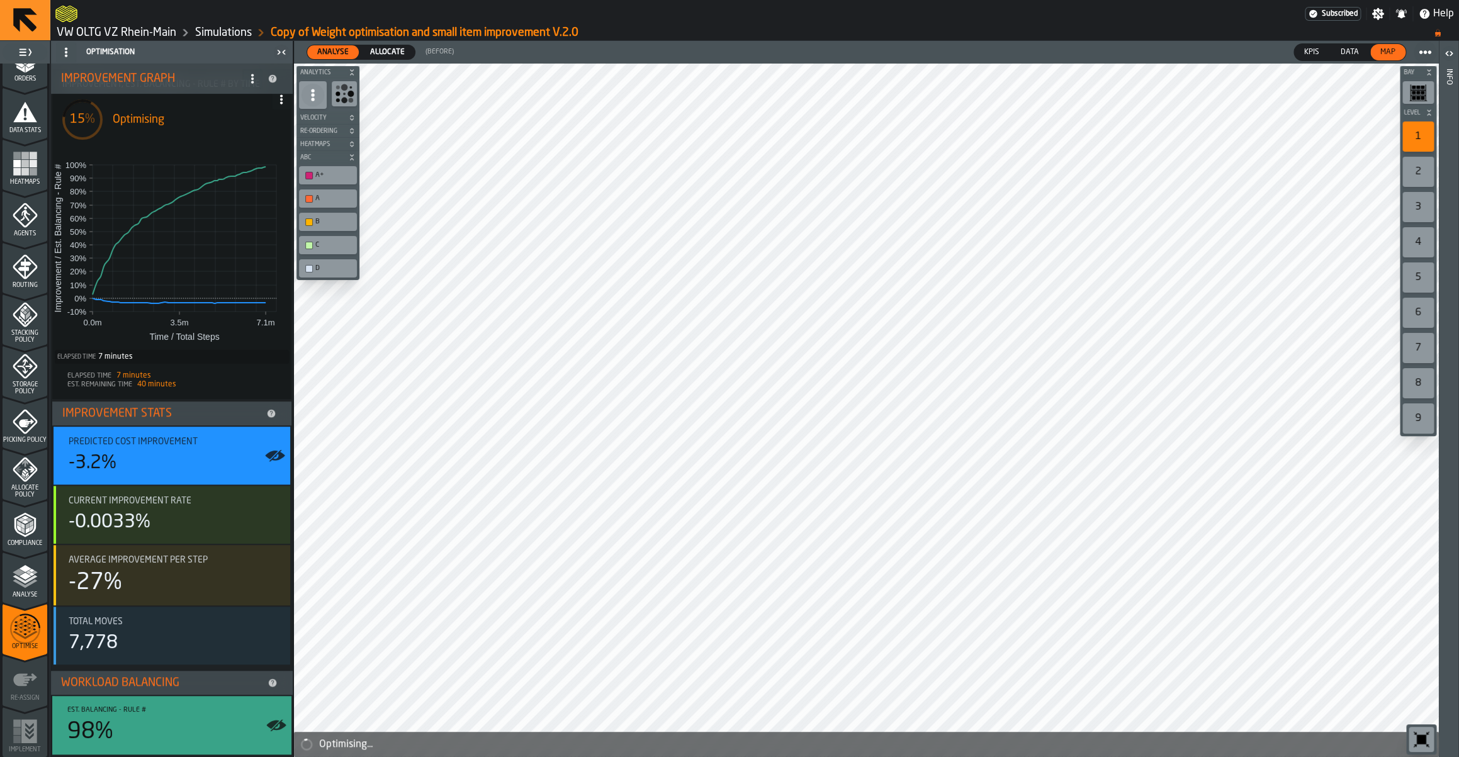
click at [391, 46] on div "Allocate" at bounding box center [387, 52] width 55 height 14
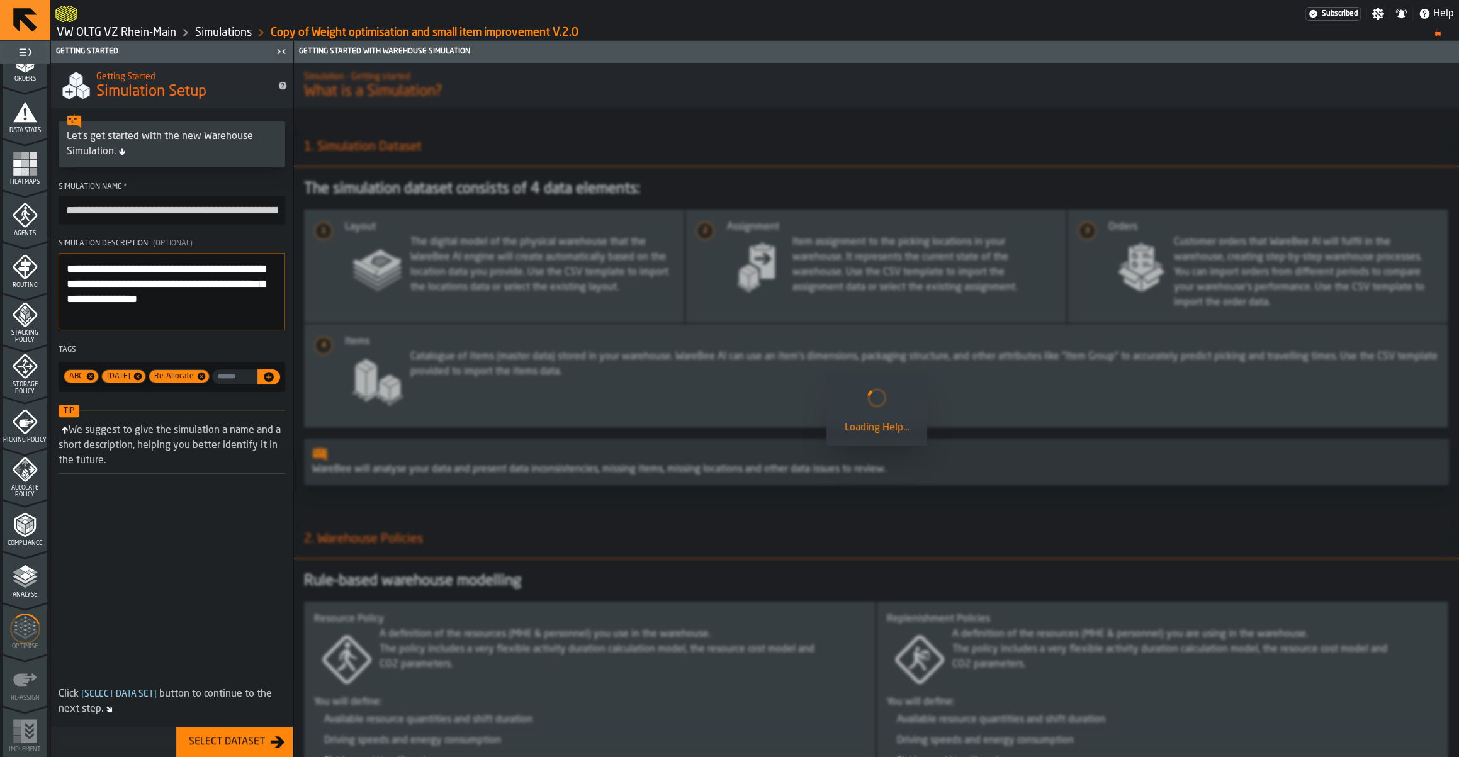
click at [34, 622] on icon "menu Optimise" at bounding box center [25, 629] width 30 height 50
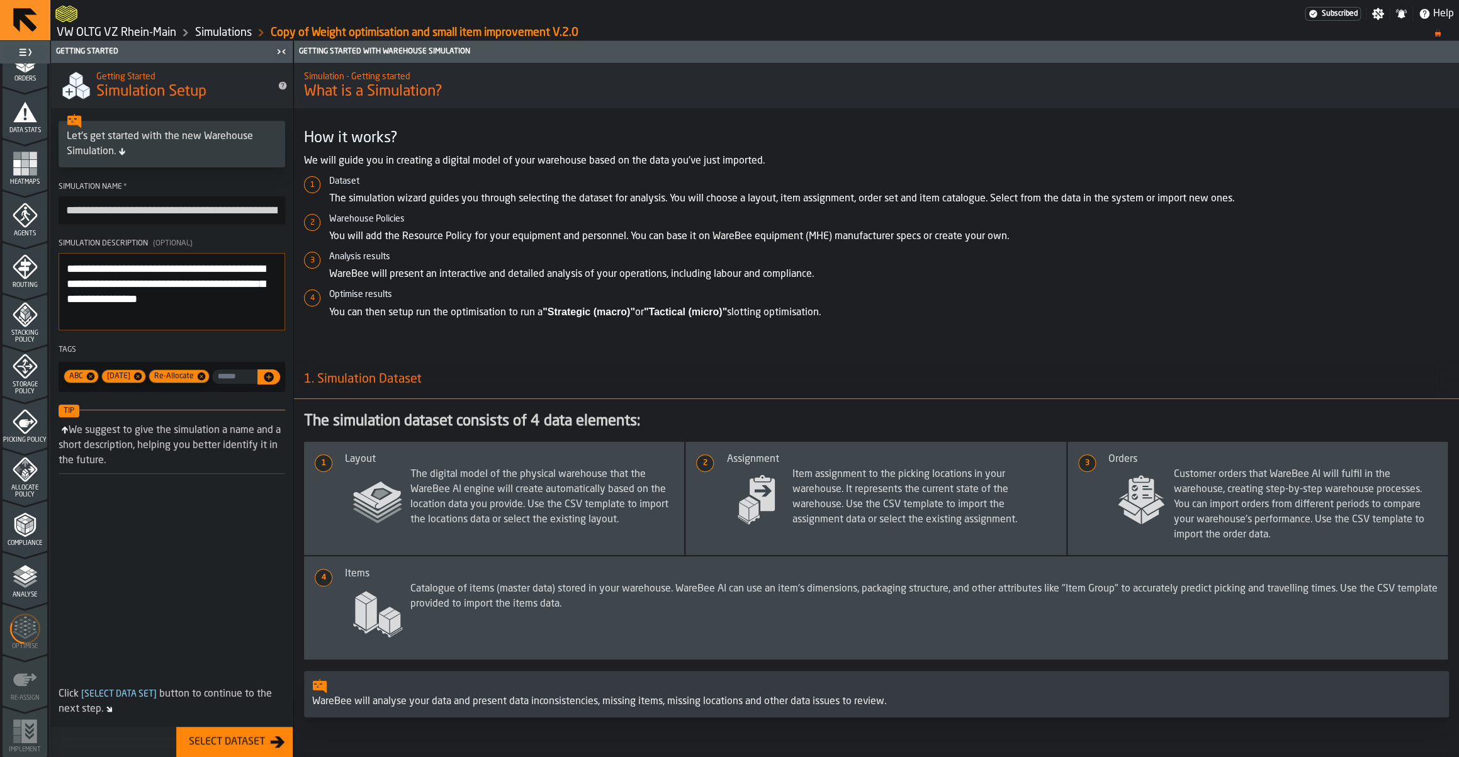
click at [27, 642] on icon "menu Optimise" at bounding box center [25, 629] width 30 height 50
click at [244, 37] on link "Simulations" at bounding box center [223, 33] width 57 height 14
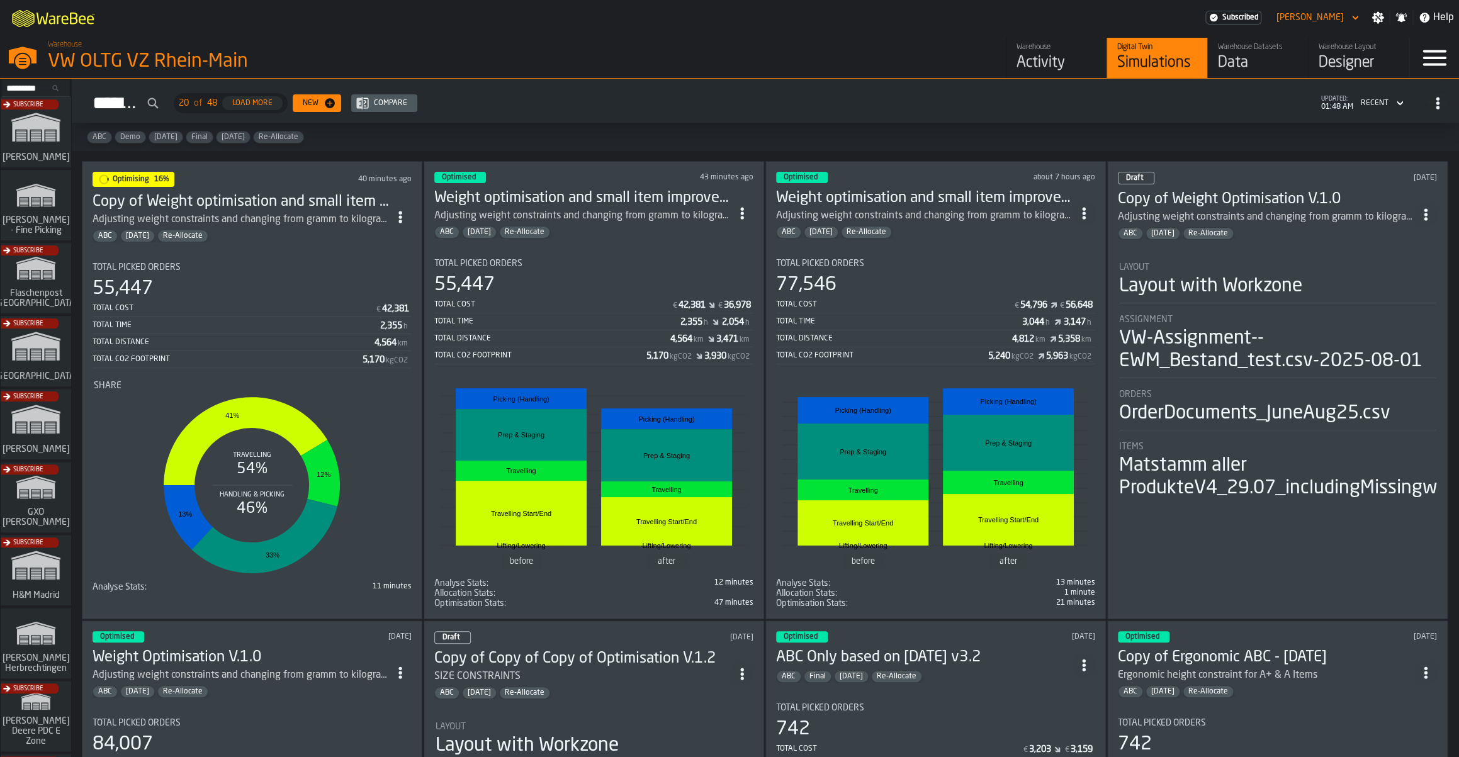
click at [342, 251] on div "Optimising 16% 40 minutes ago Copy of Weight optimisation and small item improv…" at bounding box center [252, 390] width 341 height 458
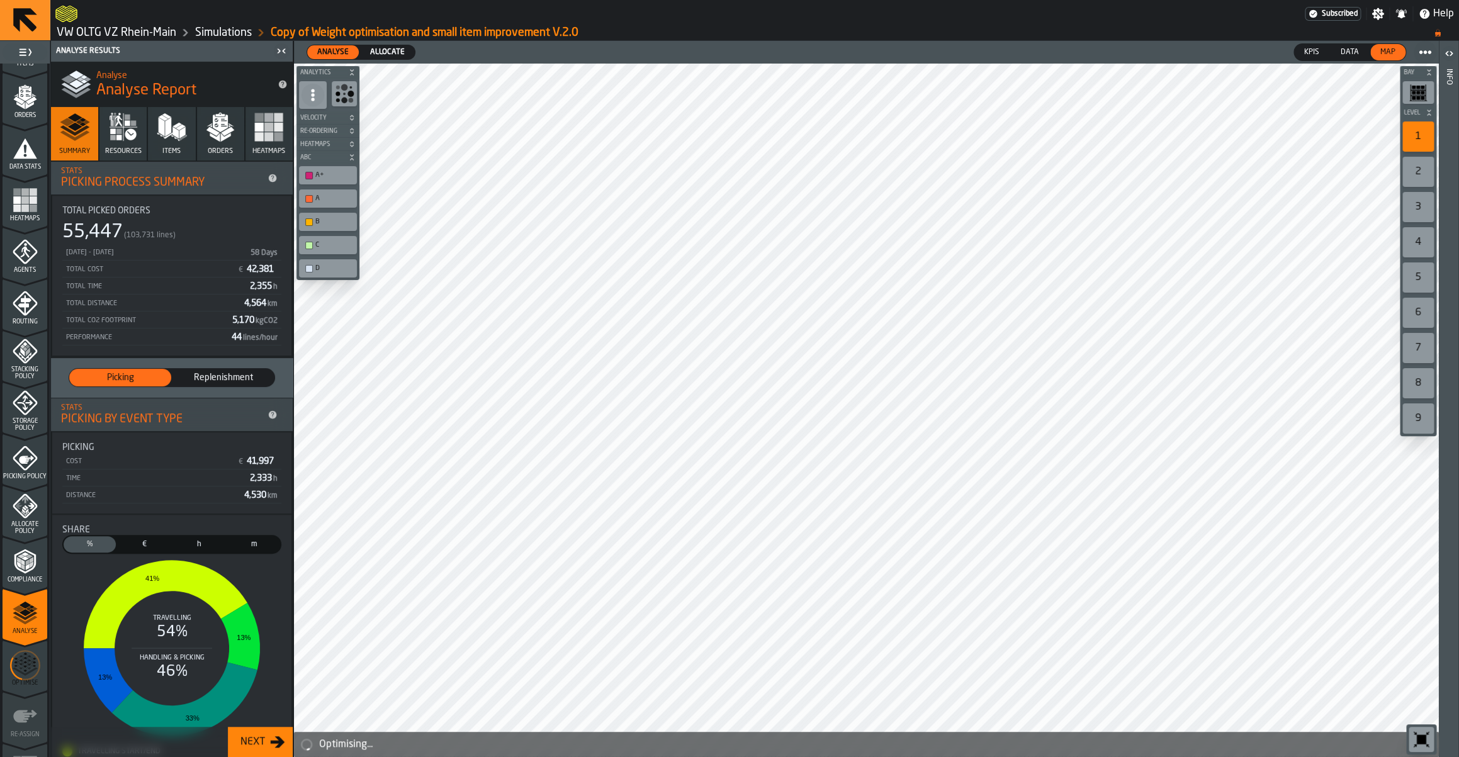
scroll to position [236, 0]
